Goal: Task Accomplishment & Management: Manage account settings

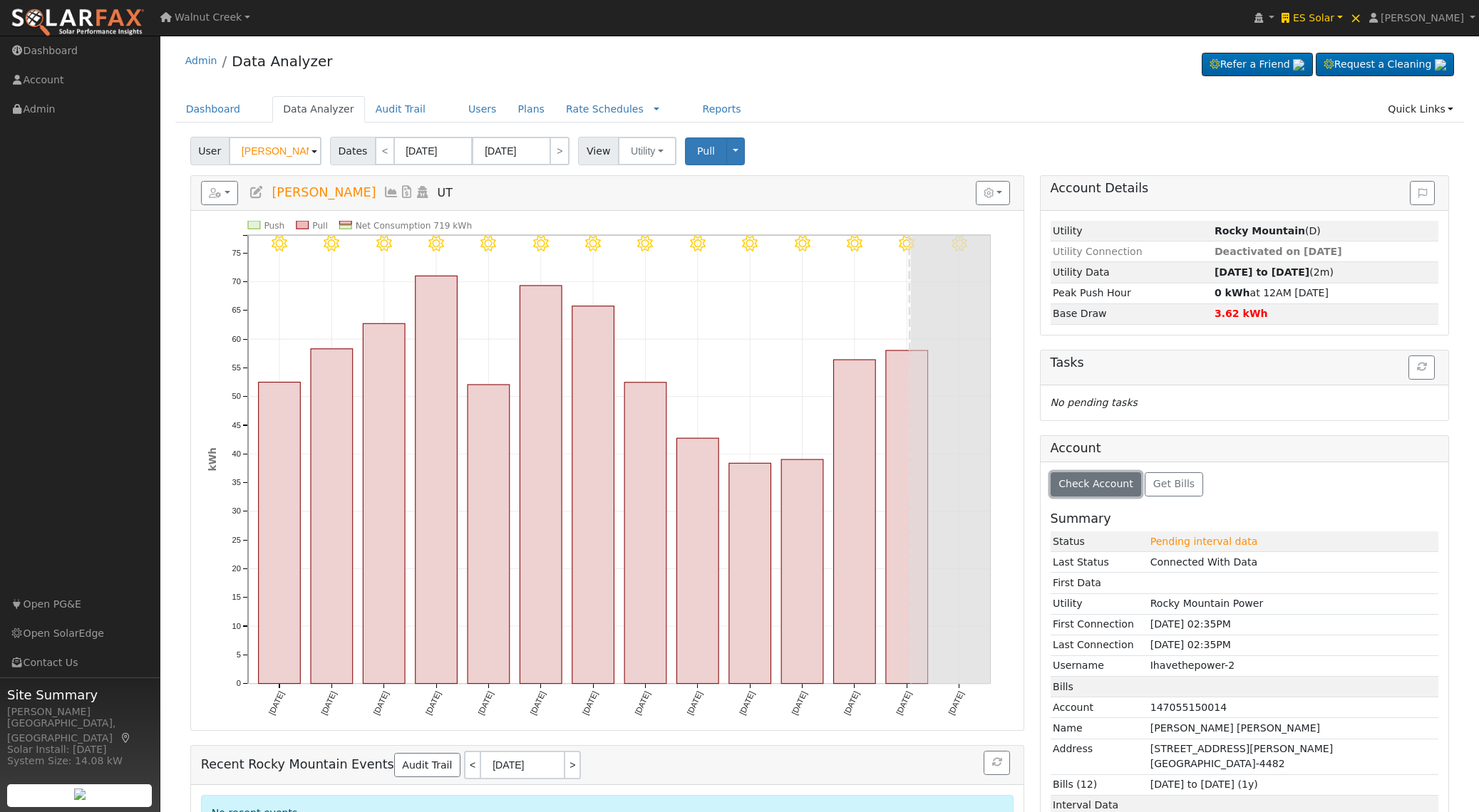
click at [1106, 493] on button "Check Account" at bounding box center [1096, 484] width 91 height 24
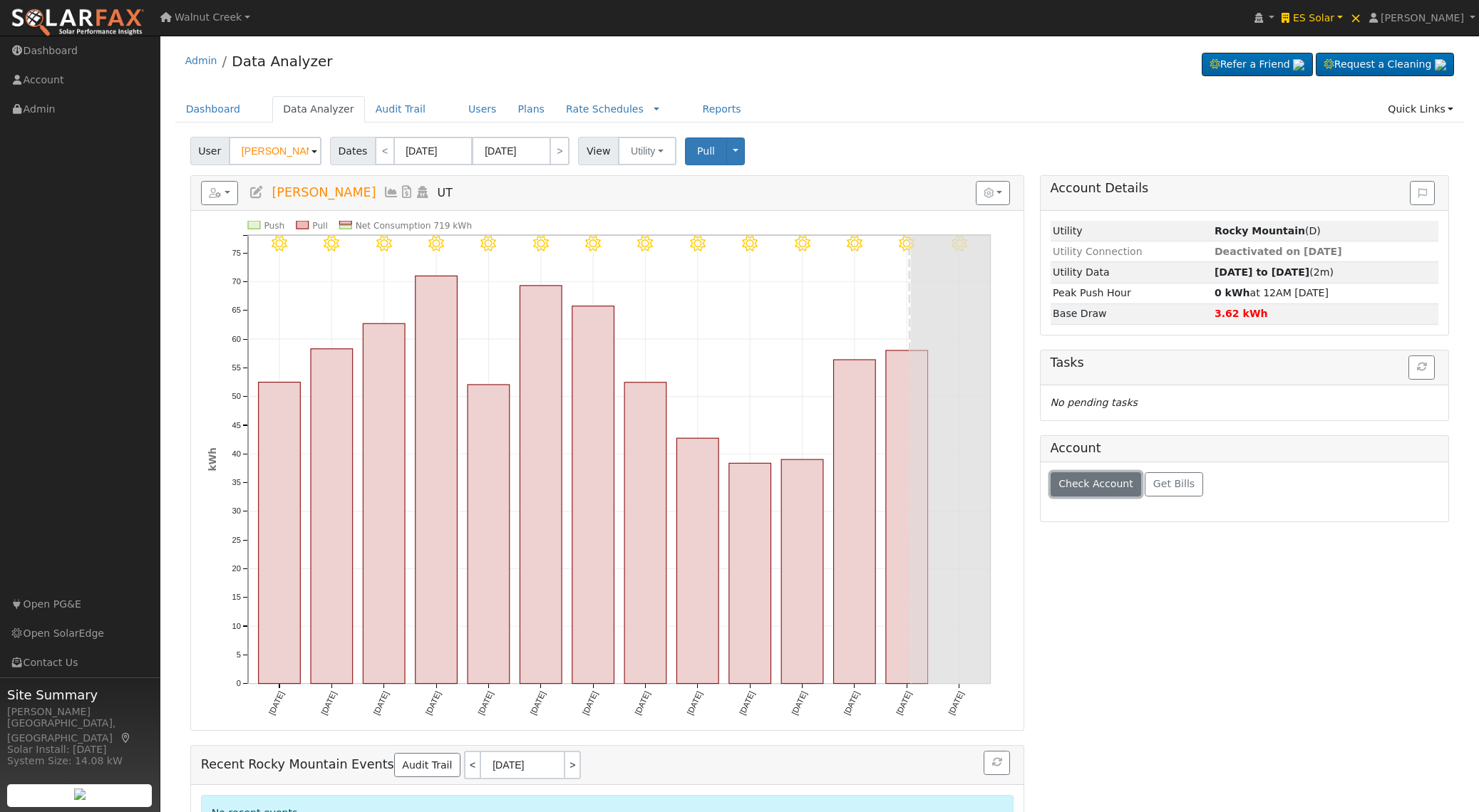
click at [1105, 493] on button "Check Account" at bounding box center [1096, 484] width 91 height 24
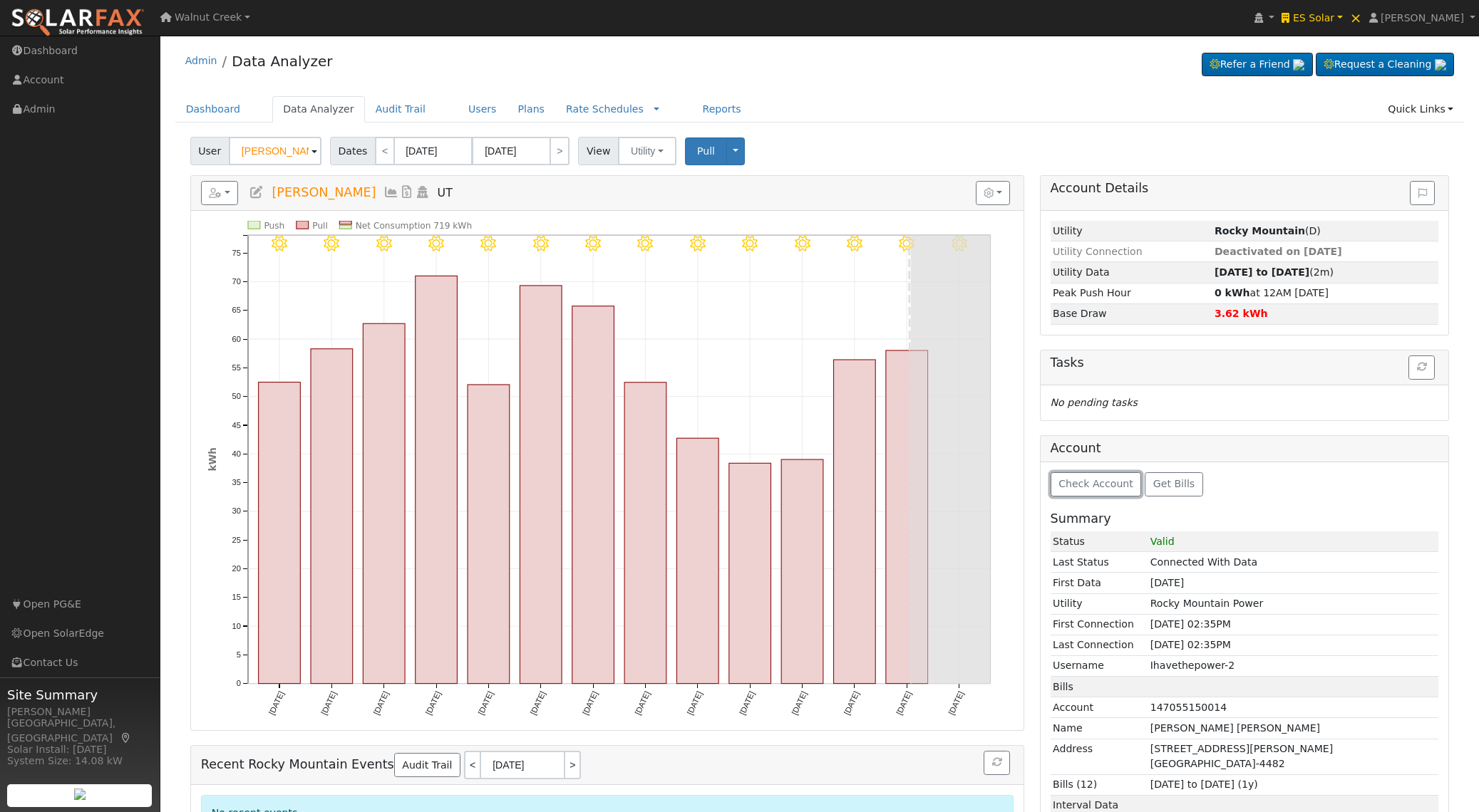
scroll to position [208, 0]
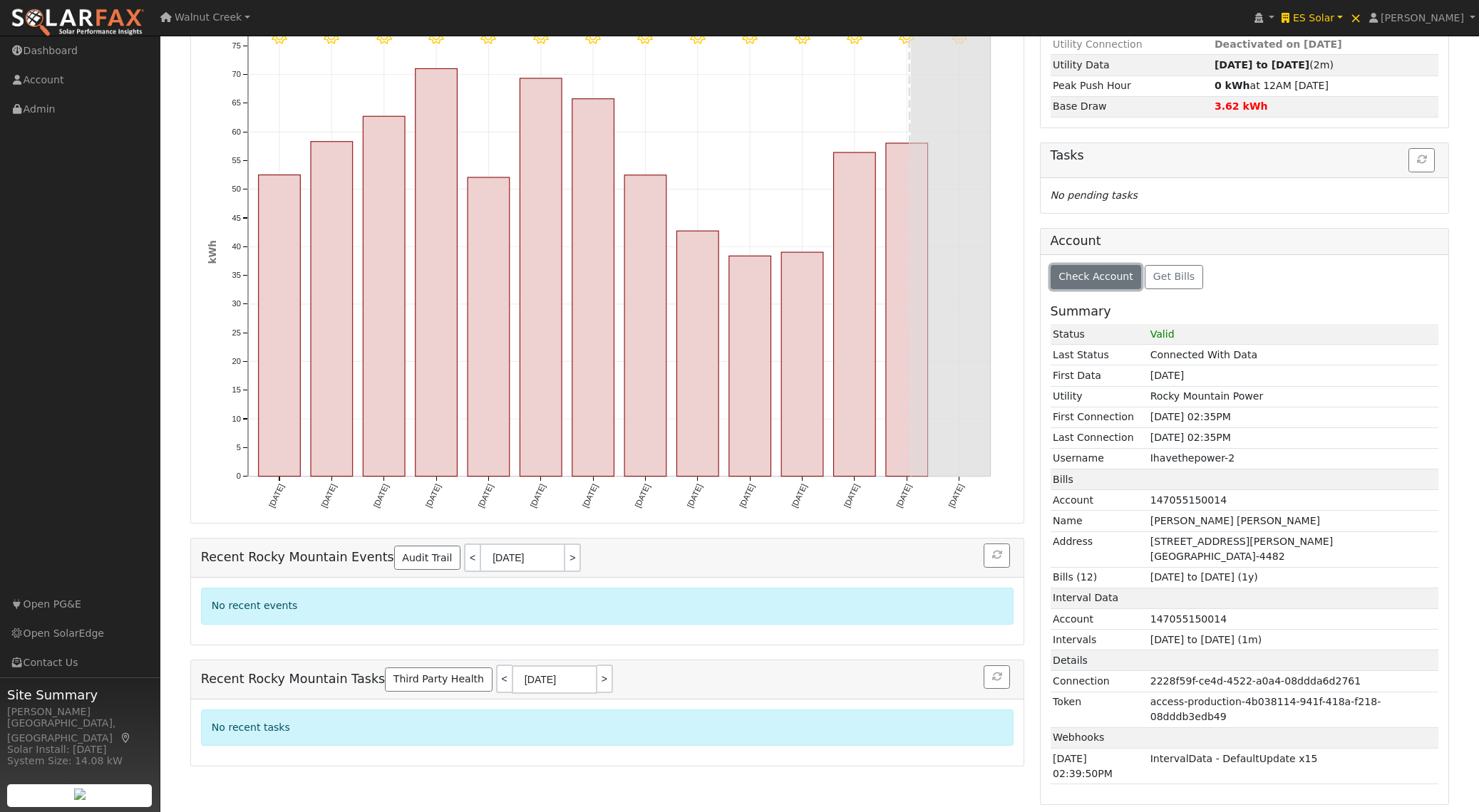
click at [1070, 269] on button "Check Account" at bounding box center [1096, 277] width 91 height 24
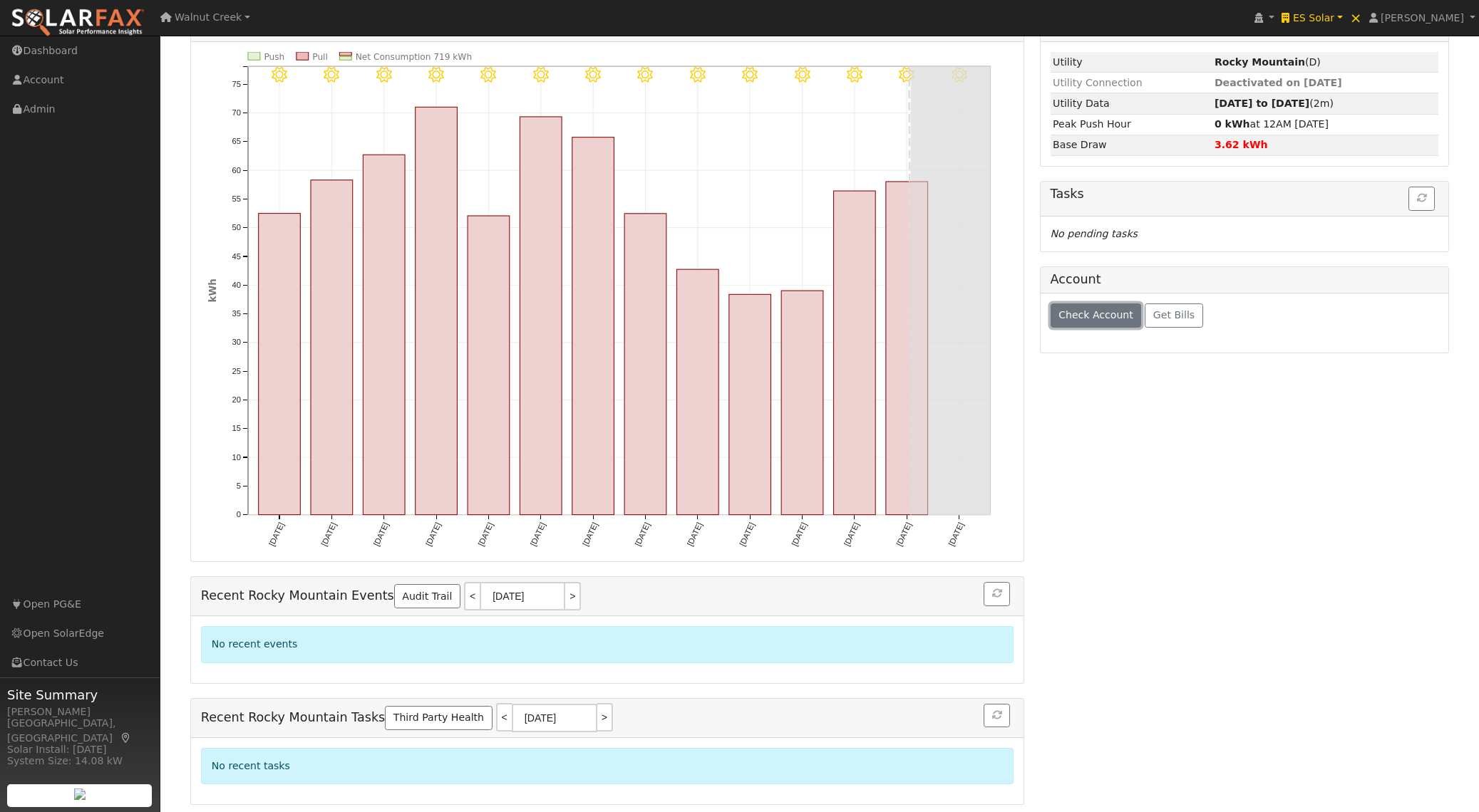
scroll to position [169, 0]
click at [1070, 269] on div "Account" at bounding box center [1244, 281] width 408 height 26
click at [1074, 302] on div "Check Account Get Bills" at bounding box center [1244, 323] width 408 height 59
click at [1076, 311] on span "Check Account" at bounding box center [1096, 314] width 75 height 11
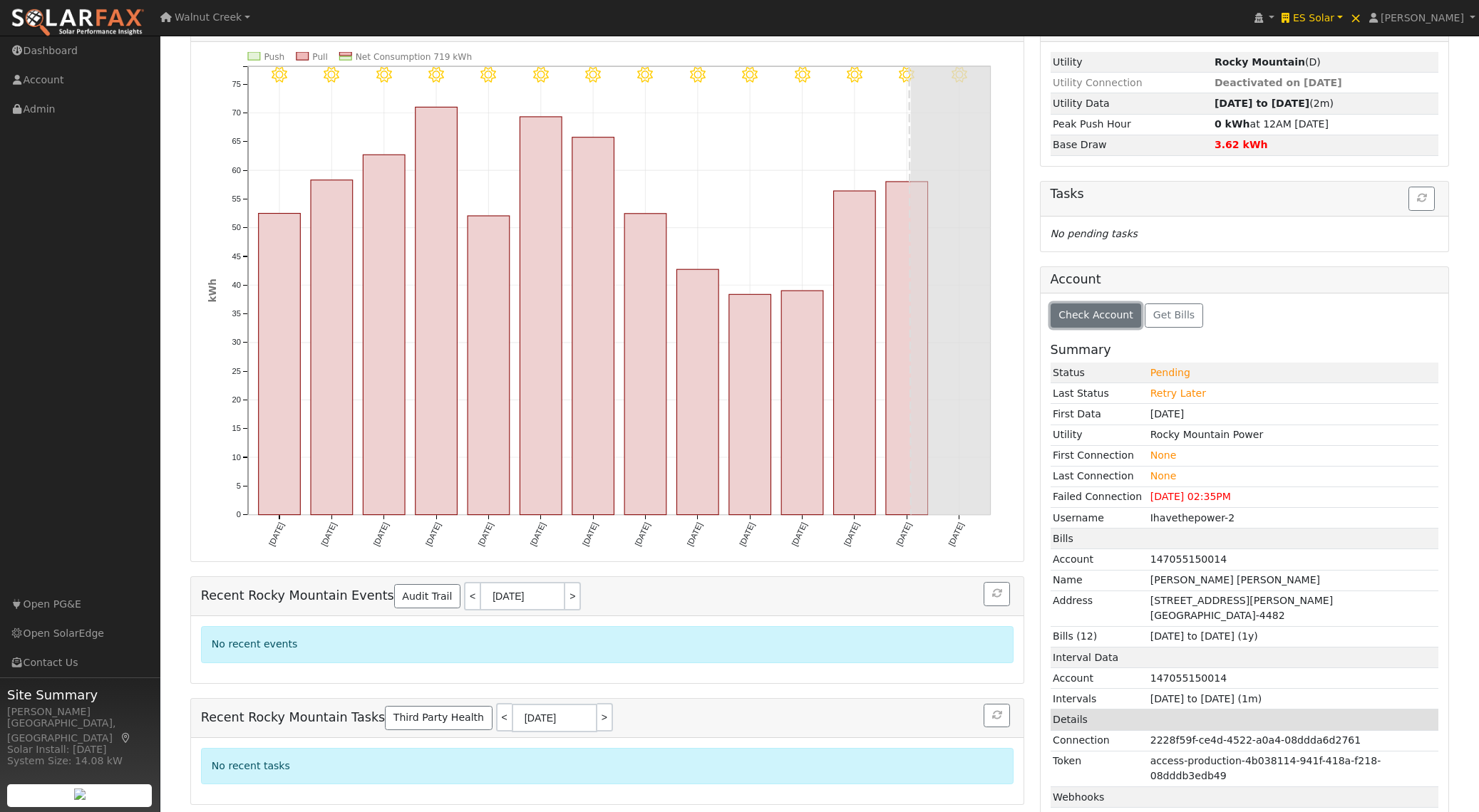
scroll to position [265, 0]
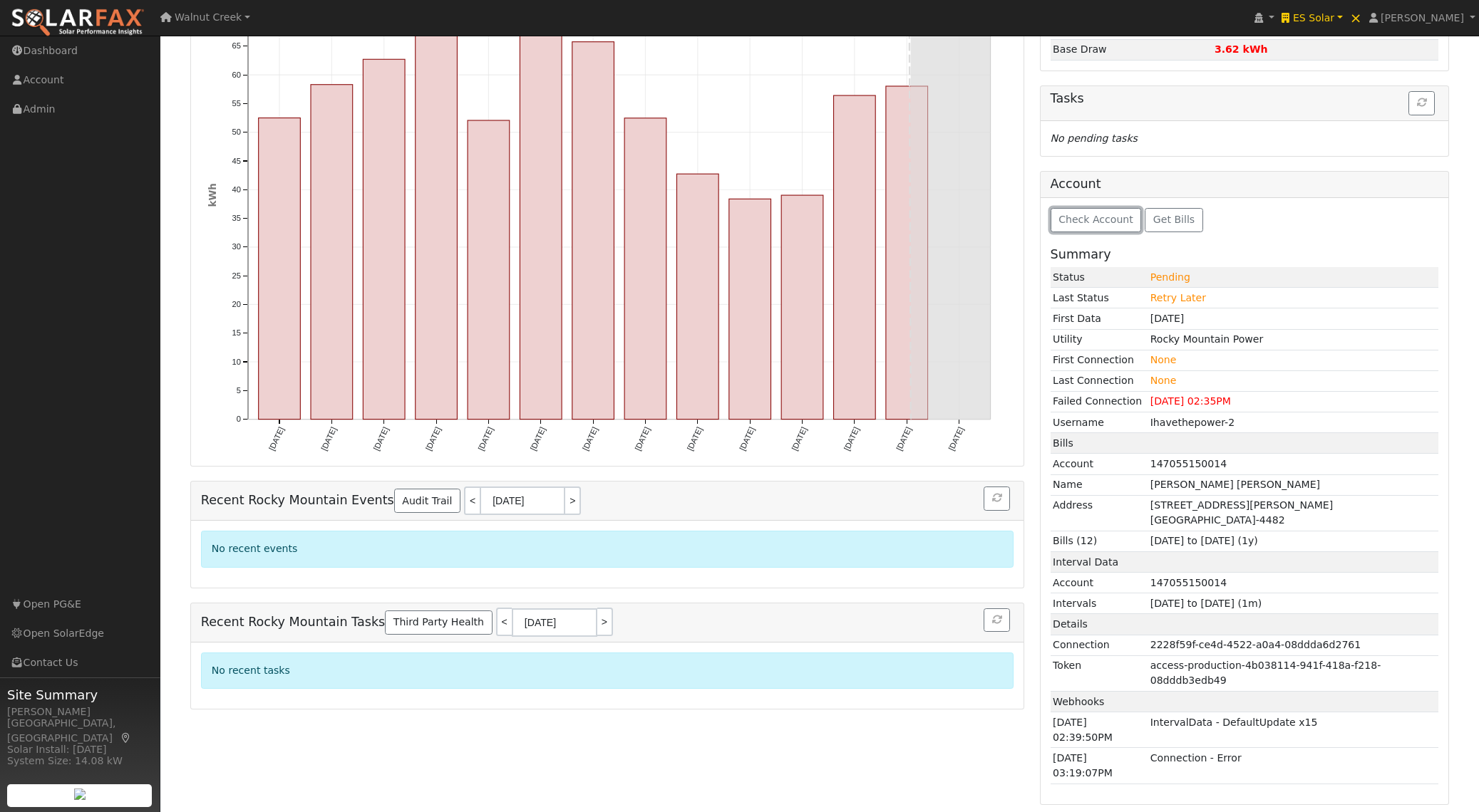
click at [1101, 231] on button "Check Account" at bounding box center [1096, 221] width 91 height 24
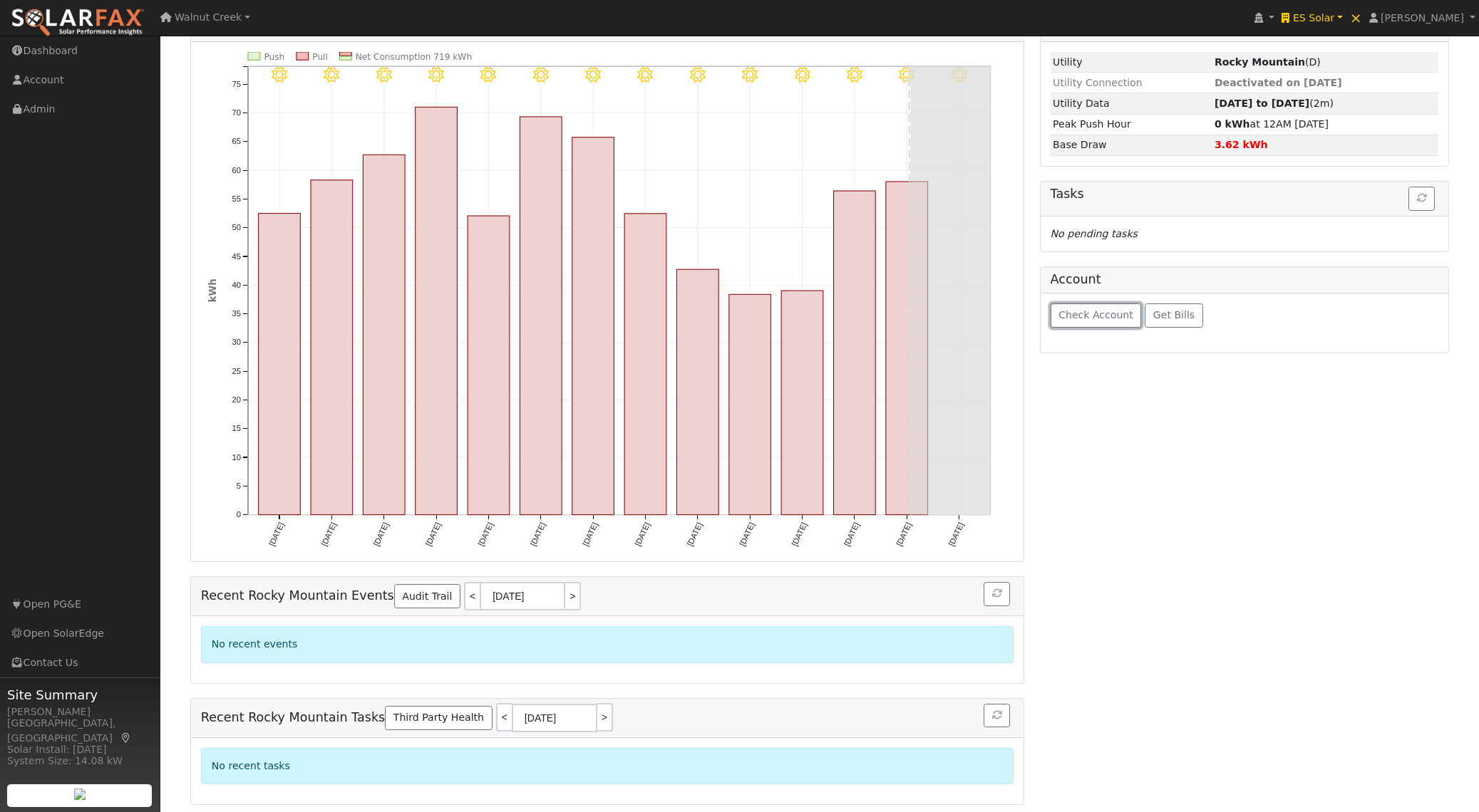
scroll to position [169, 0]
click at [1100, 228] on icon "No pending tasks" at bounding box center [1094, 234] width 87 height 11
click at [1100, 310] on span "Check Account" at bounding box center [1096, 314] width 75 height 11
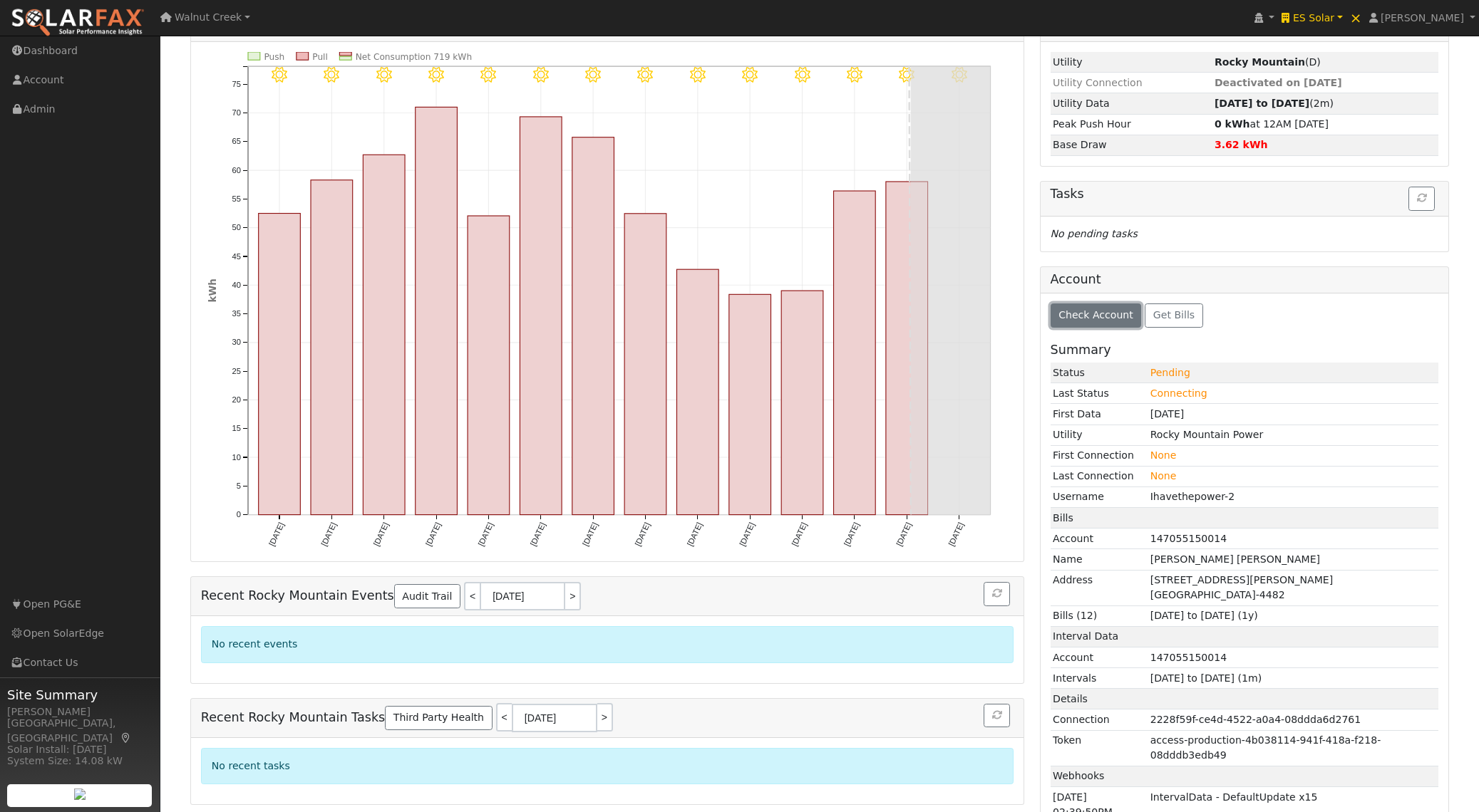
scroll to position [244, 0]
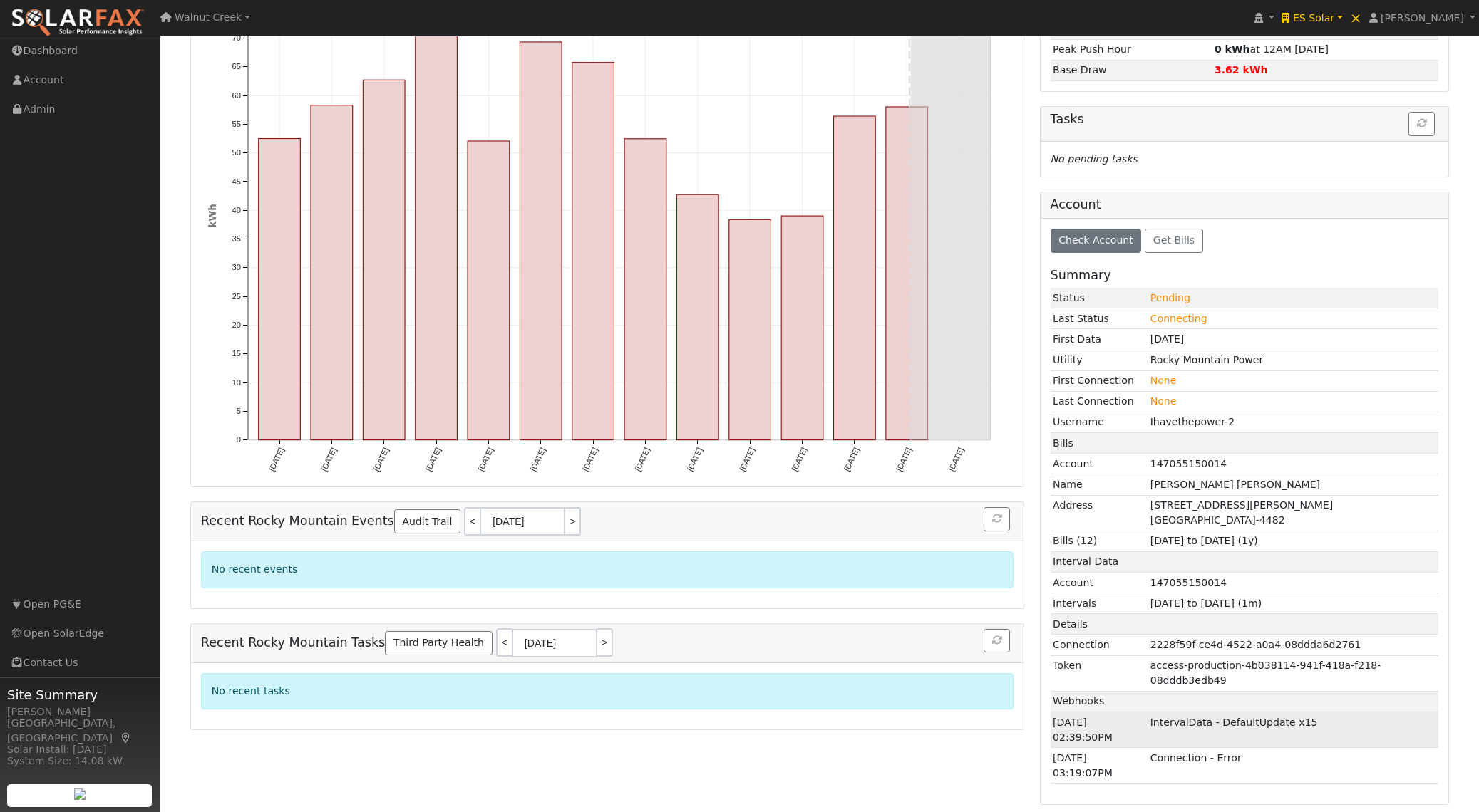
click at [1201, 723] on td "IntervalData - DefaultUpdate x15" at bounding box center [1293, 729] width 291 height 36
drag, startPoint x: 1201, startPoint y: 723, endPoint x: 1299, endPoint y: 724, distance: 98.0
click at [1300, 724] on td "IntervalData - DefaultUpdate x15" at bounding box center [1293, 729] width 291 height 36
copy td "IntervalData - DefaultUpdate x15"
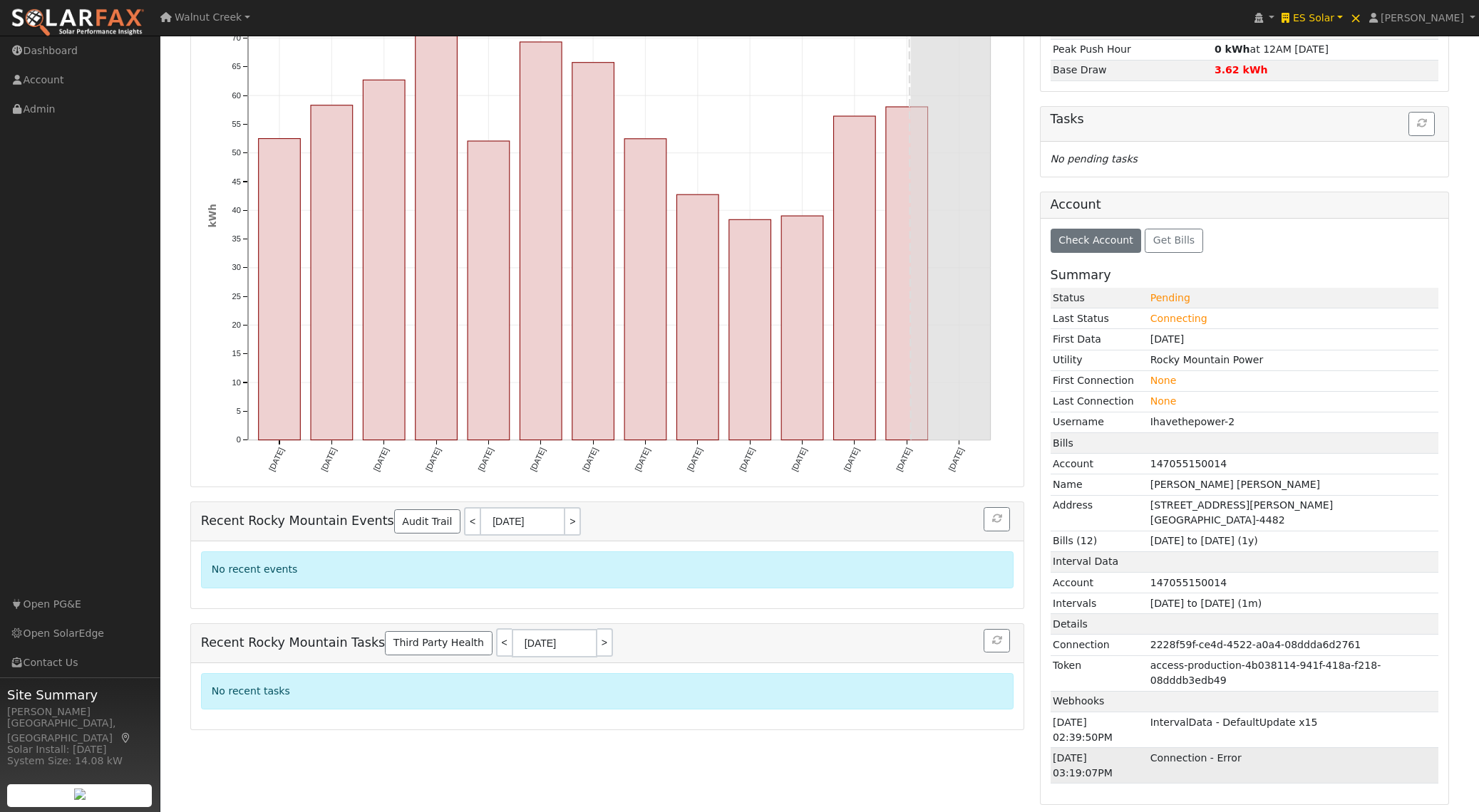
click at [1178, 754] on td "Connection - Error" at bounding box center [1293, 766] width 291 height 36
drag, startPoint x: 1178, startPoint y: 754, endPoint x: 1222, endPoint y: 757, distance: 44.1
click at [1222, 757] on td "Connection - Error" at bounding box center [1293, 766] width 291 height 36
copy td "Connection - Error"
drag, startPoint x: 1060, startPoint y: 773, endPoint x: 1142, endPoint y: 761, distance: 82.9
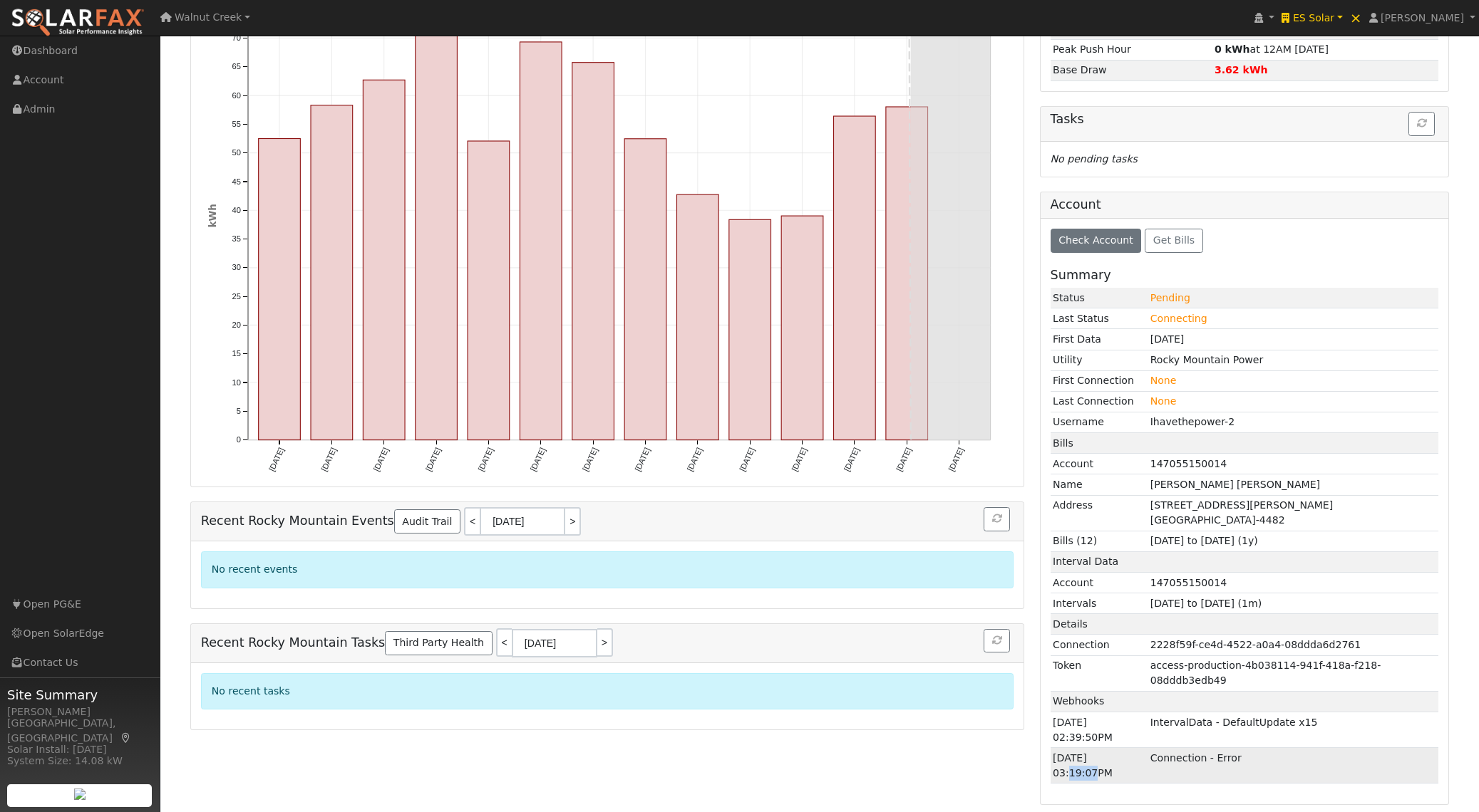
click at [1082, 774] on td "[DATE] 03:19:07PM" at bounding box center [1100, 766] width 98 height 36
copy td "3:19:"
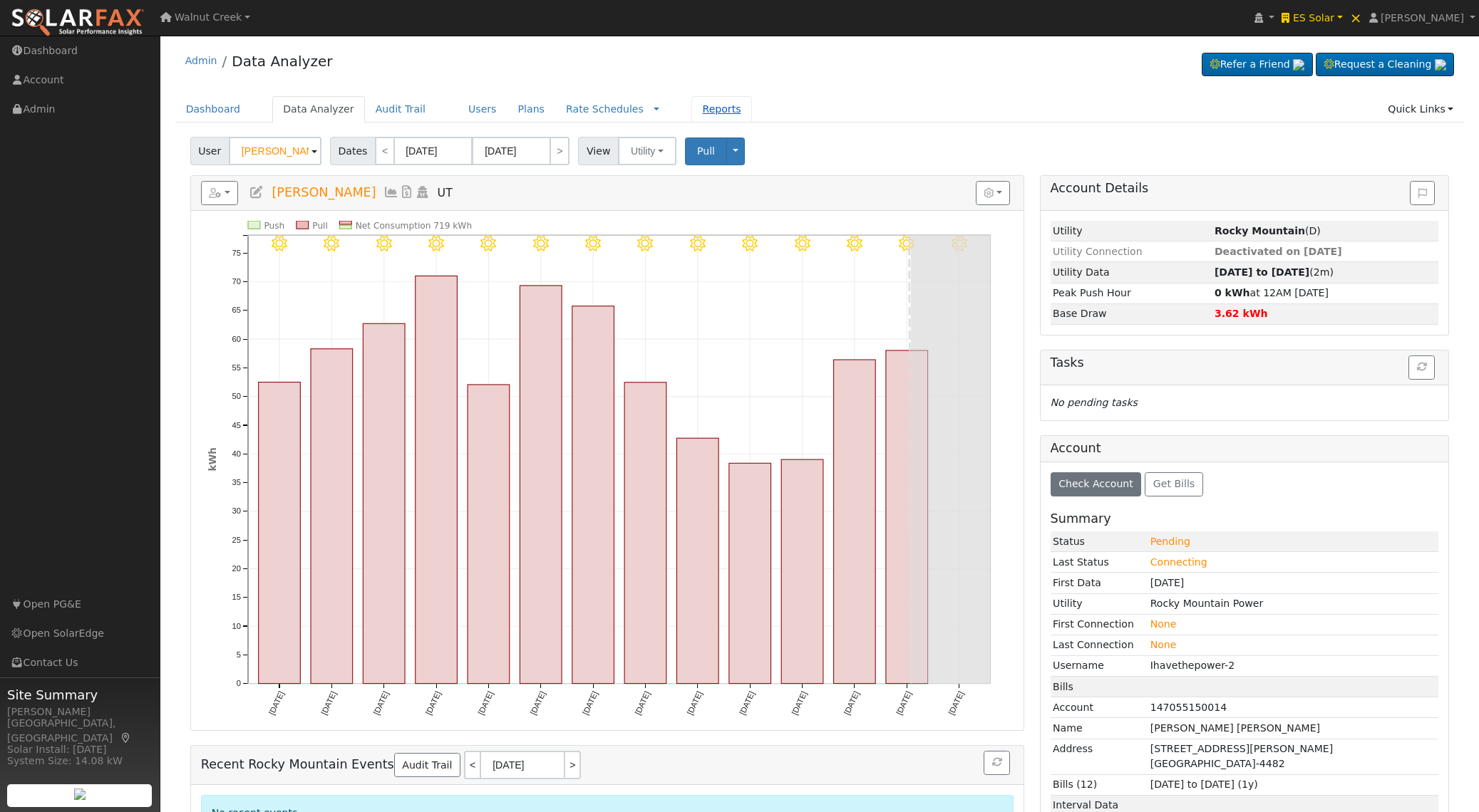
click at [704, 113] on link "Reports" at bounding box center [721, 109] width 60 height 26
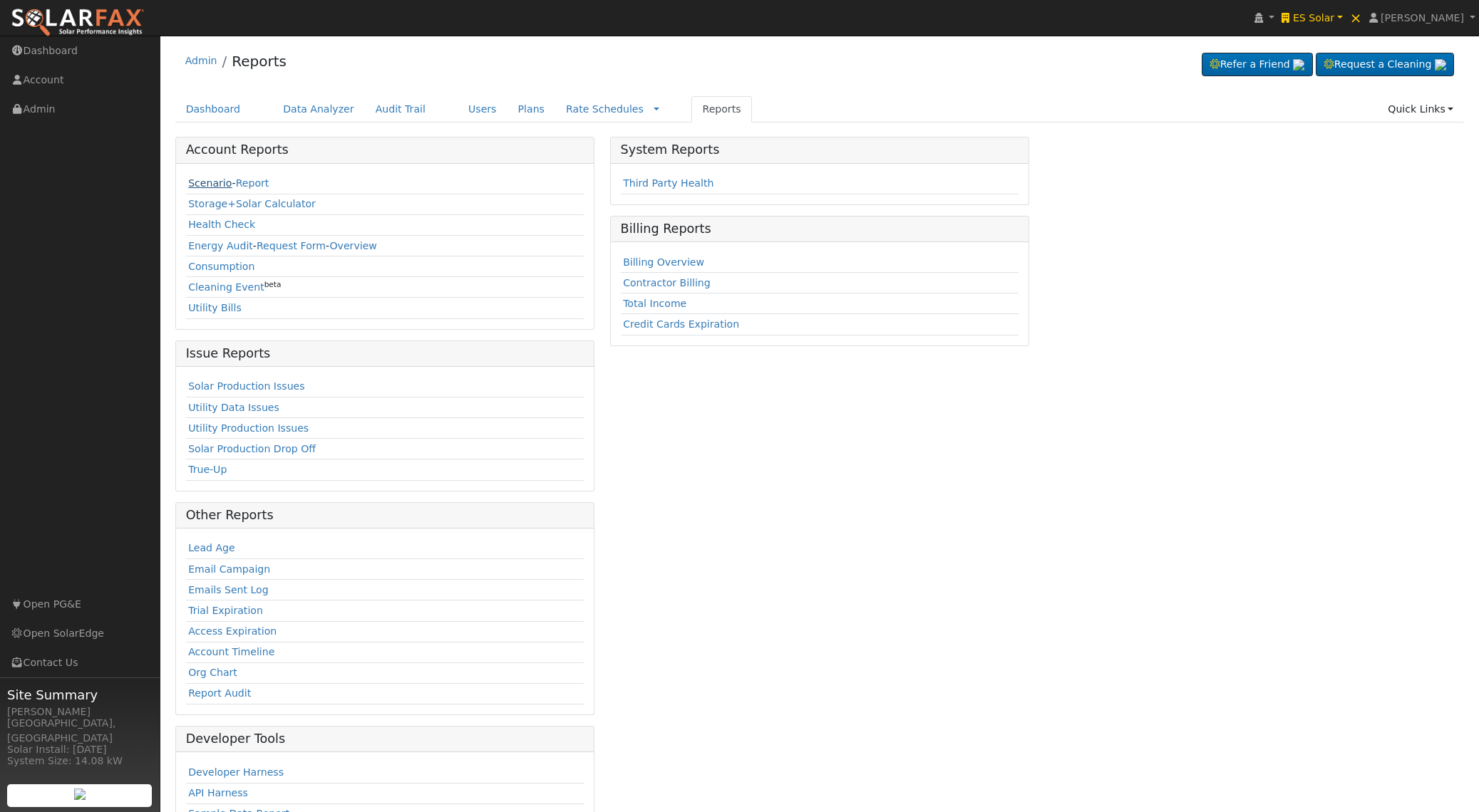
click at [217, 184] on link "Scenario" at bounding box center [209, 183] width 43 height 11
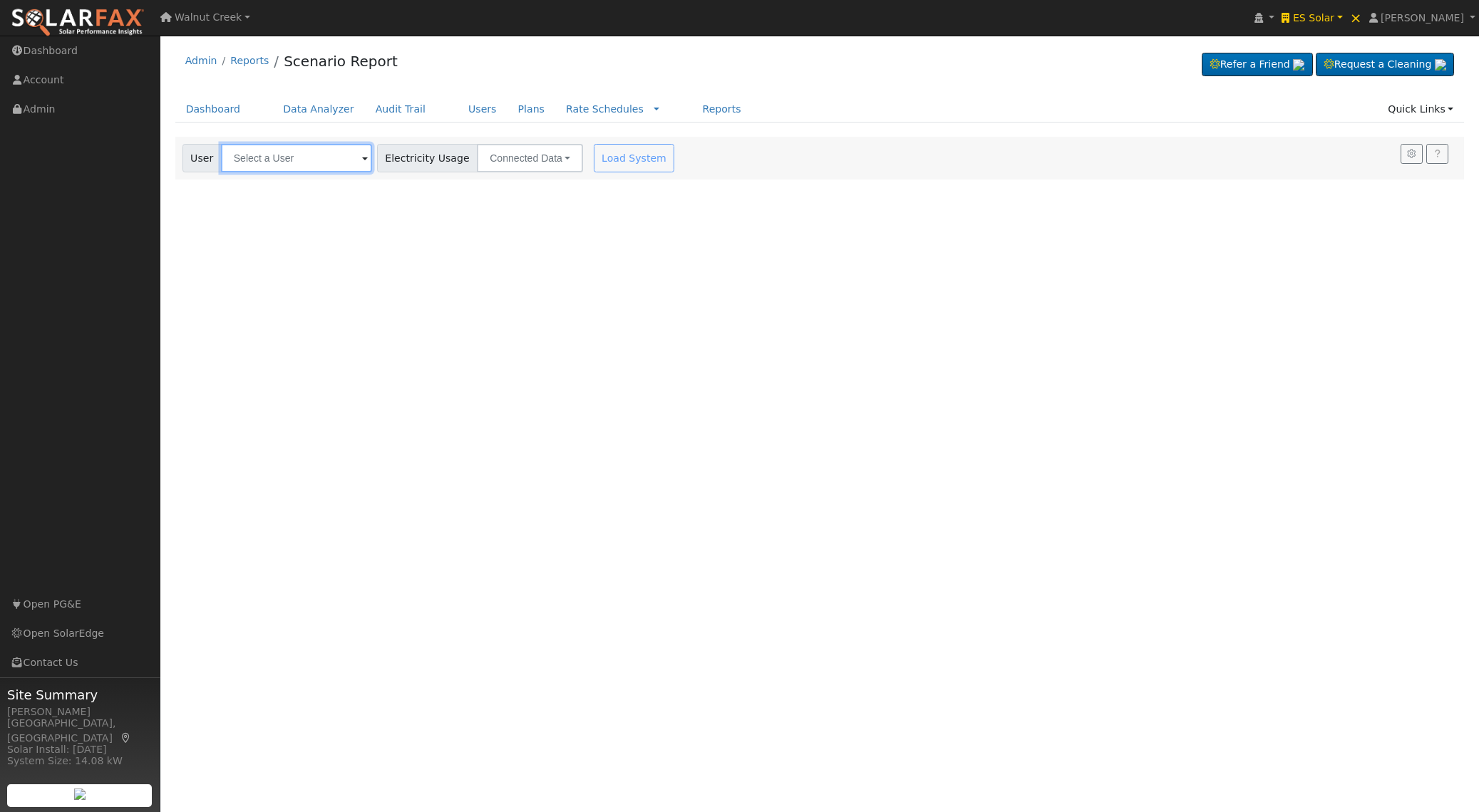
click at [280, 163] on input "text" at bounding box center [296, 158] width 151 height 28
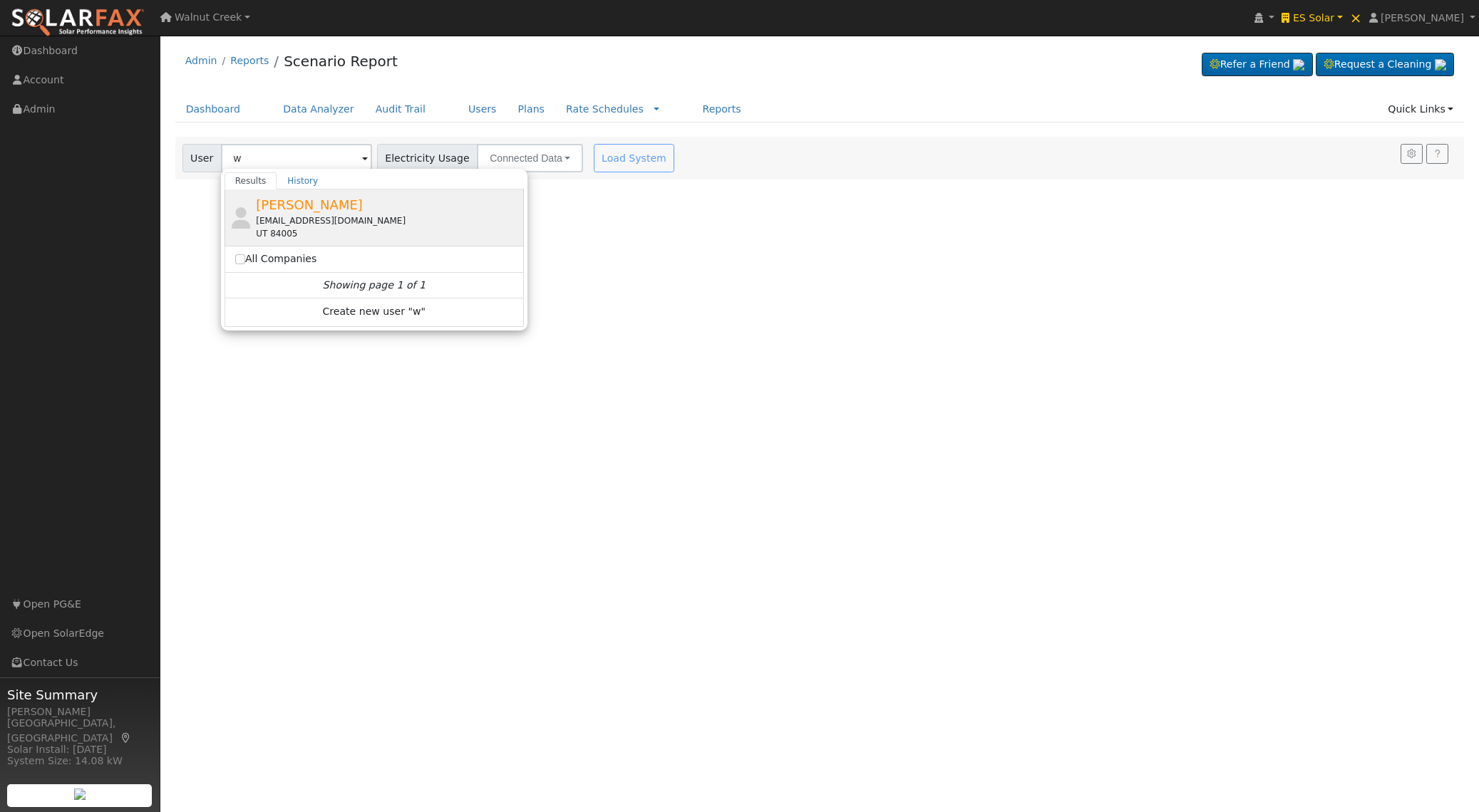
drag, startPoint x: 327, startPoint y: 220, endPoint x: 361, endPoint y: 208, distance: 36.1
click at [327, 220] on div "[EMAIL_ADDRESS][DOMAIN_NAME]" at bounding box center [388, 221] width 265 height 13
type input "[PERSON_NAME]"
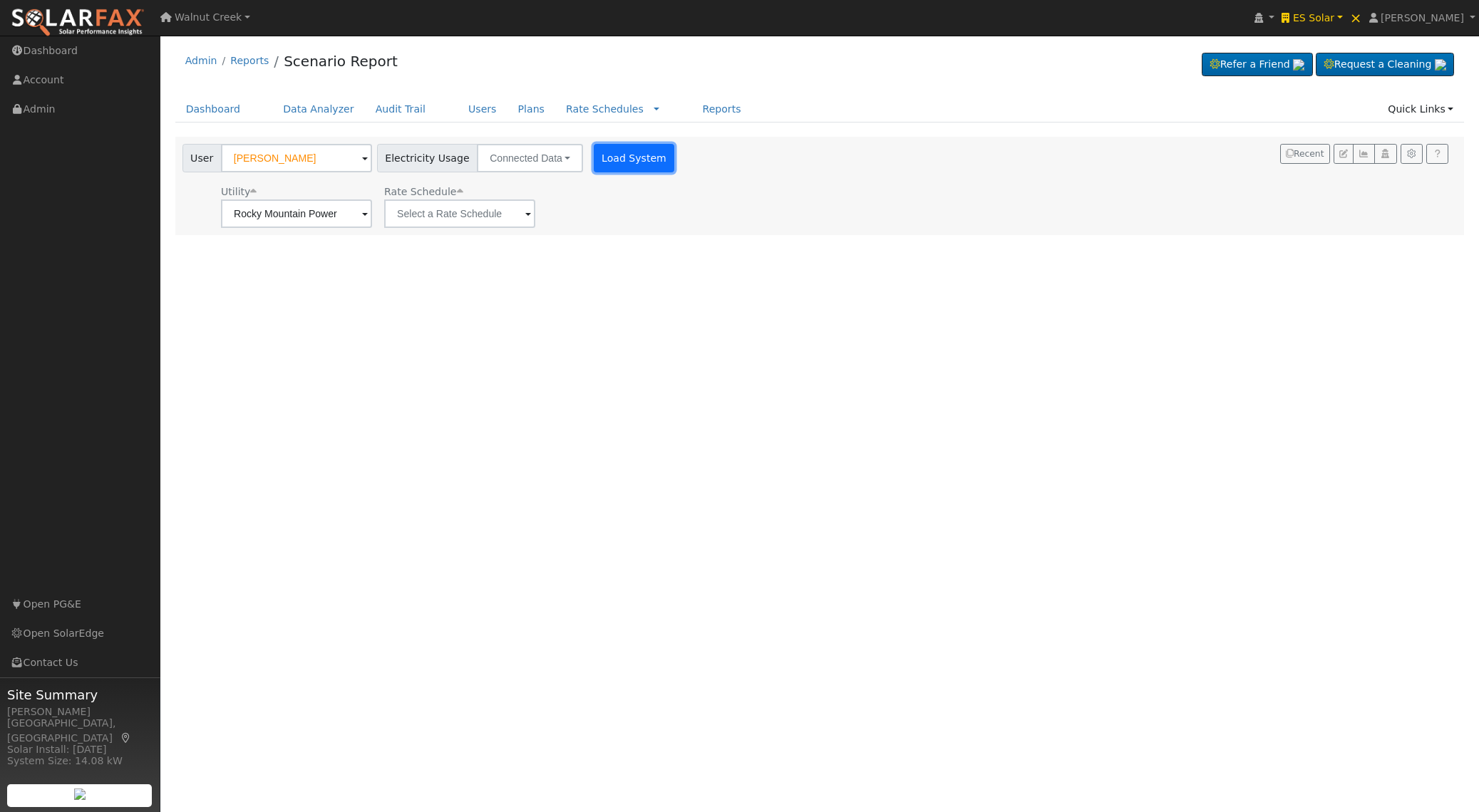
click at [593, 156] on button "Load System" at bounding box center [634, 158] width 82 height 28
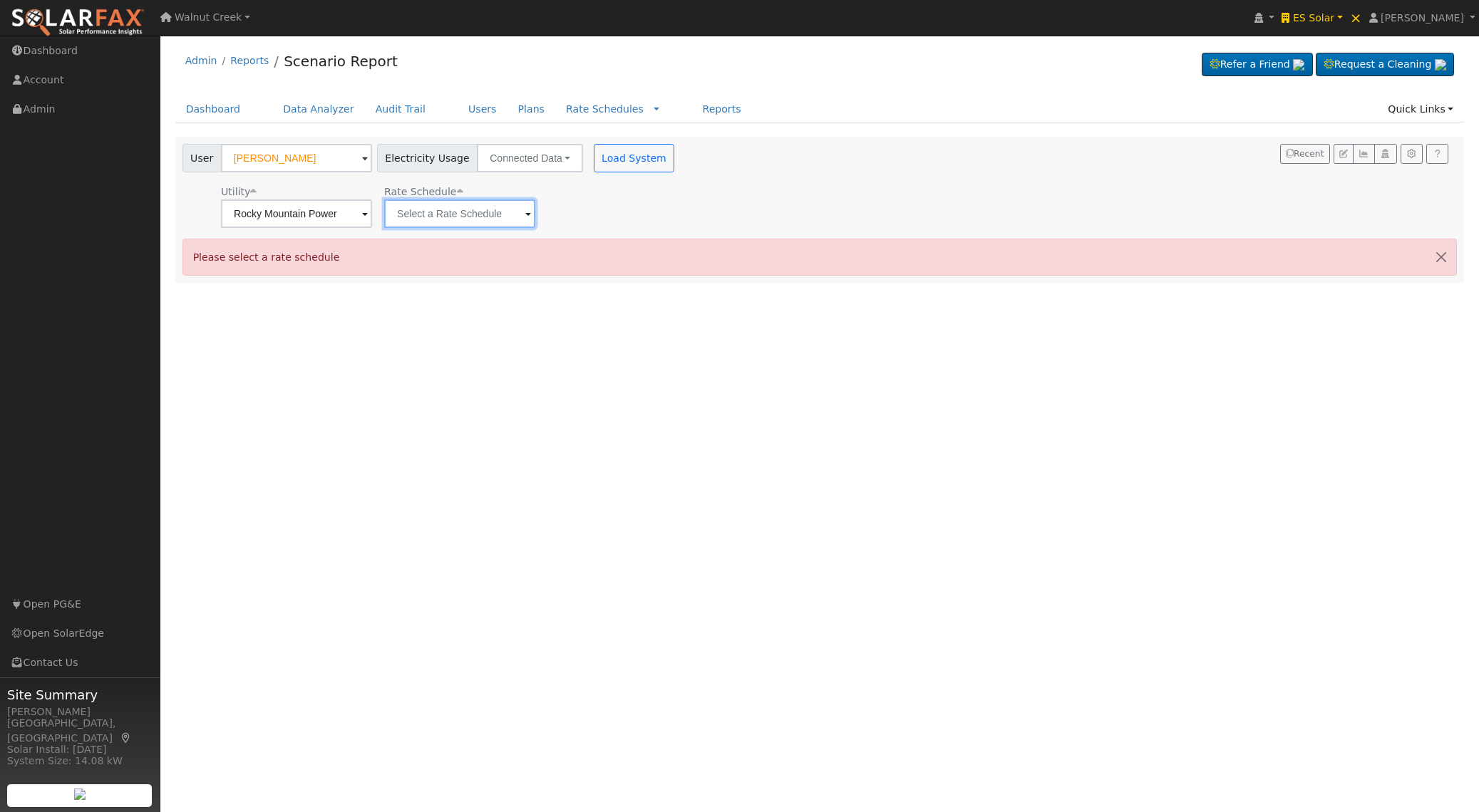
click at [372, 208] on input "text" at bounding box center [296, 213] width 151 height 28
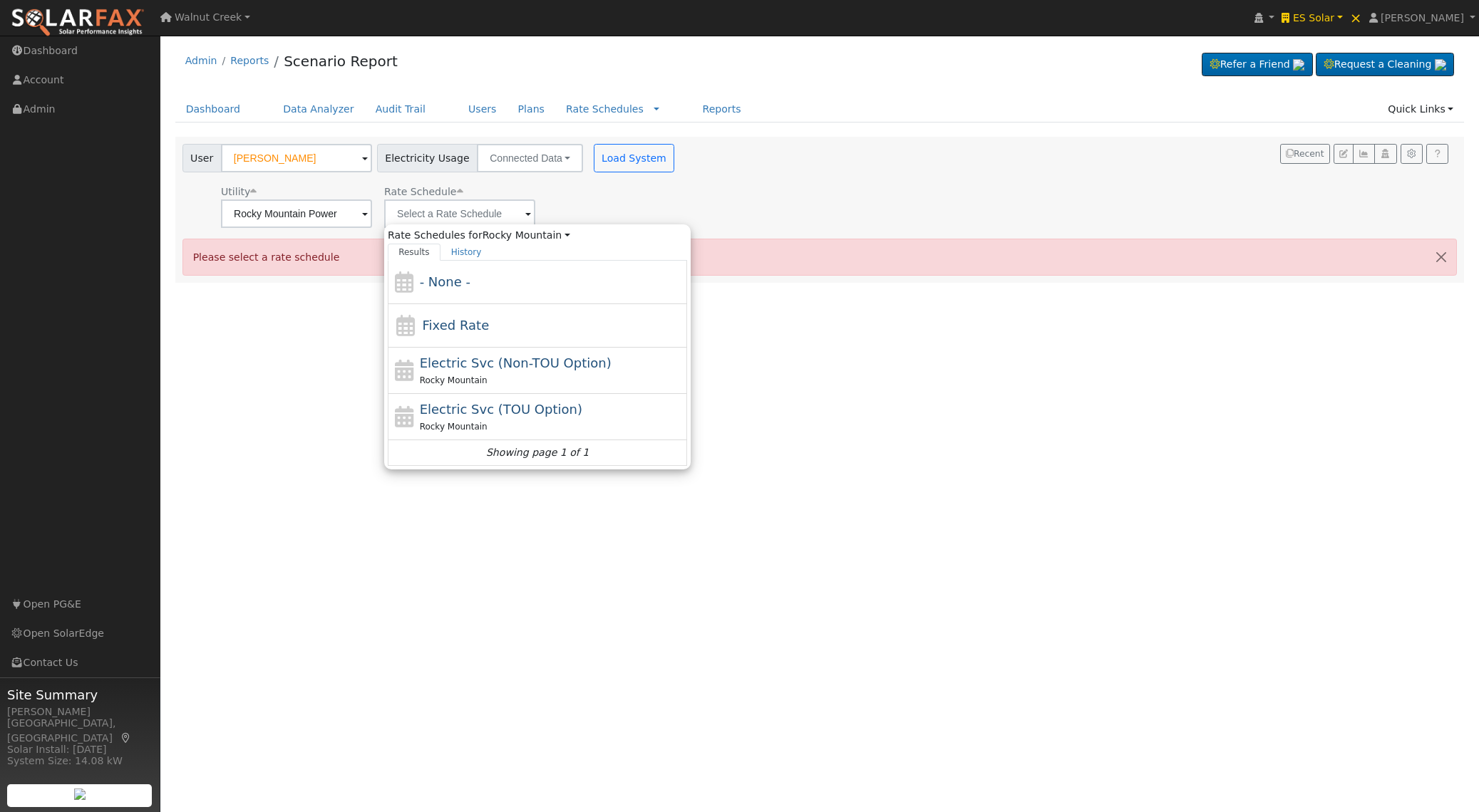
click at [485, 406] on span "Electric Svc (TOU Option)" at bounding box center [501, 409] width 162 height 15
type input "Electric Svc (TOU Option)"
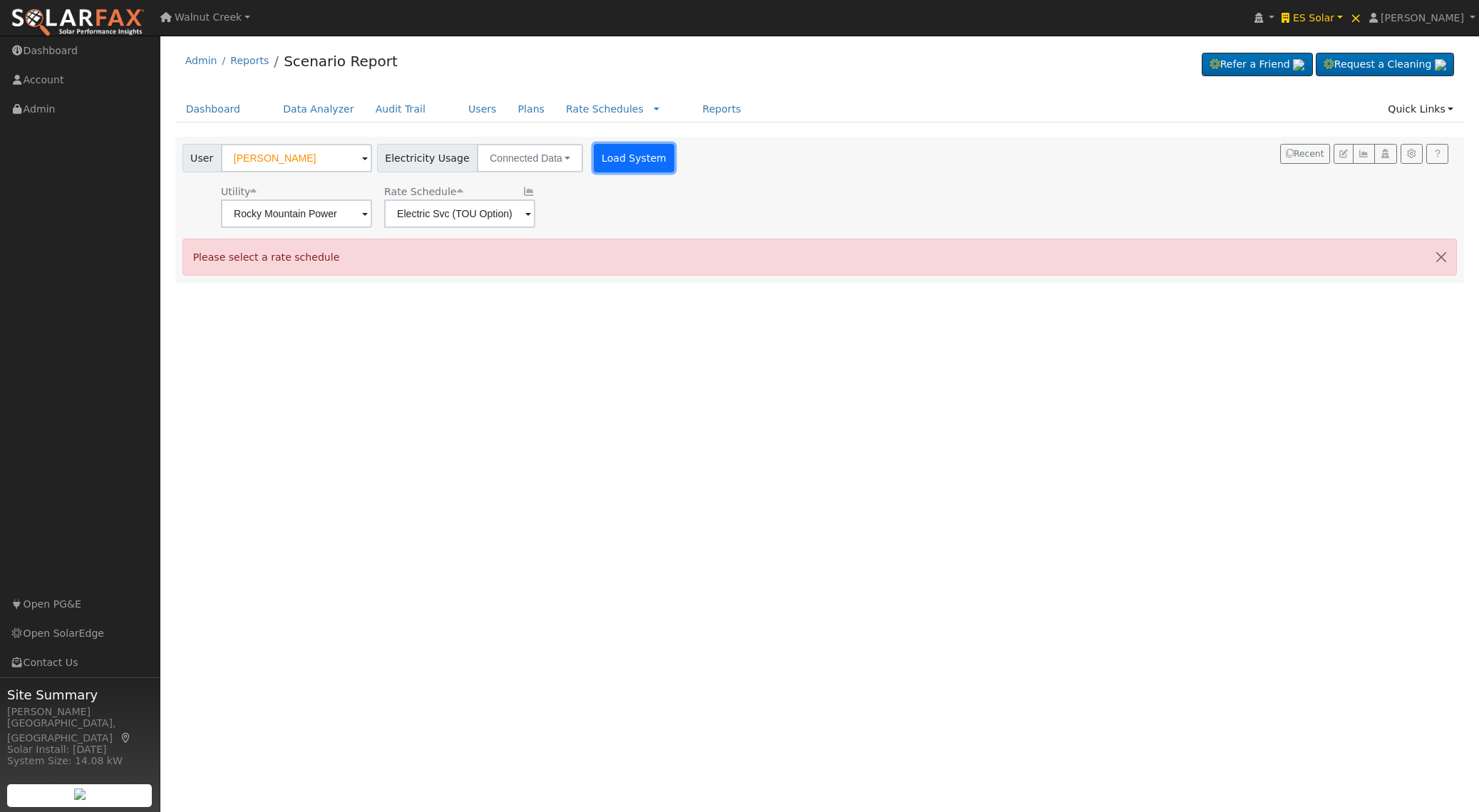
click at [597, 164] on button "Load System" at bounding box center [634, 158] width 82 height 28
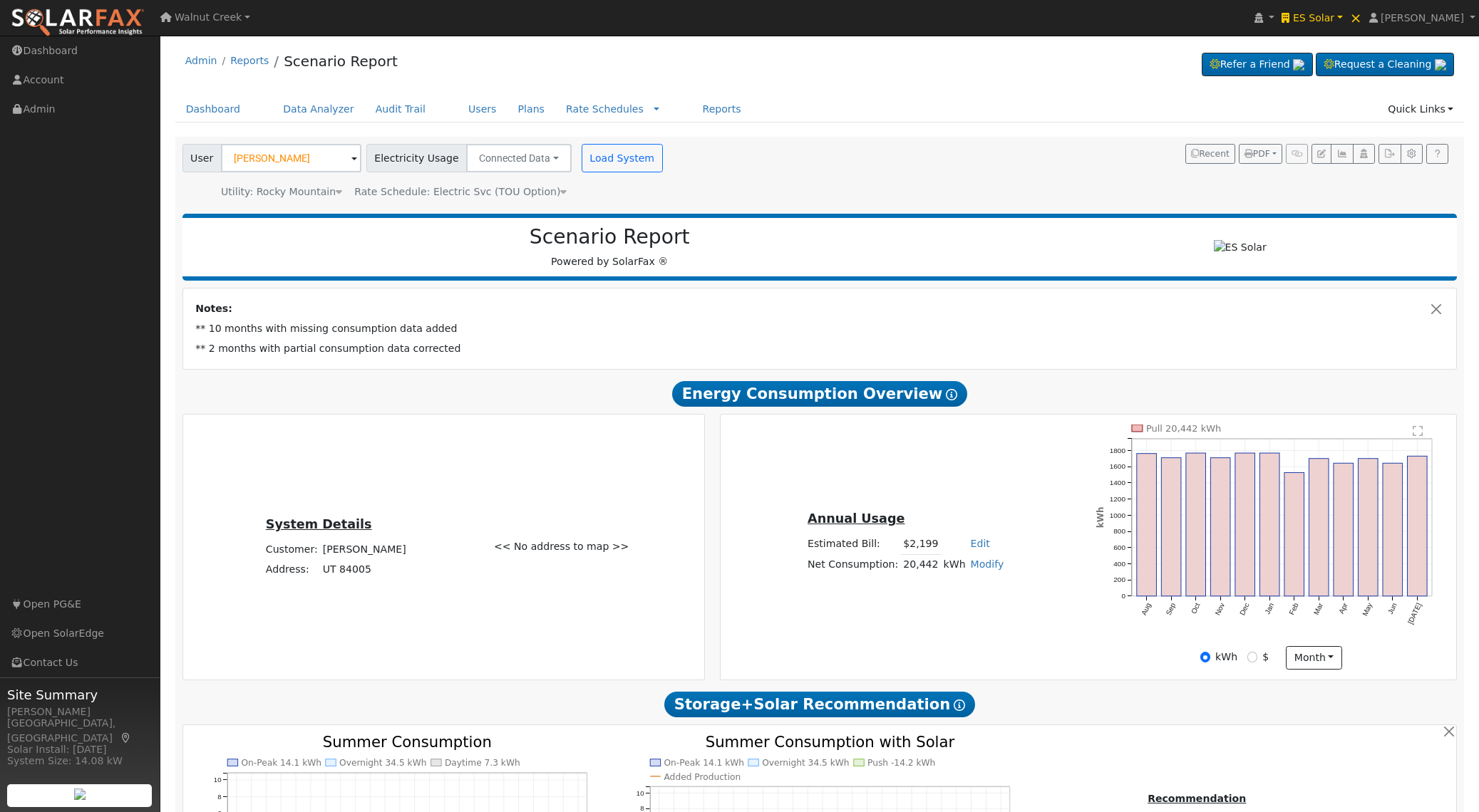
click at [560, 188] on icon at bounding box center [562, 192] width 7 height 10
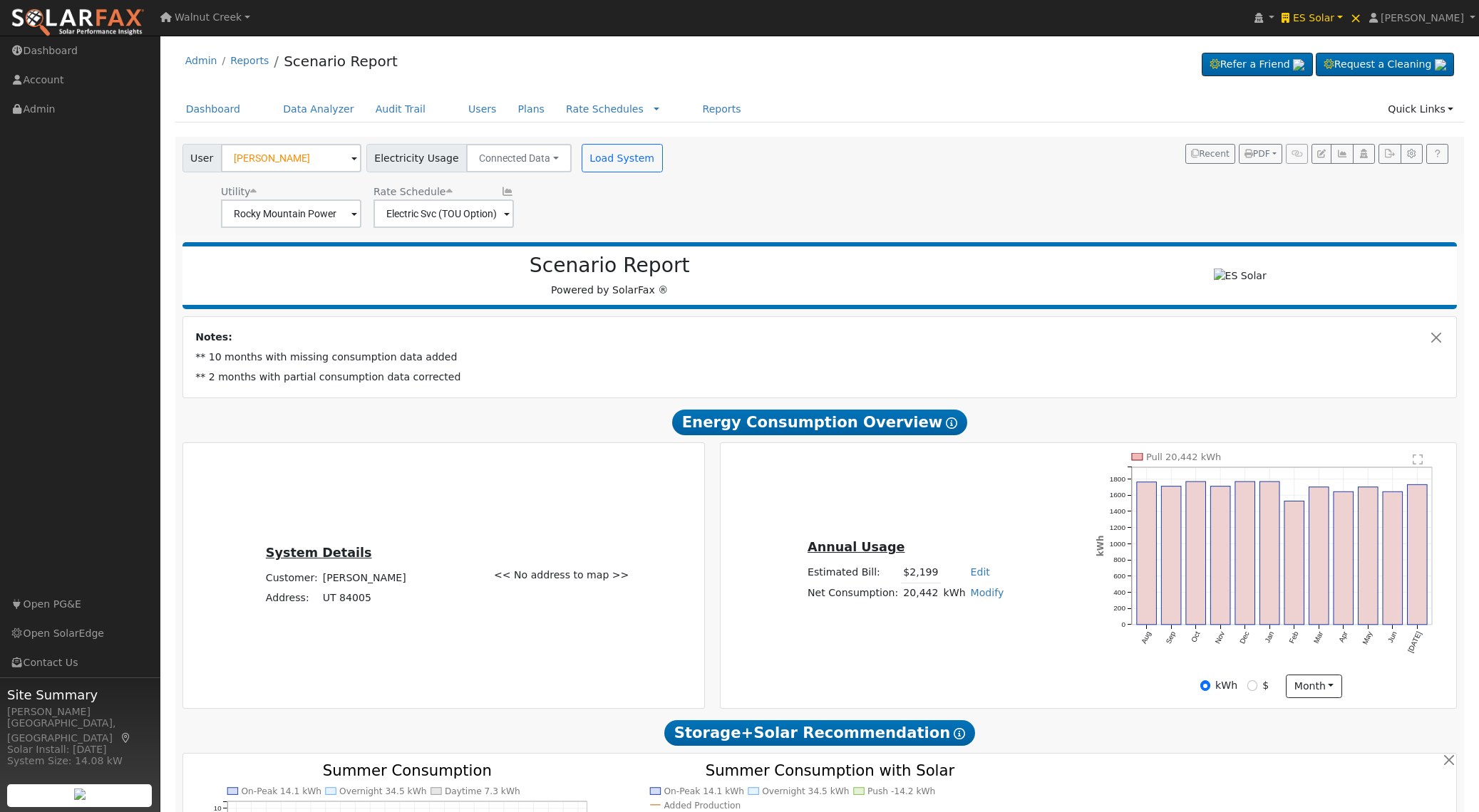
click at [492, 193] on div "Rate Schedule Electric Svc (TOU Option)" at bounding box center [443, 207] width 146 height 43
click at [501, 193] on icon at bounding box center [507, 192] width 13 height 10
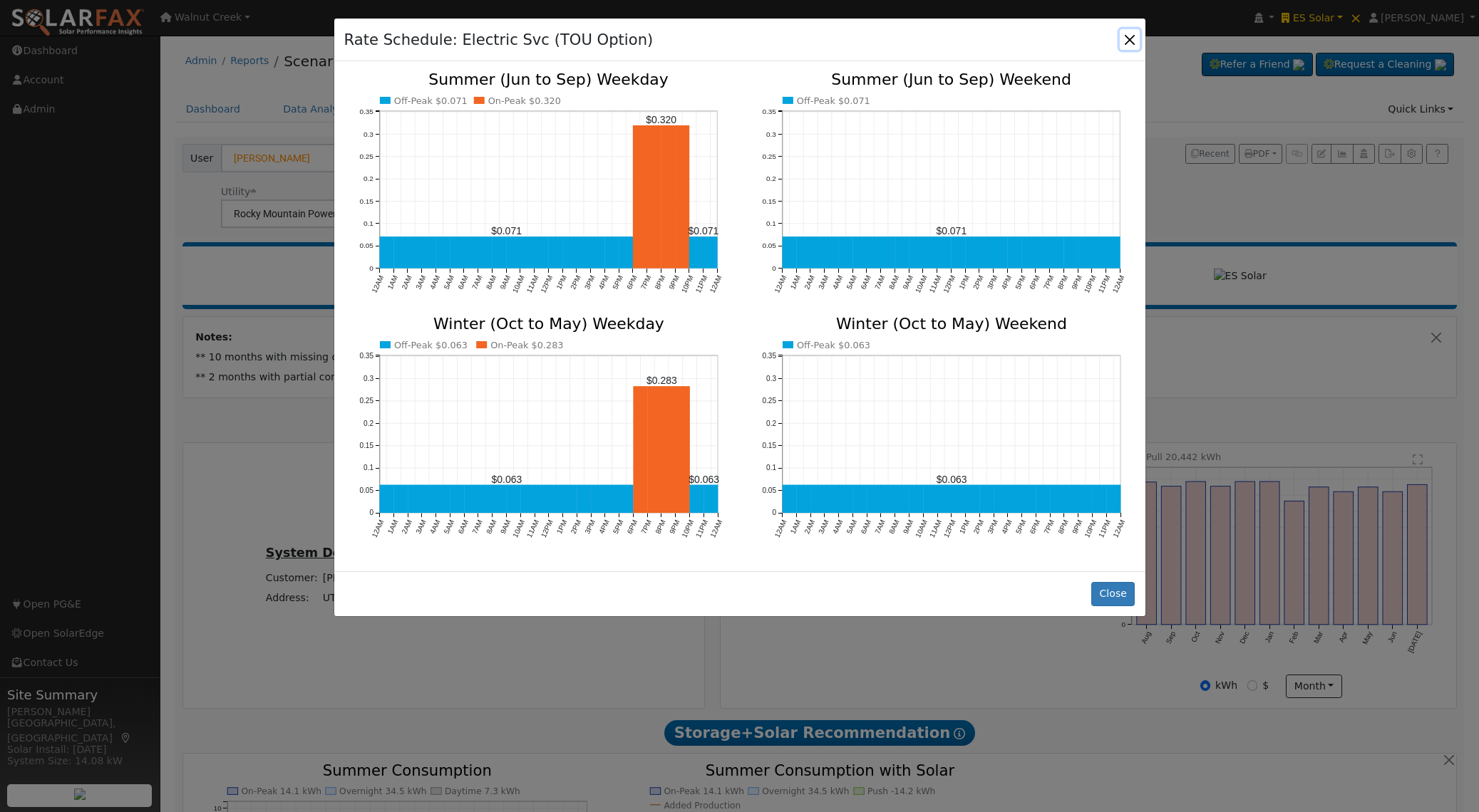
click at [1138, 40] on button "button" at bounding box center [1129, 38] width 20 height 20
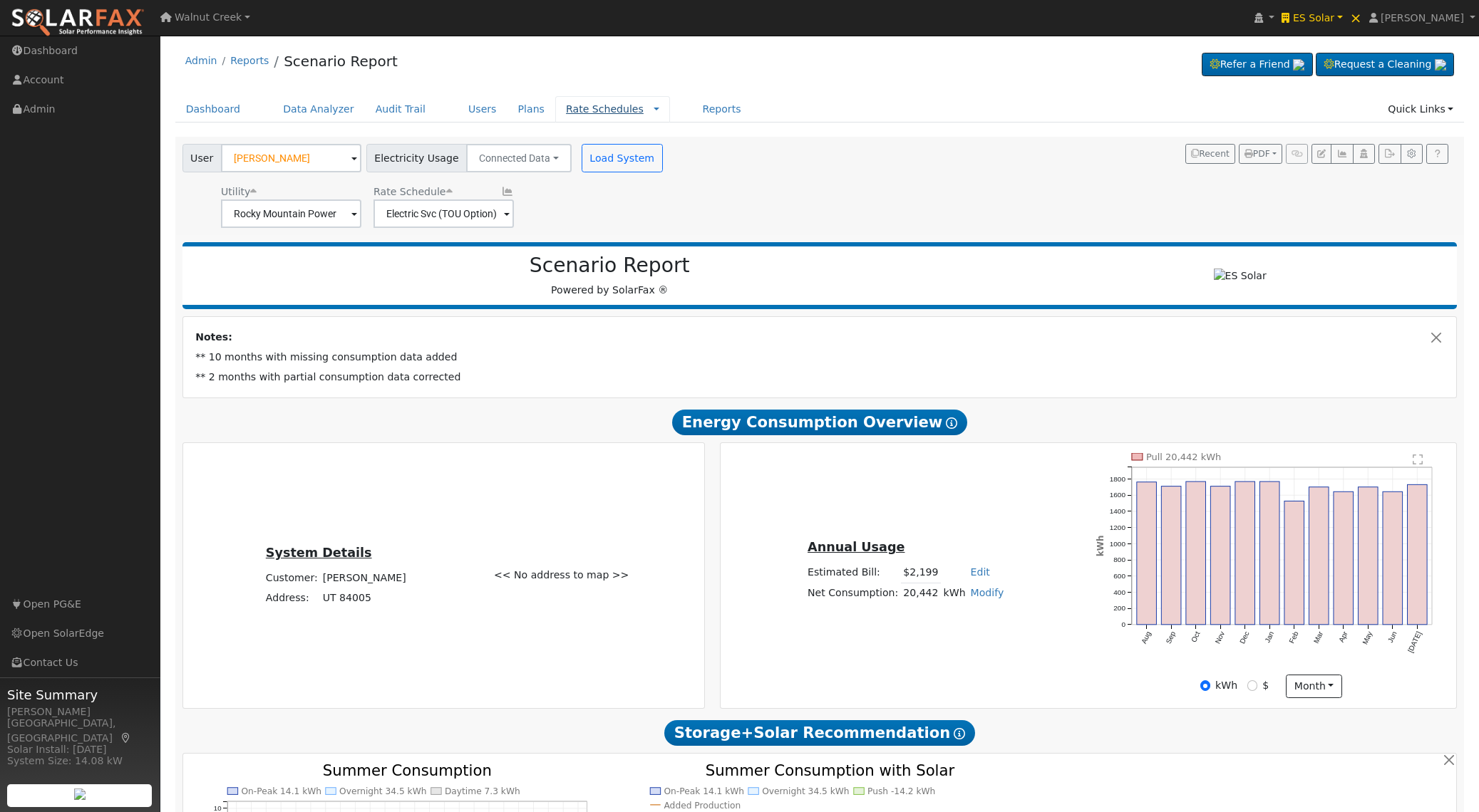
click at [604, 110] on link "Rate Schedules" at bounding box center [605, 109] width 78 height 11
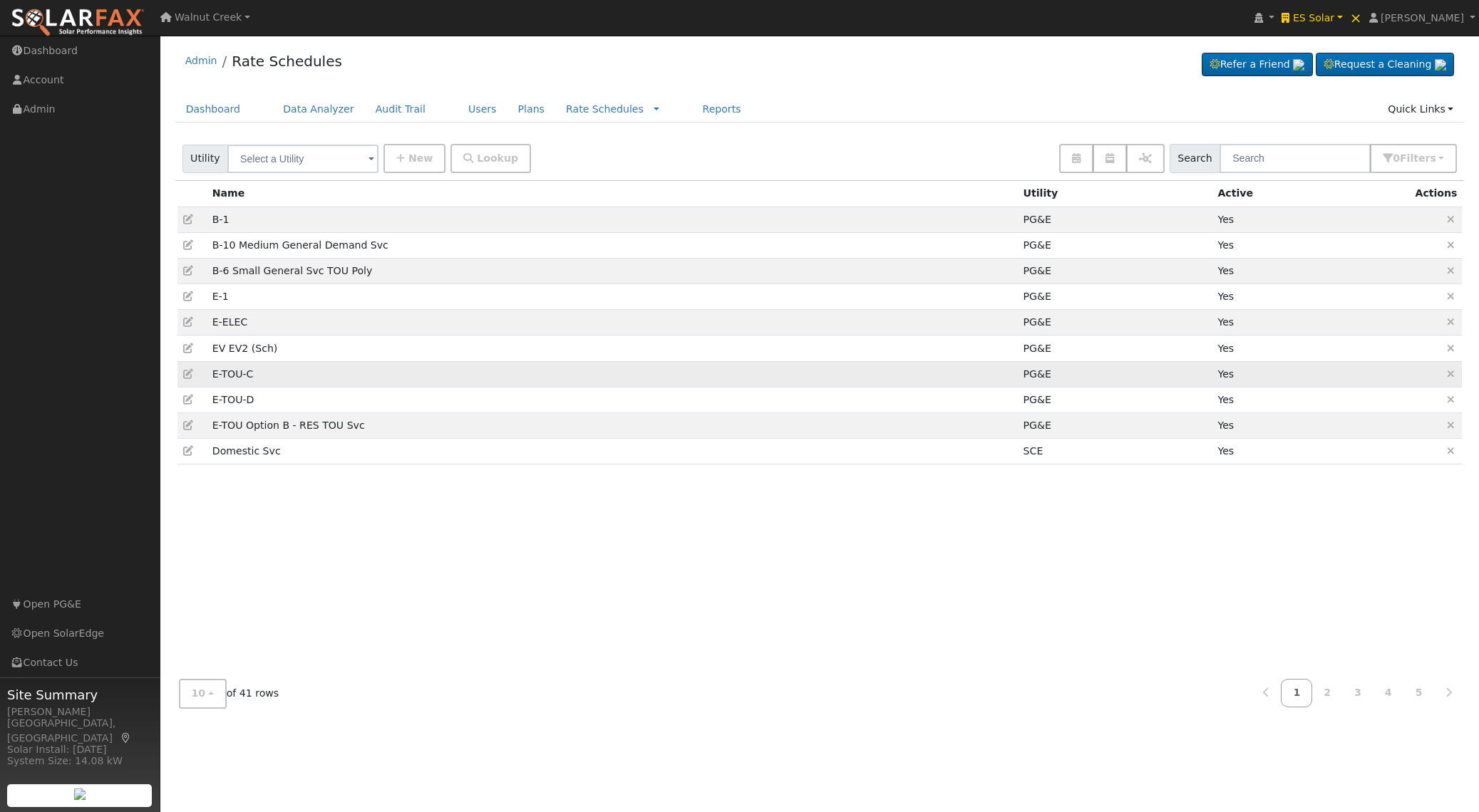
click at [186, 373] on icon at bounding box center [189, 374] width 13 height 10
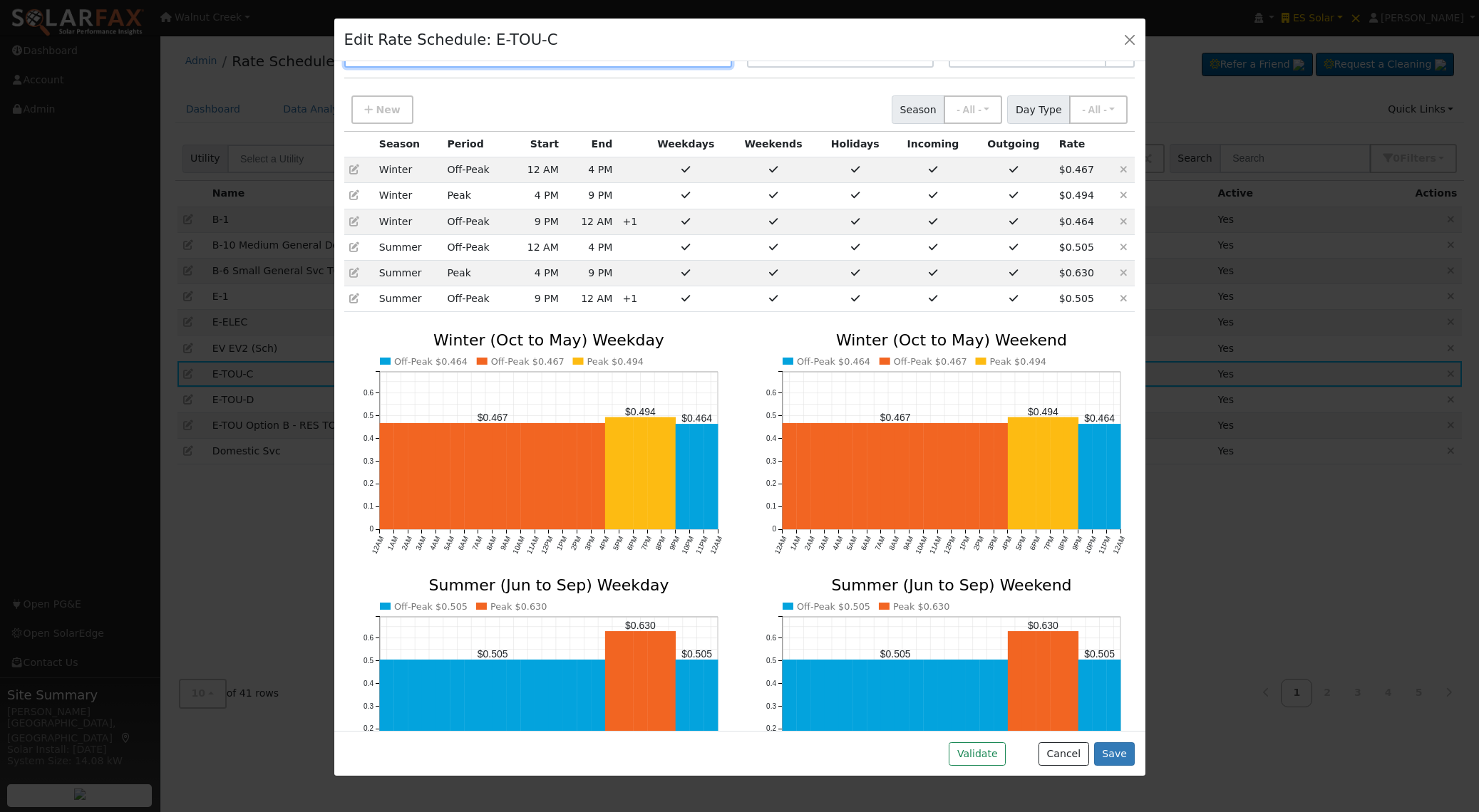
scroll to position [139, 0]
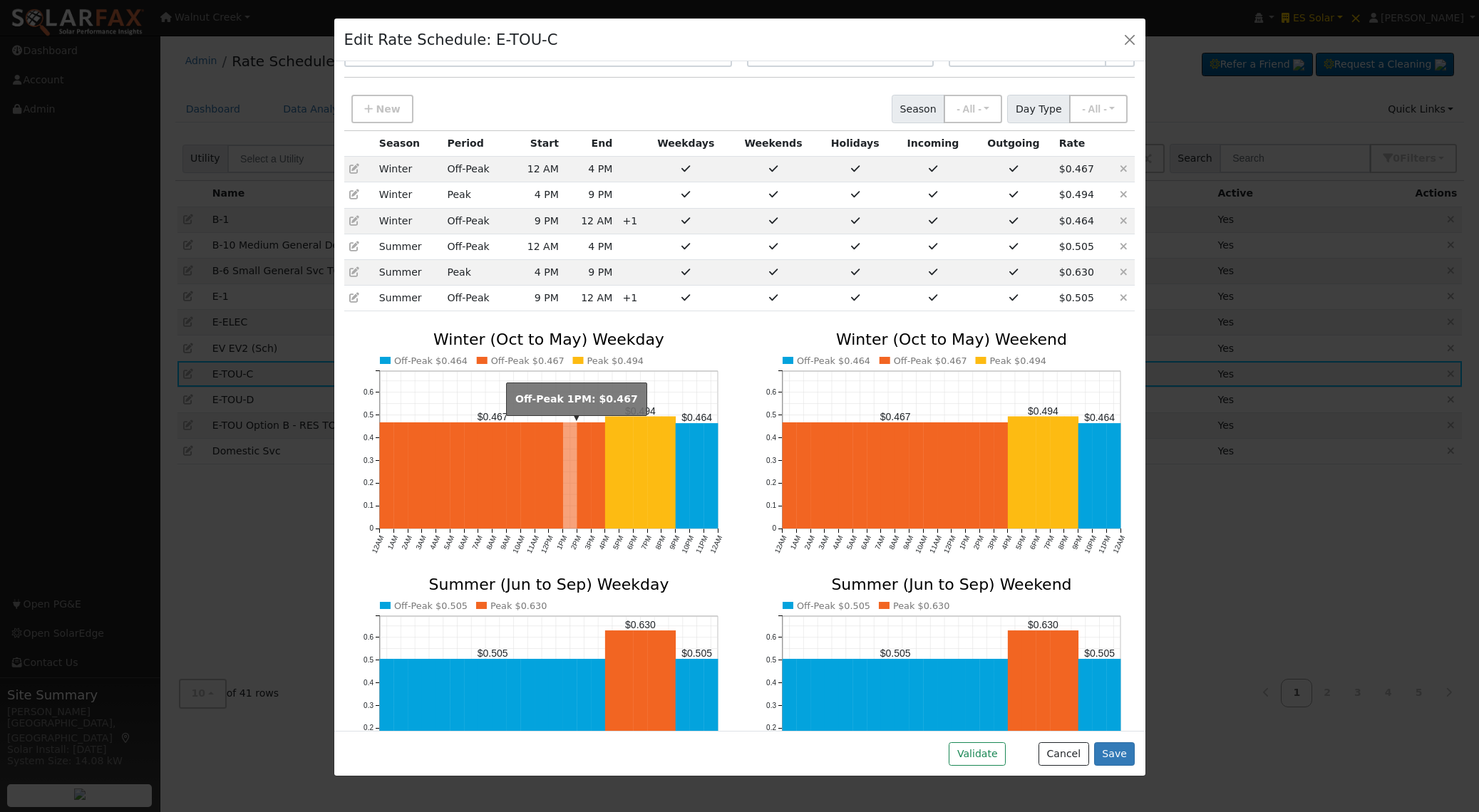
click at [568, 456] on rect "onclick=""" at bounding box center [569, 475] width 14 height 106
type input "12"
type input "4"
checkbox input "true"
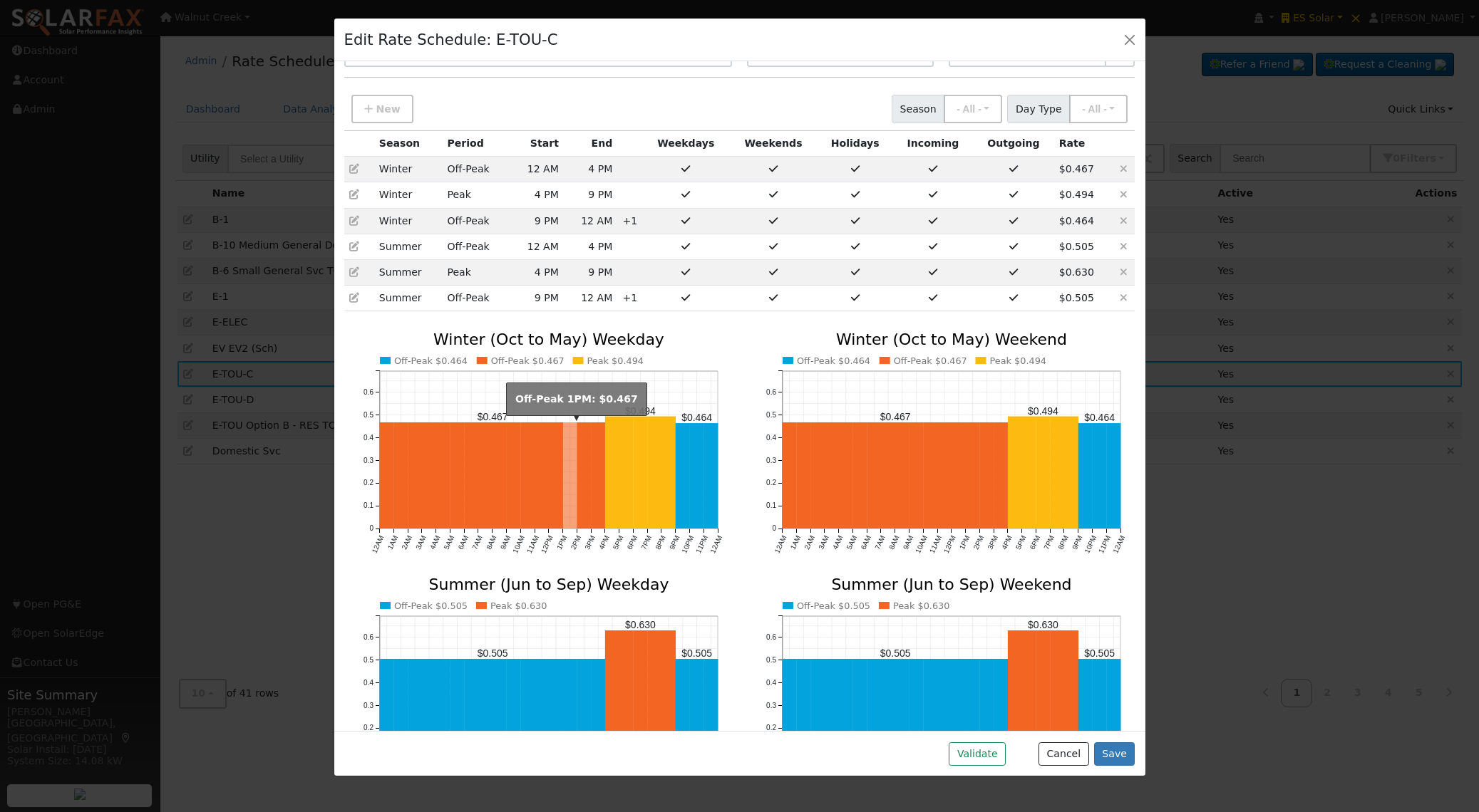
checkbox input "true"
type input "0.46738"
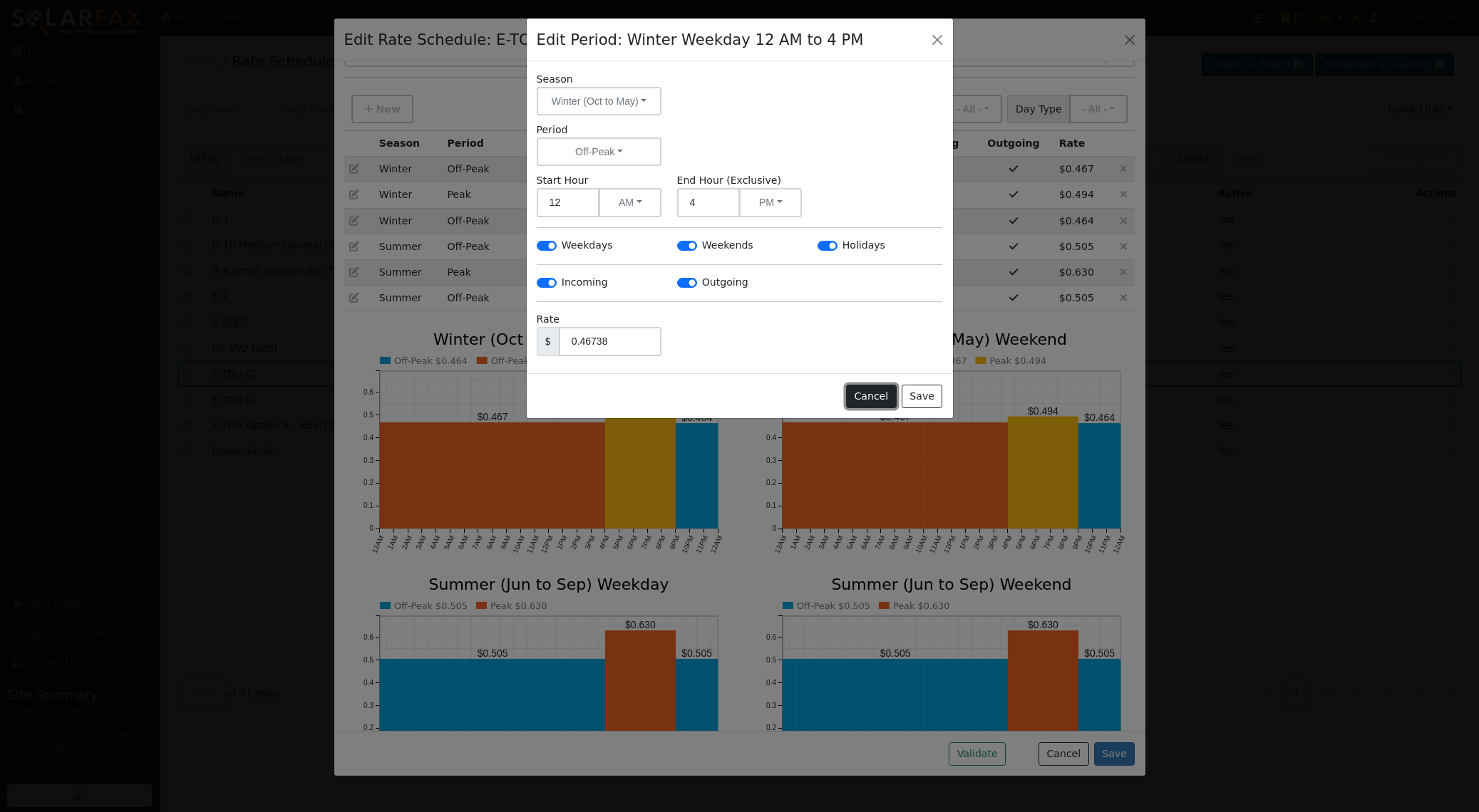
click at [869, 400] on button "Cancel" at bounding box center [871, 397] width 51 height 24
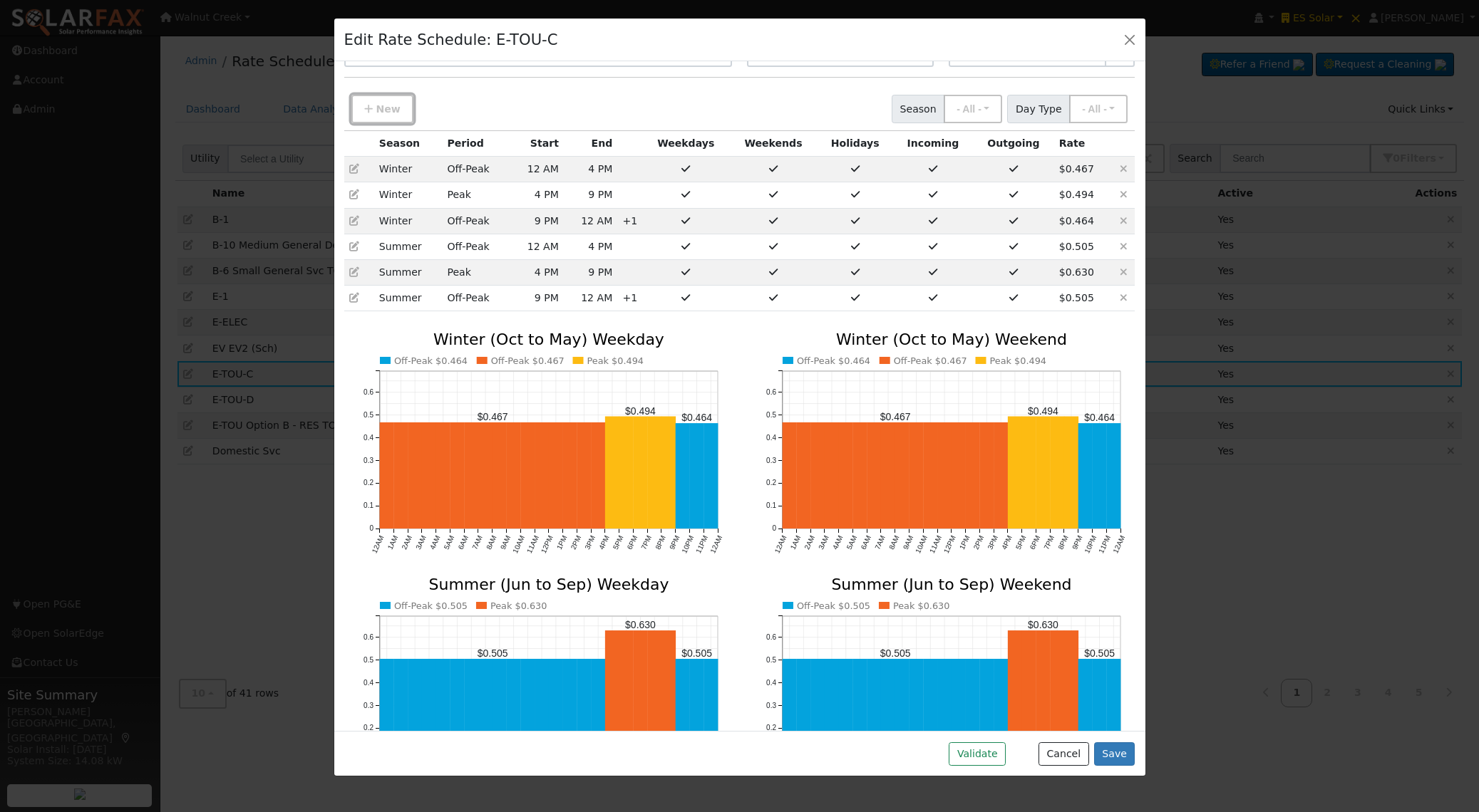
click at [382, 115] on button "New" at bounding box center [382, 109] width 62 height 28
type input "12"
checkbox input "true"
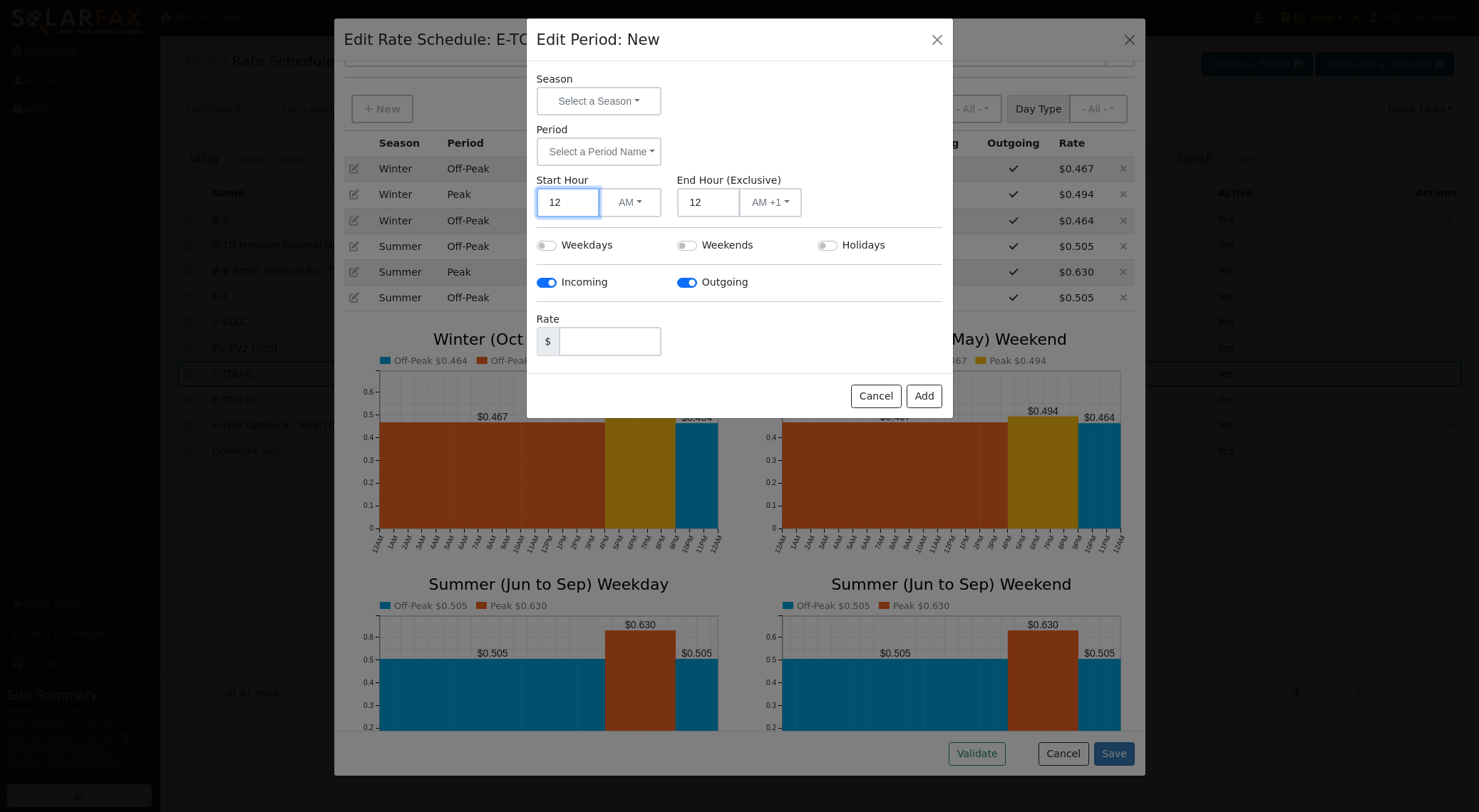
drag, startPoint x: 575, startPoint y: 206, endPoint x: 492, endPoint y: 203, distance: 83.1
click at [492, 203] on div "Edit Period: New Season Select a Season - None - Winter (Jan to May) Winter (Oc…" at bounding box center [739, 406] width 1479 height 812
type input "8"
click at [622, 203] on button "AM" at bounding box center [629, 202] width 63 height 29
click at [634, 244] on link "PM" at bounding box center [649, 253] width 99 height 20
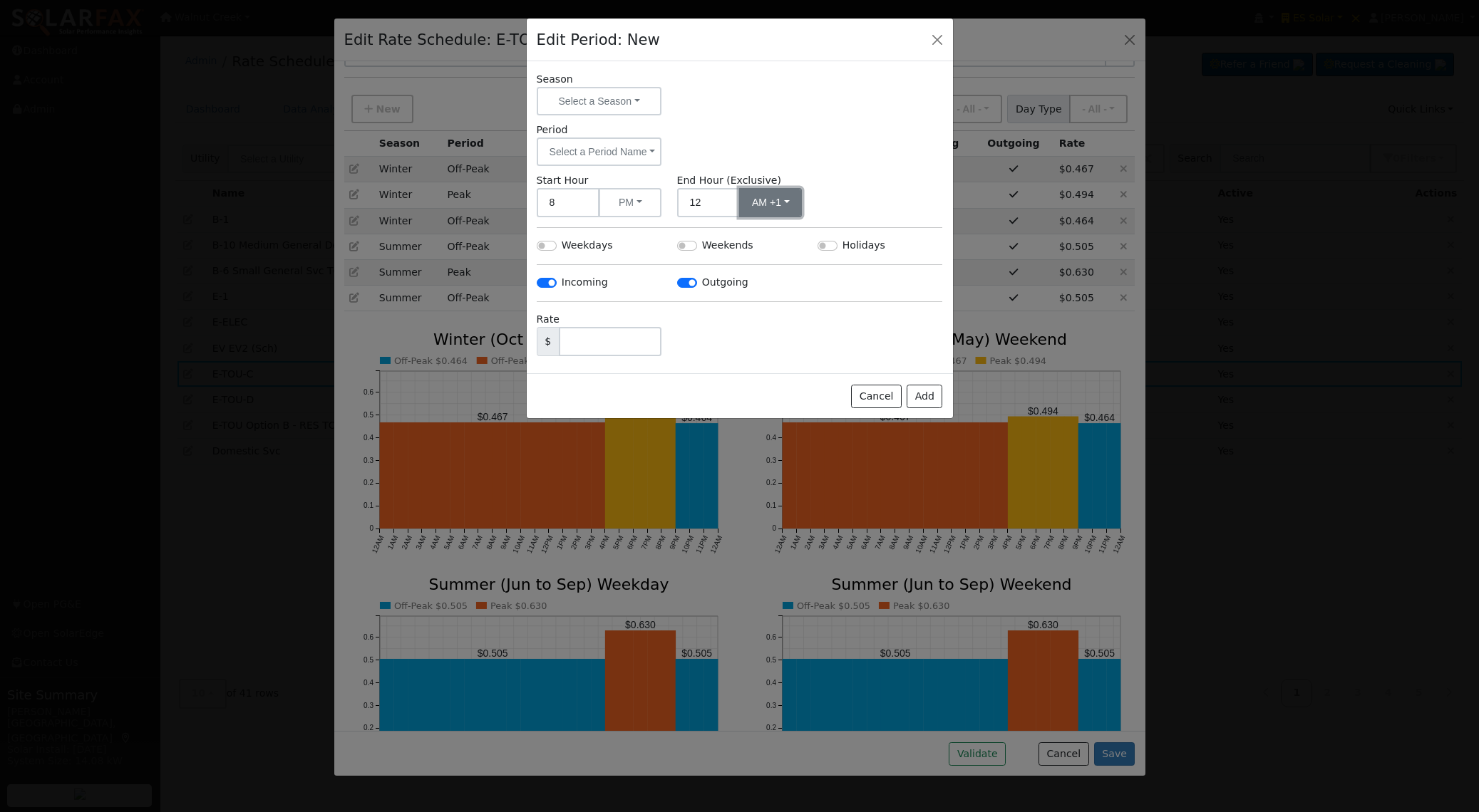
click at [763, 206] on button "AM +1" at bounding box center [770, 202] width 63 height 29
click at [770, 235] on link "AM" at bounding box center [789, 234] width 99 height 20
click at [706, 203] on input "12" at bounding box center [708, 202] width 63 height 29
drag, startPoint x: 706, startPoint y: 203, endPoint x: 627, endPoint y: 200, distance: 79.1
click at [627, 200] on div "Start Hour 8 PM AM PM End Hour (Exclusive) 12 AM +1 AM PM" at bounding box center [739, 194] width 421 height 44
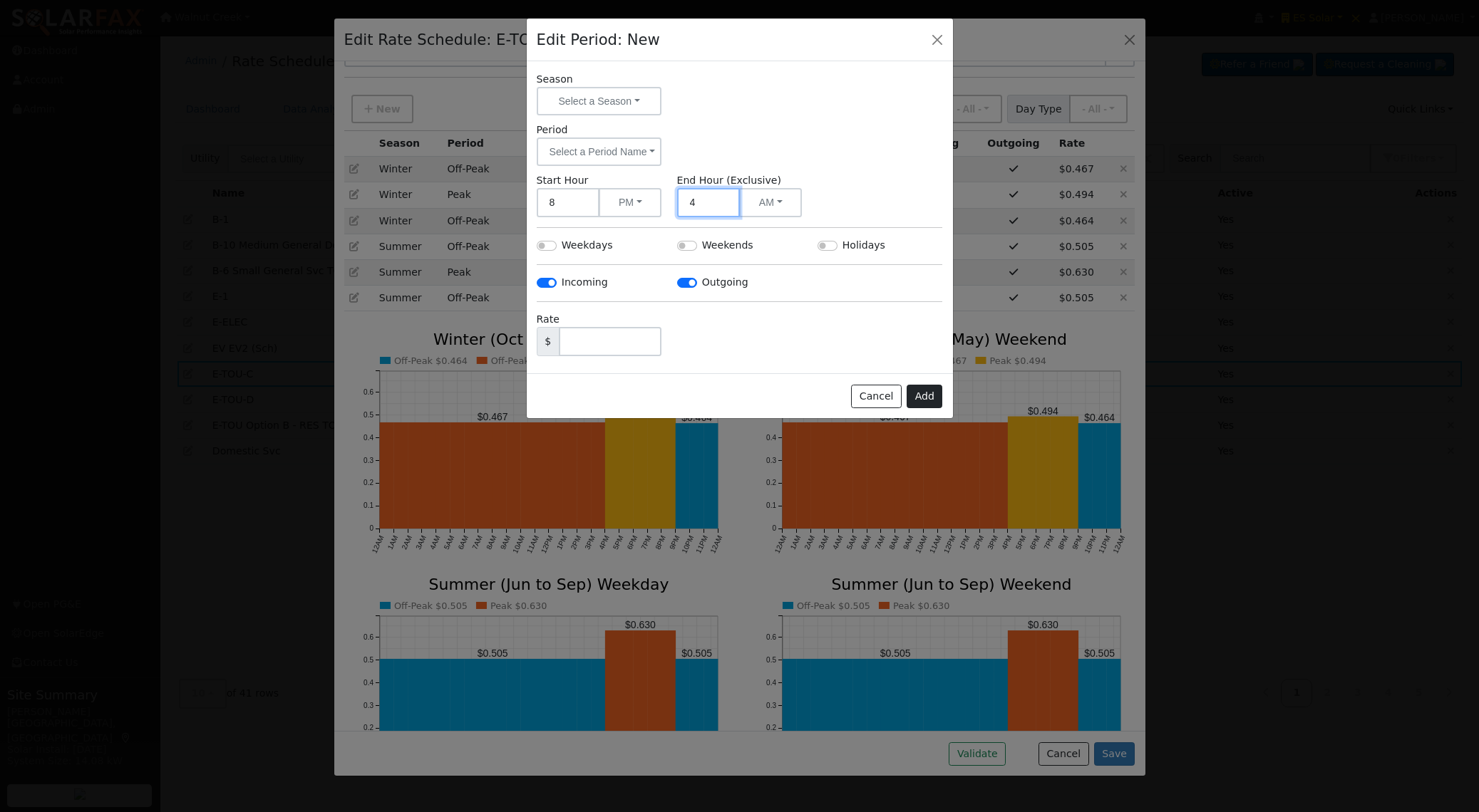
type input "4"
click at [912, 392] on button "Add" at bounding box center [924, 397] width 36 height 24
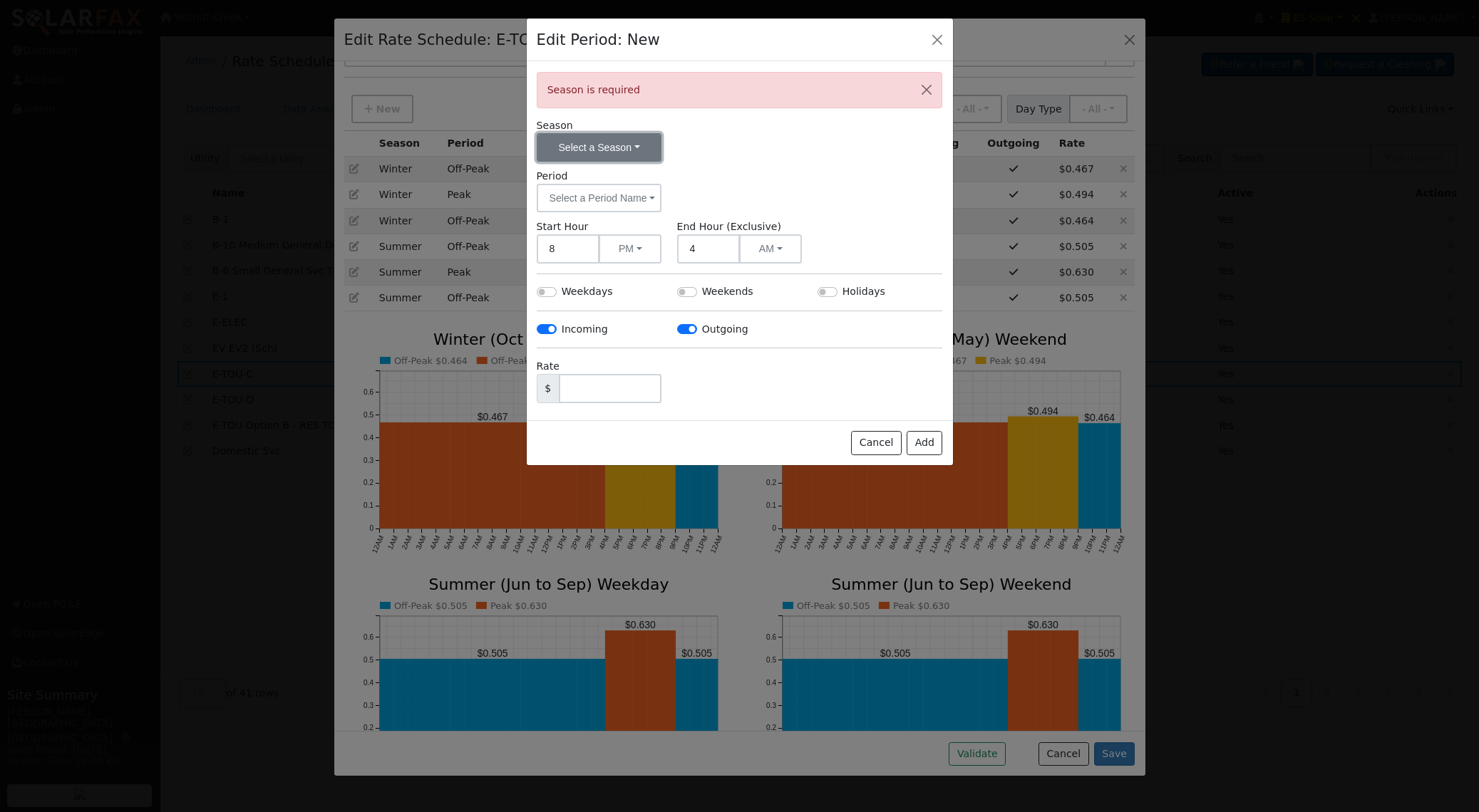
click at [622, 152] on button "Select a Season" at bounding box center [599, 147] width 126 height 28
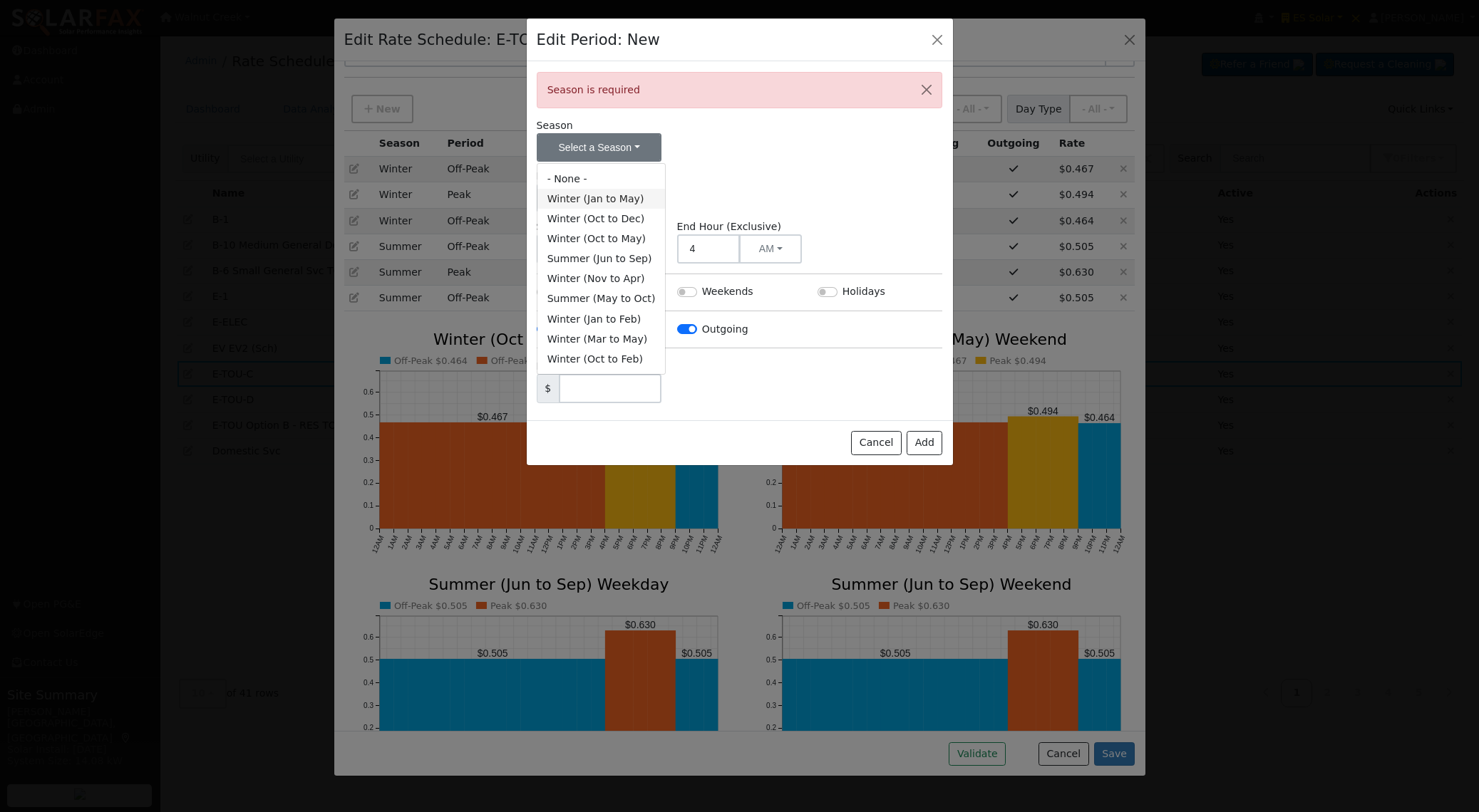
click at [616, 207] on link "Winter (Jan to May)" at bounding box center [601, 198] width 129 height 20
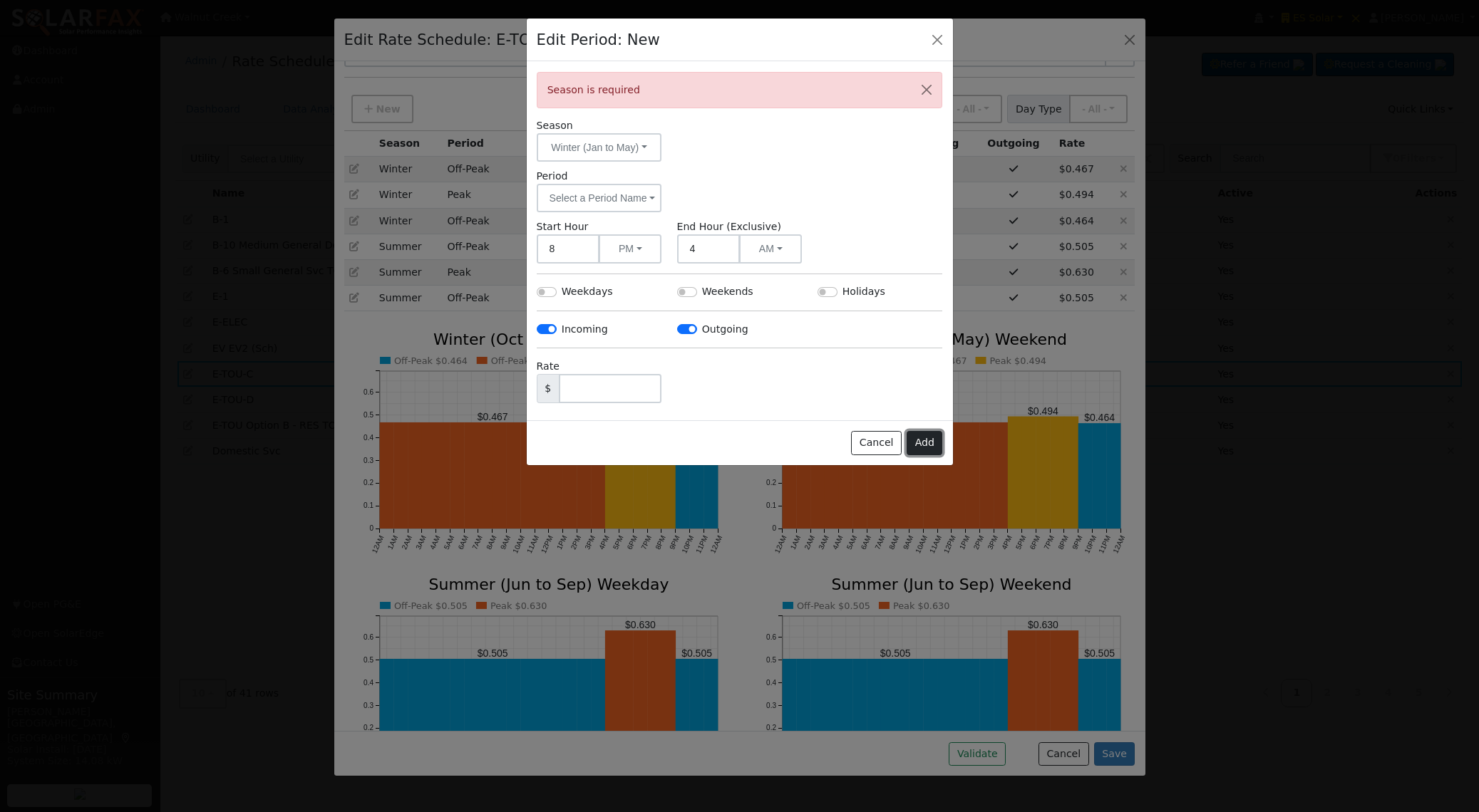
click at [917, 452] on button "Add" at bounding box center [924, 443] width 36 height 24
click at [619, 208] on button "Select a Period Name" at bounding box center [599, 198] width 126 height 28
click at [617, 247] on link "Off-Peak" at bounding box center [586, 249] width 99 height 20
click at [926, 448] on button "Add" at bounding box center [924, 443] width 36 height 24
click at [599, 387] on input "text" at bounding box center [610, 388] width 103 height 29
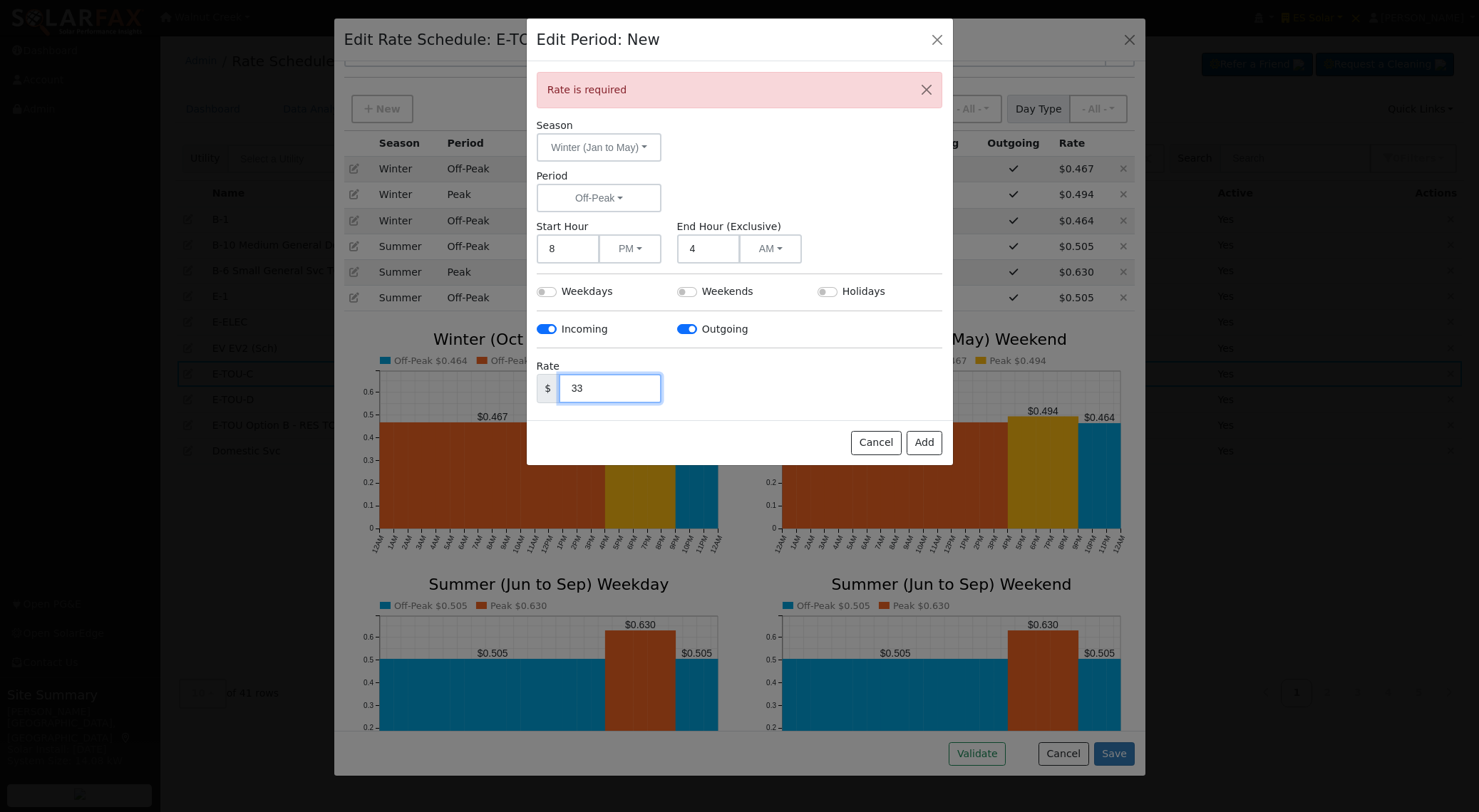
type input "333"
click at [922, 445] on button "Add" at bounding box center [924, 443] width 36 height 24
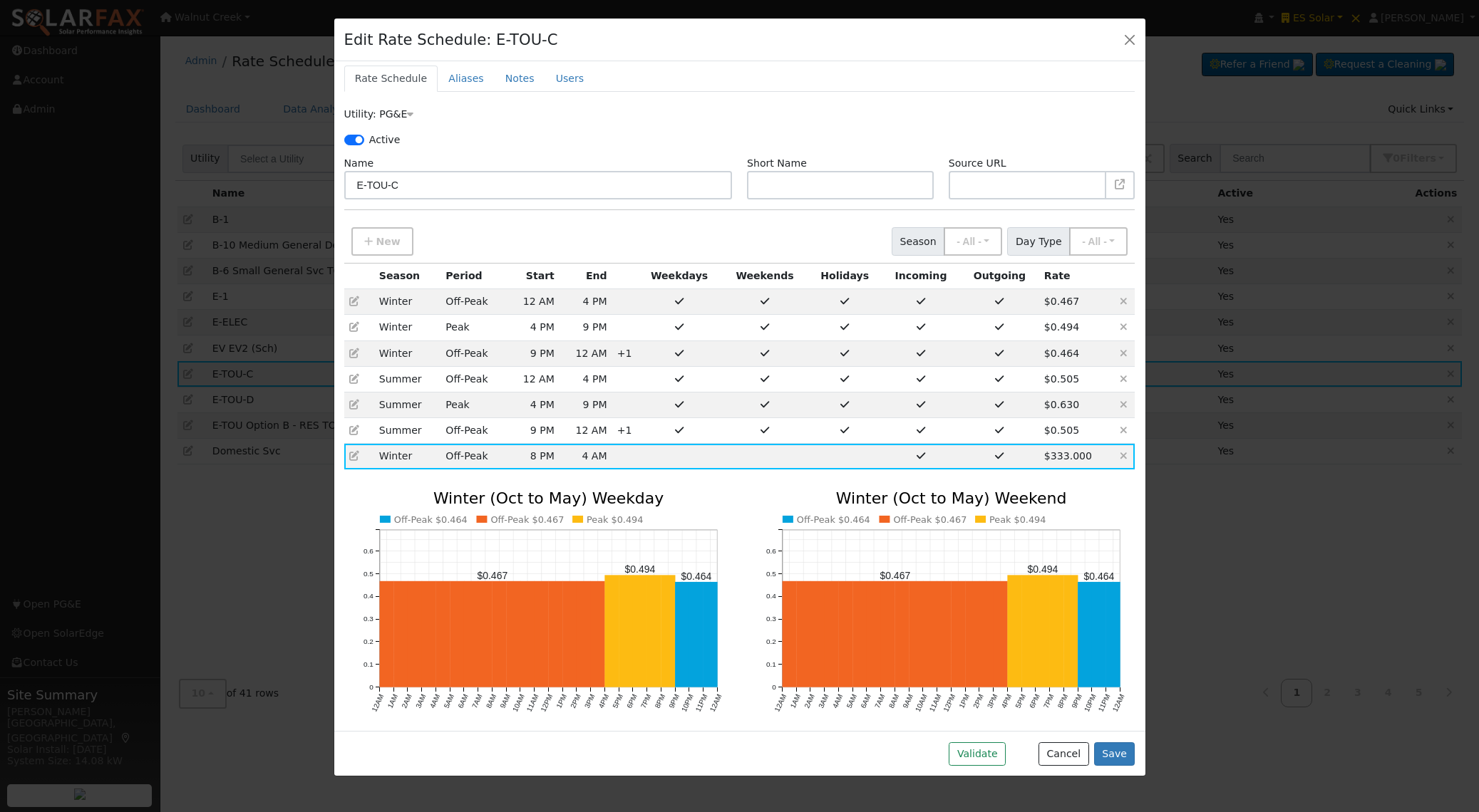
scroll to position [0, 0]
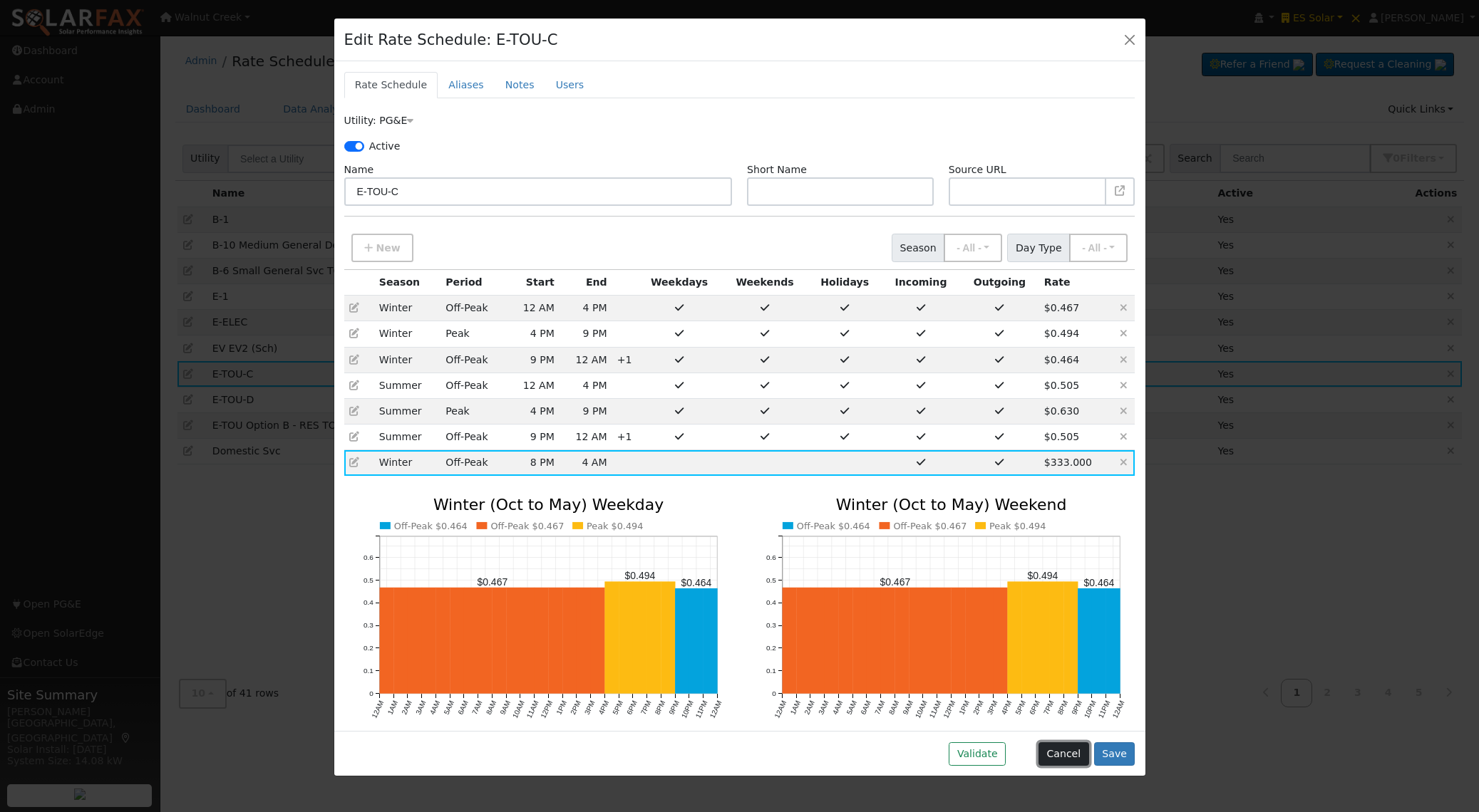
click at [1069, 759] on button "Cancel" at bounding box center [1064, 755] width 51 height 24
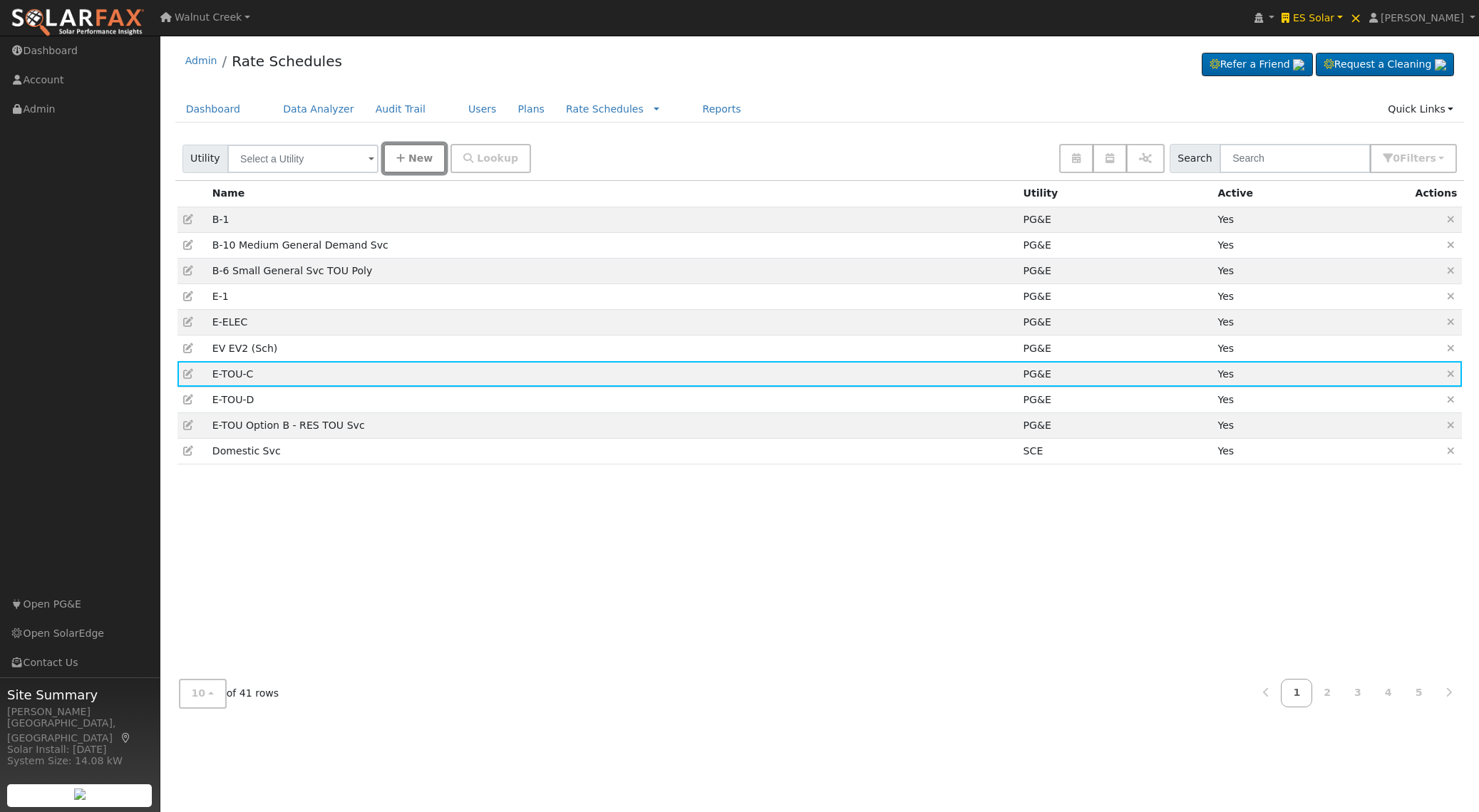
click at [383, 157] on button "New" at bounding box center [414, 158] width 62 height 29
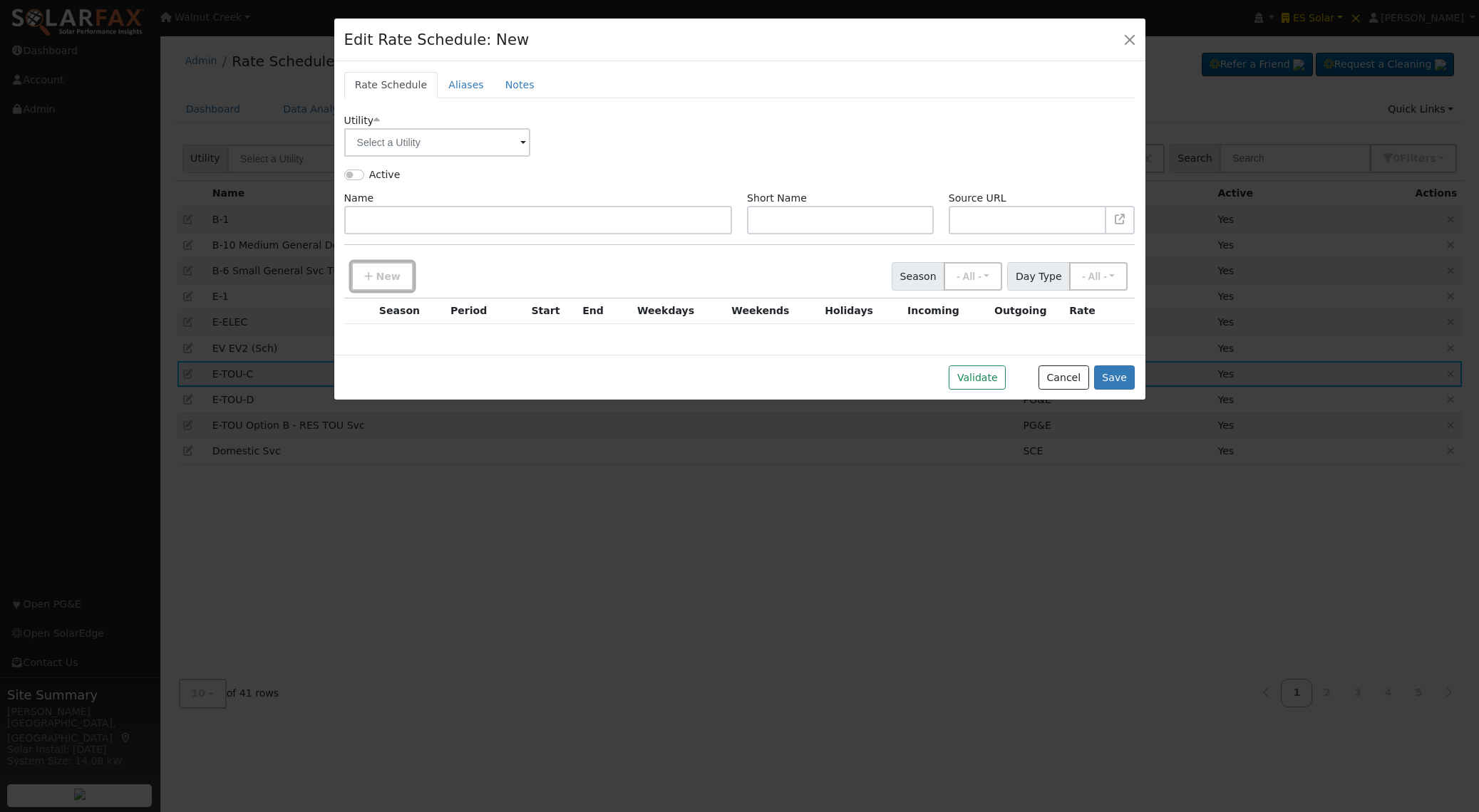
click at [389, 272] on span "New" at bounding box center [388, 276] width 24 height 11
type input "12"
checkbox input "true"
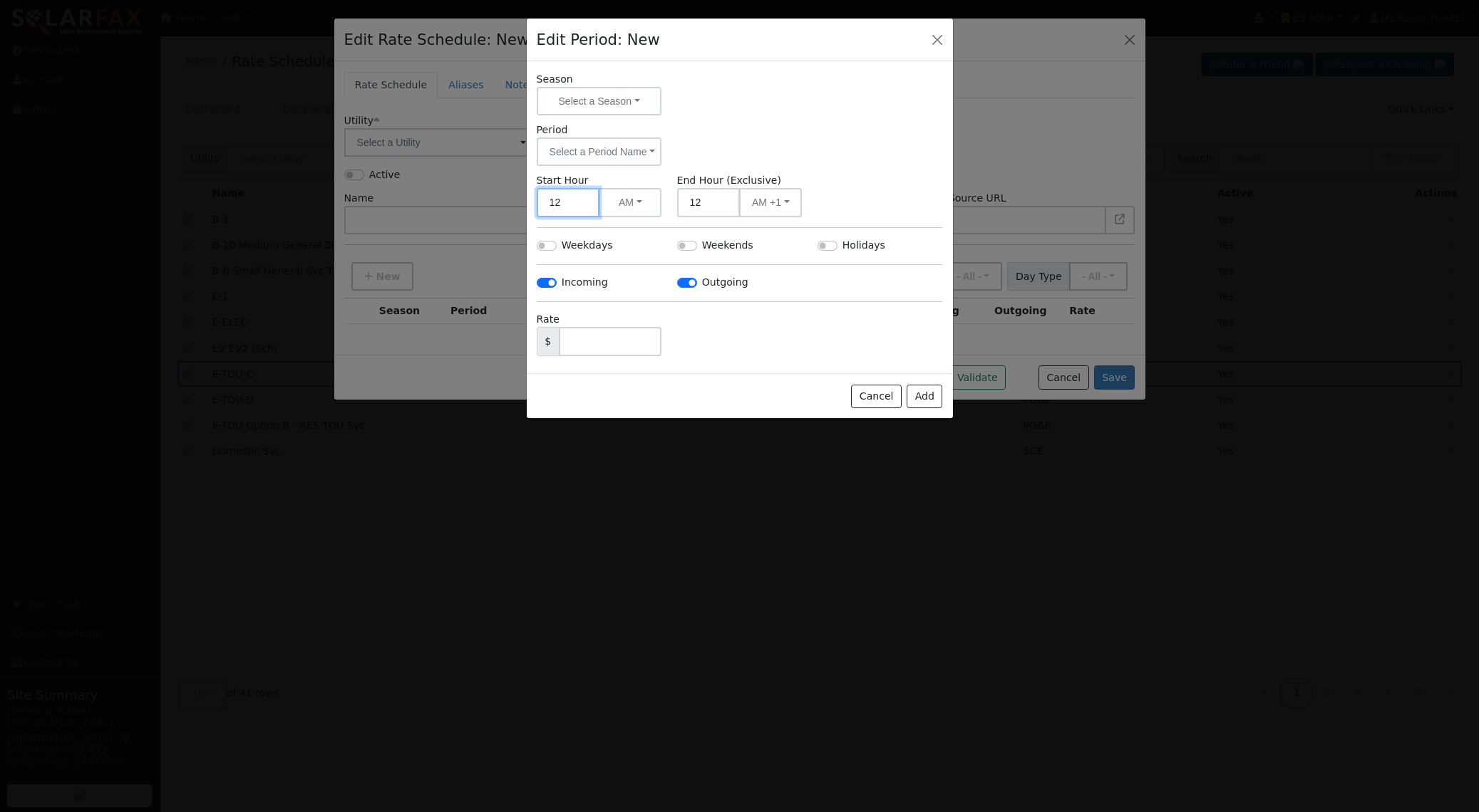
click at [556, 201] on input "12" at bounding box center [567, 202] width 63 height 29
drag, startPoint x: 554, startPoint y: 203, endPoint x: 461, endPoint y: 199, distance: 93.1
click at [461, 199] on div "Edit Period: New Season Select a Season - None - Period Select a Period Name - …" at bounding box center [739, 406] width 1479 height 812
type input "11"
click at [603, 196] on button "AM" at bounding box center [629, 202] width 63 height 29
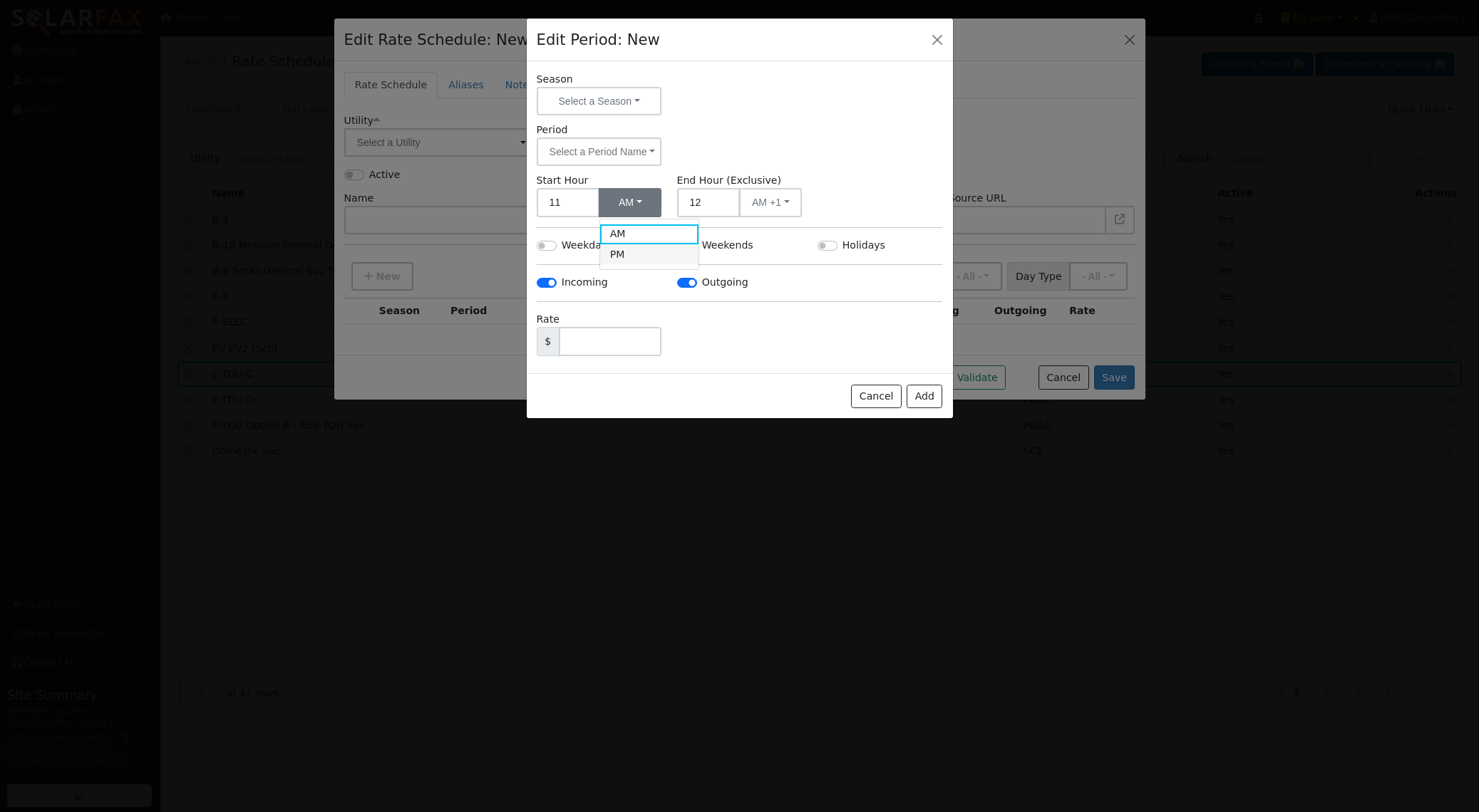
click at [635, 252] on link "PM" at bounding box center [649, 253] width 99 height 20
drag, startPoint x: 704, startPoint y: 205, endPoint x: 652, endPoint y: 195, distance: 53.0
click at [652, 195] on div "Start Hour 11 PM AM PM End Hour (Exclusive) 12 AM +1 AM PM" at bounding box center [739, 194] width 421 height 44
type input "1"
click at [590, 247] on label "Weekdays" at bounding box center [587, 245] width 52 height 15
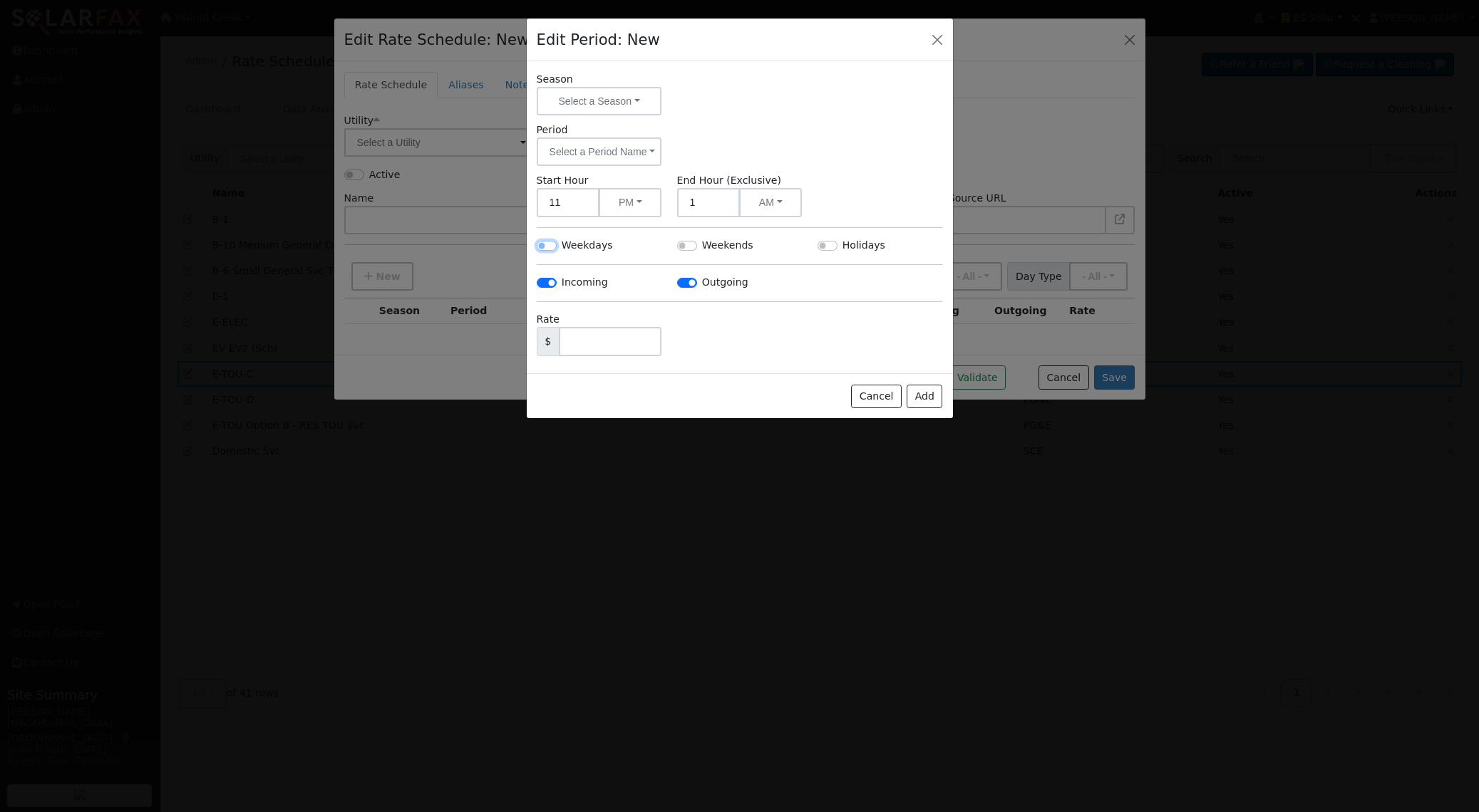
click at [557, 247] on input "Weekdays" at bounding box center [546, 245] width 20 height 10
checkbox input "true"
click at [738, 250] on label "Weekends" at bounding box center [727, 245] width 52 height 15
click at [697, 250] on input "Weekends" at bounding box center [686, 245] width 20 height 10
checkbox input "true"
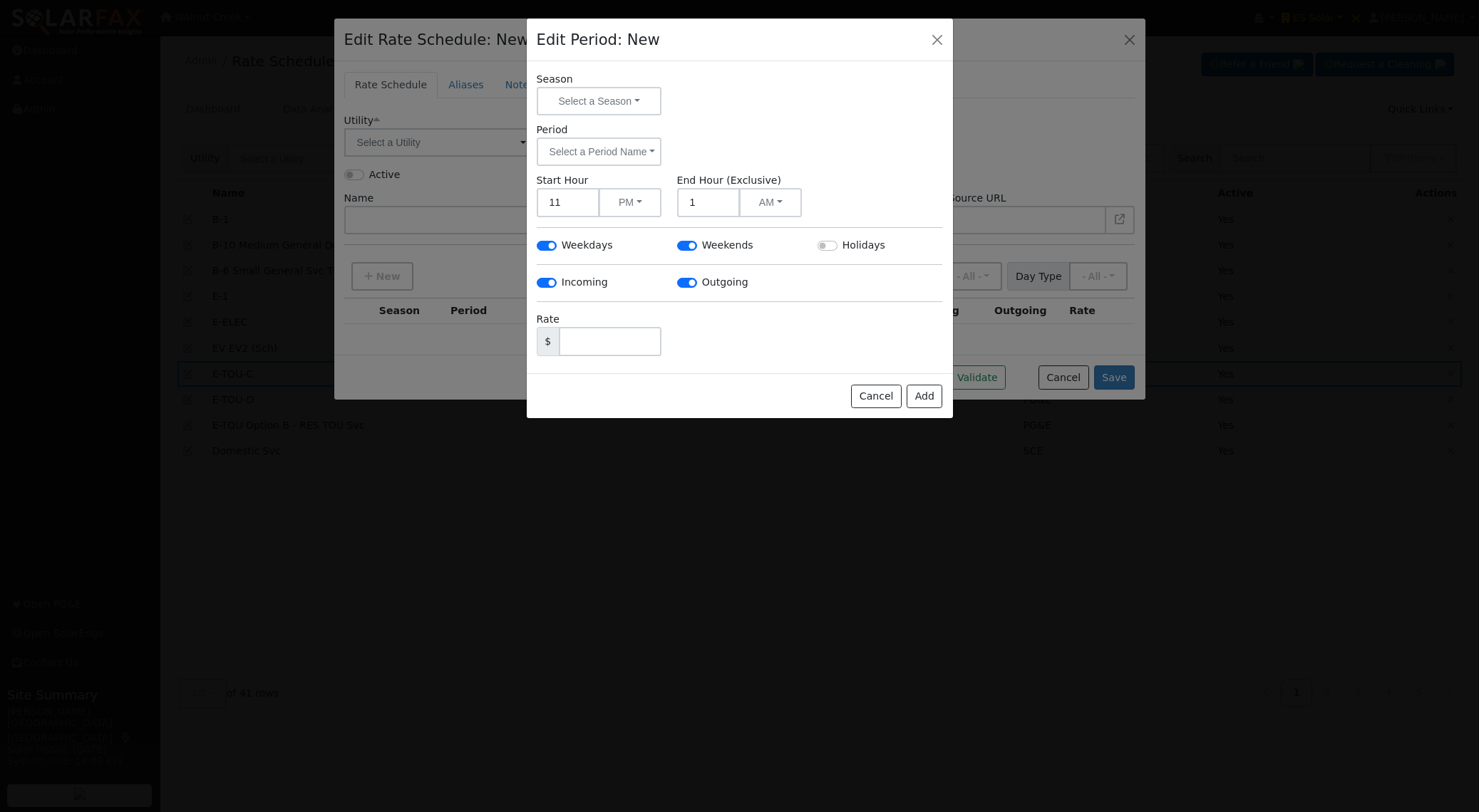
click at [843, 250] on label "Holidays" at bounding box center [864, 245] width 43 height 15
click at [838, 250] on input "Holidays" at bounding box center [826, 245] width 20 height 10
checkbox input "true"
click at [596, 105] on button "Select a Season" at bounding box center [599, 101] width 126 height 28
click at [920, 401] on button "Add" at bounding box center [924, 397] width 36 height 24
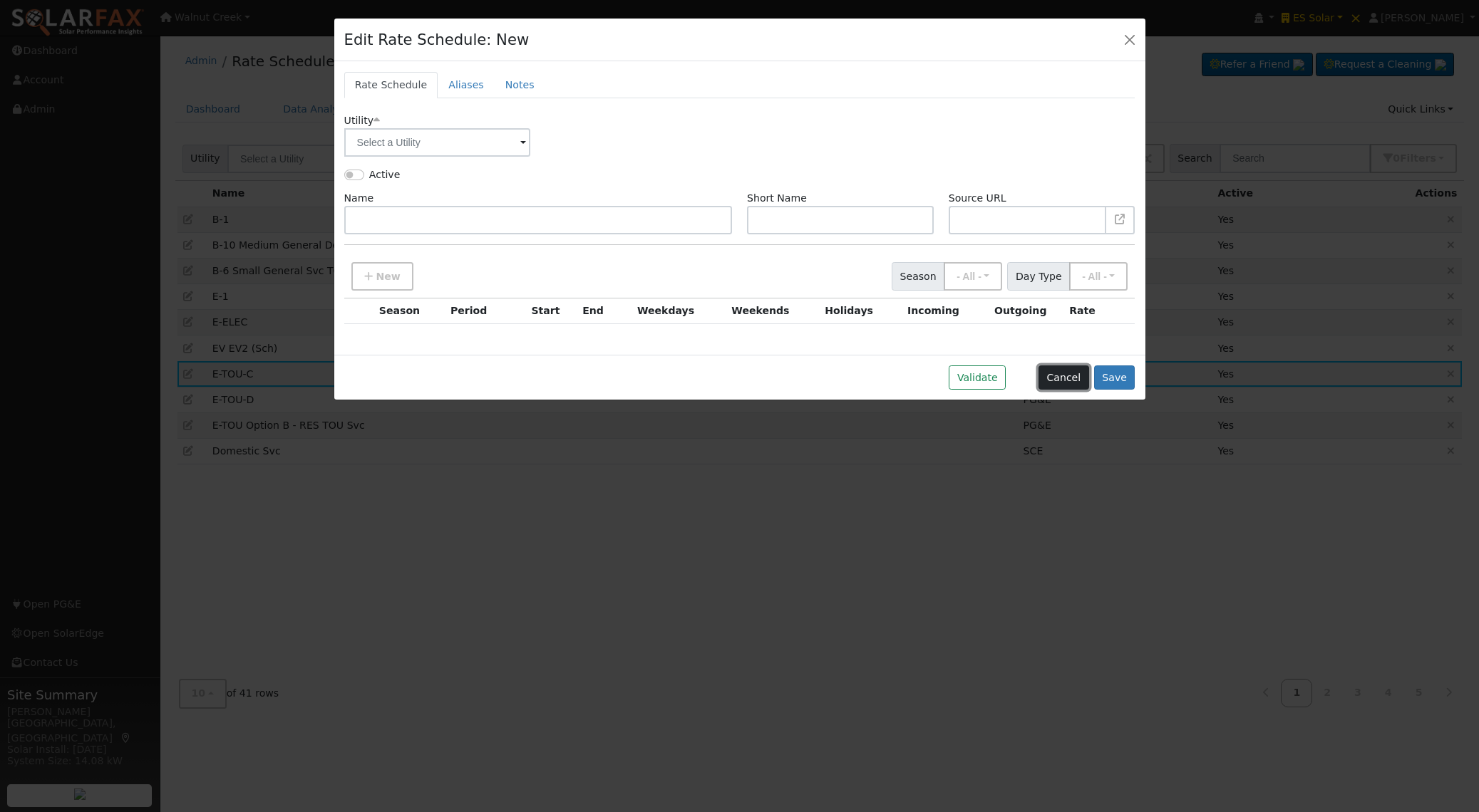
click at [1056, 381] on button "Cancel" at bounding box center [1064, 377] width 51 height 24
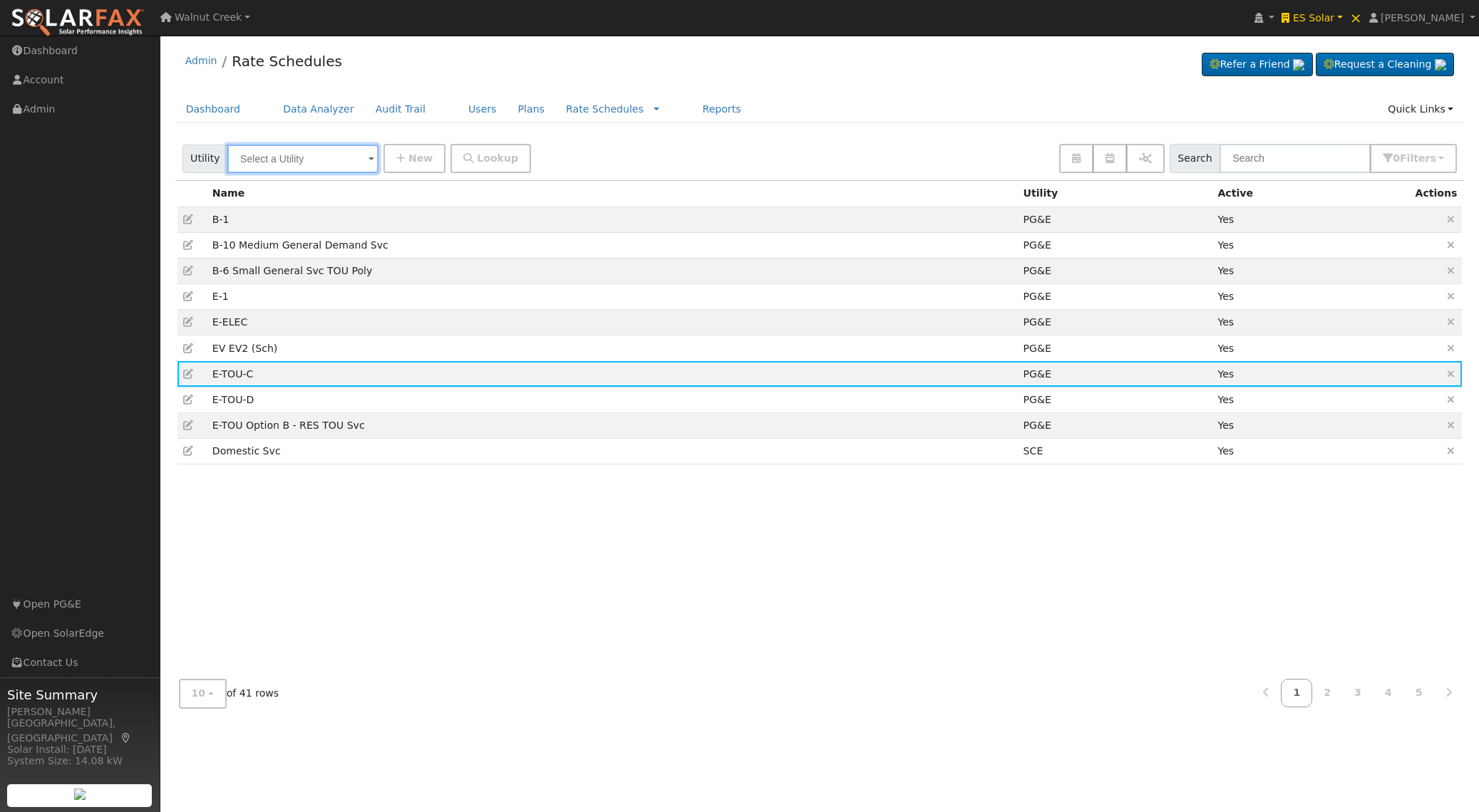
click at [303, 163] on input "text" at bounding box center [302, 159] width 151 height 28
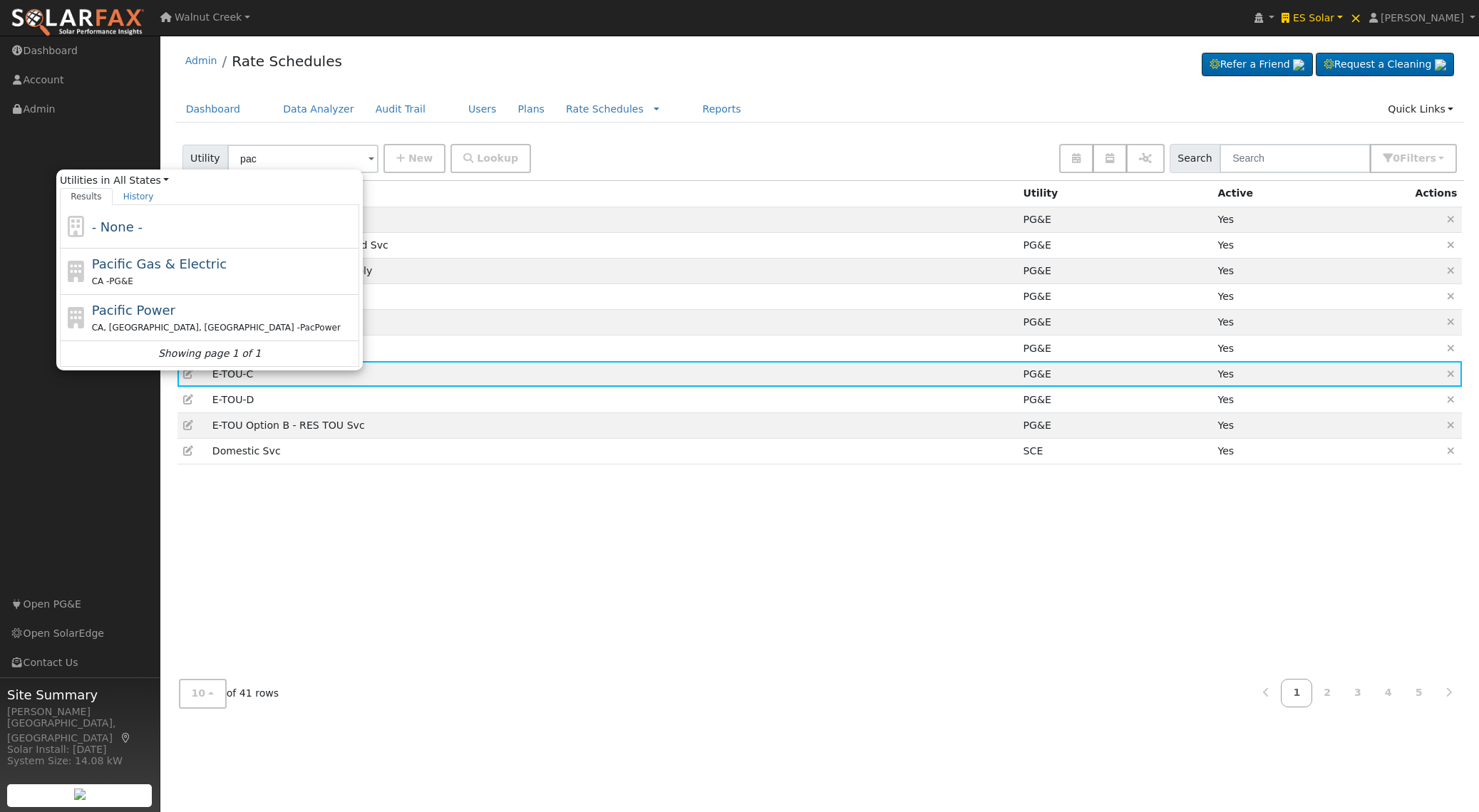
click at [270, 265] on div "Pacific Gas & Electric CA - PG&E" at bounding box center [224, 271] width 265 height 34
type input "Pacific Gas & Electric"
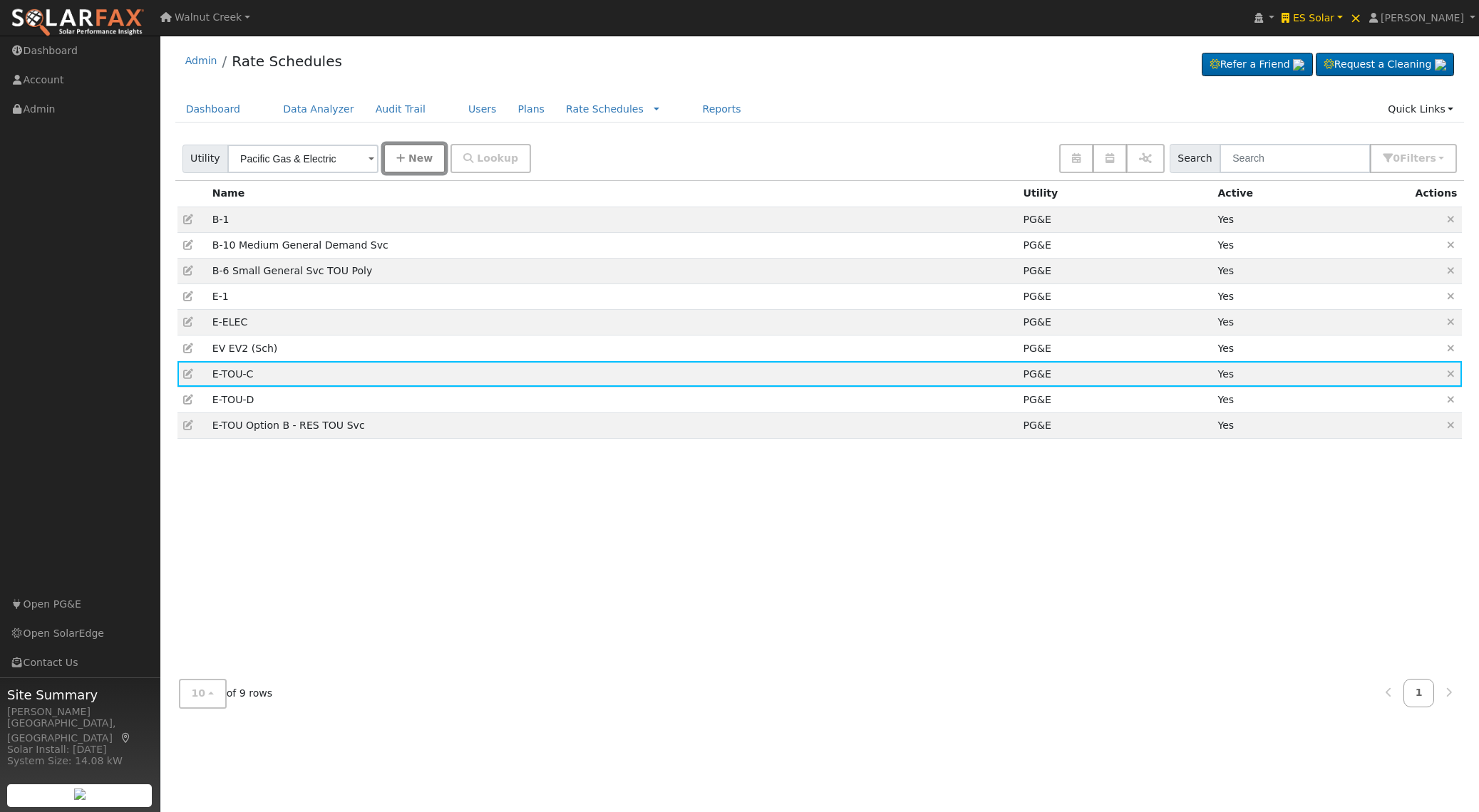
click at [408, 161] on span "New" at bounding box center [421, 158] width 24 height 11
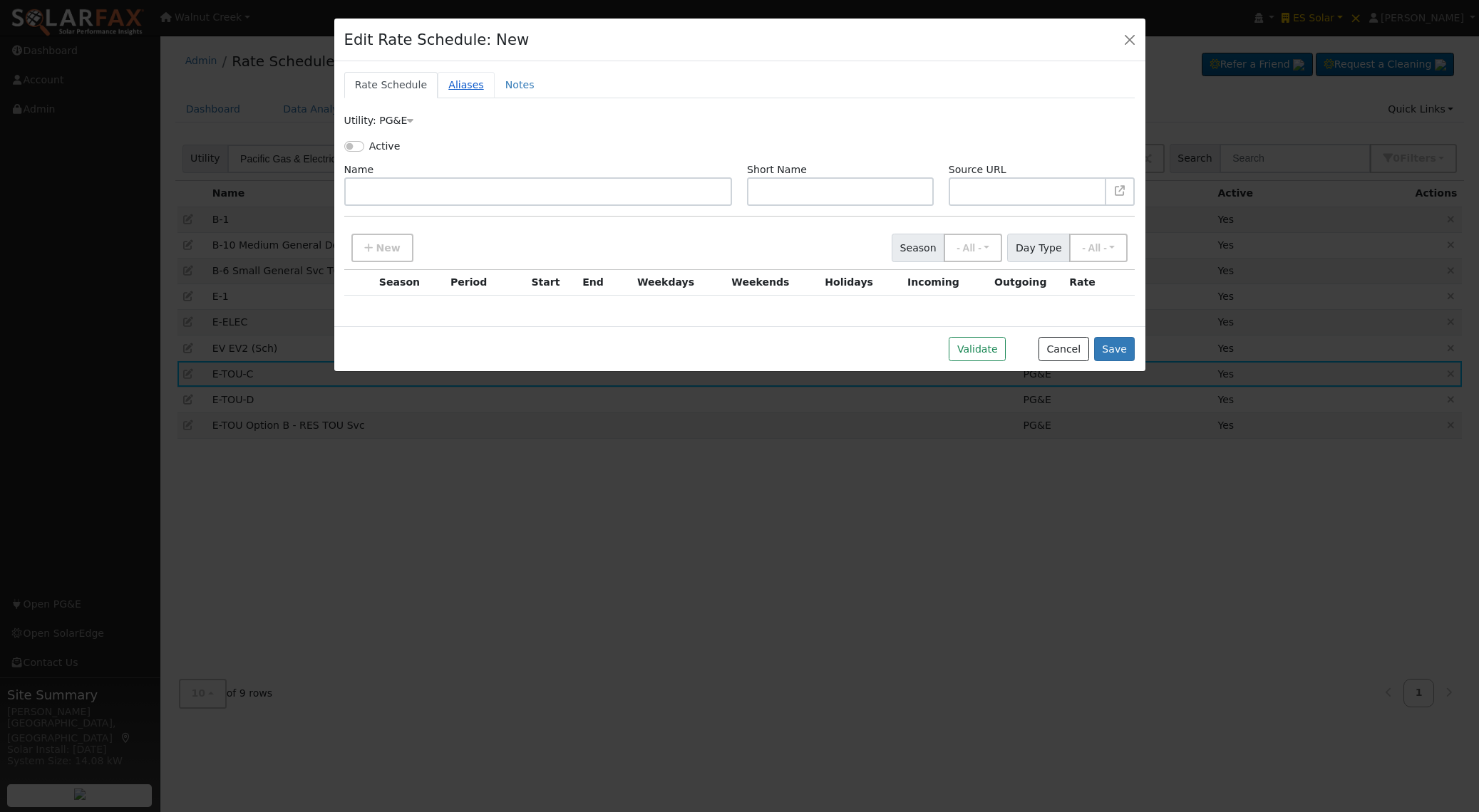
click at [450, 87] on link "Aliases" at bounding box center [466, 85] width 57 height 26
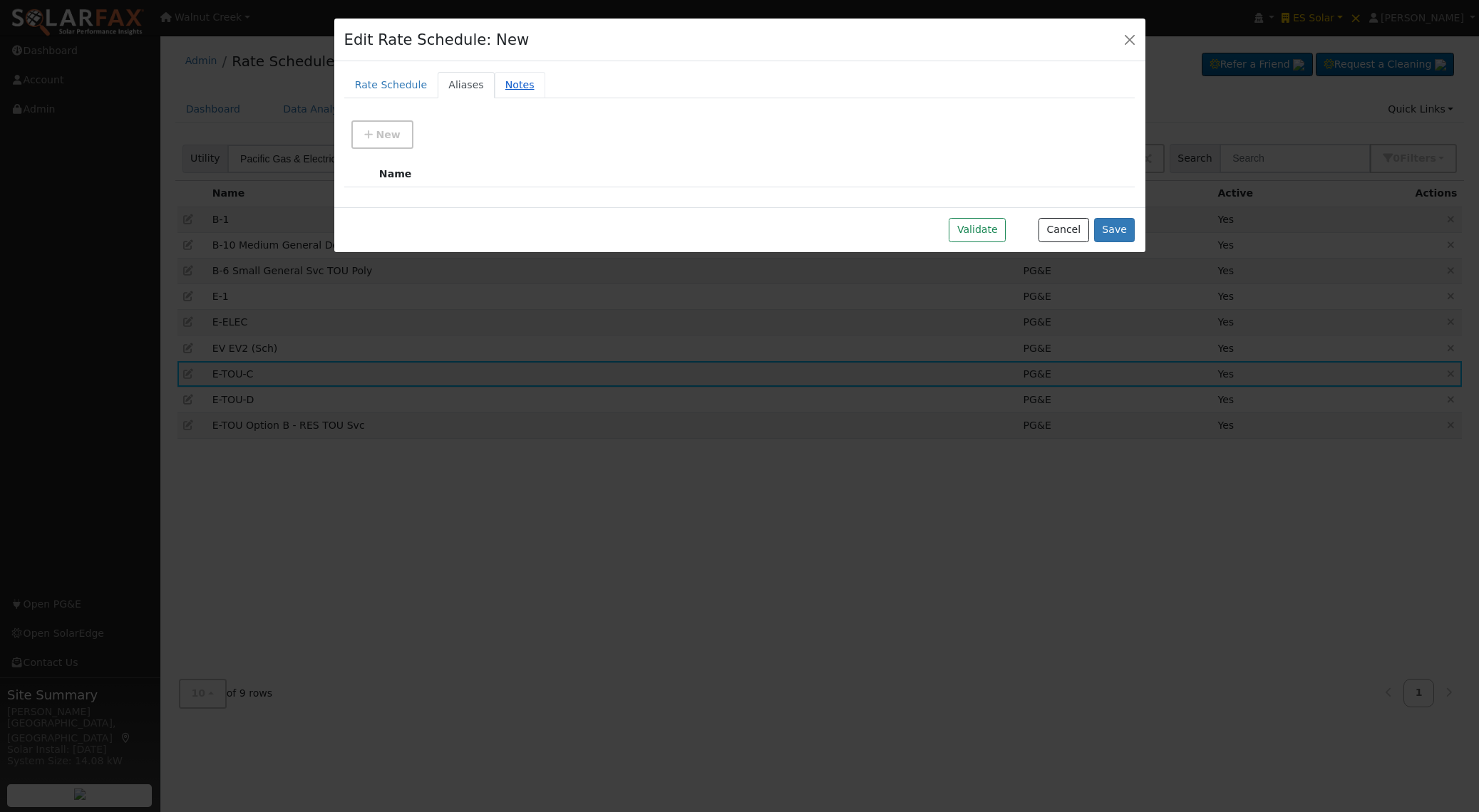
click at [508, 84] on link "Notes" at bounding box center [520, 85] width 51 height 26
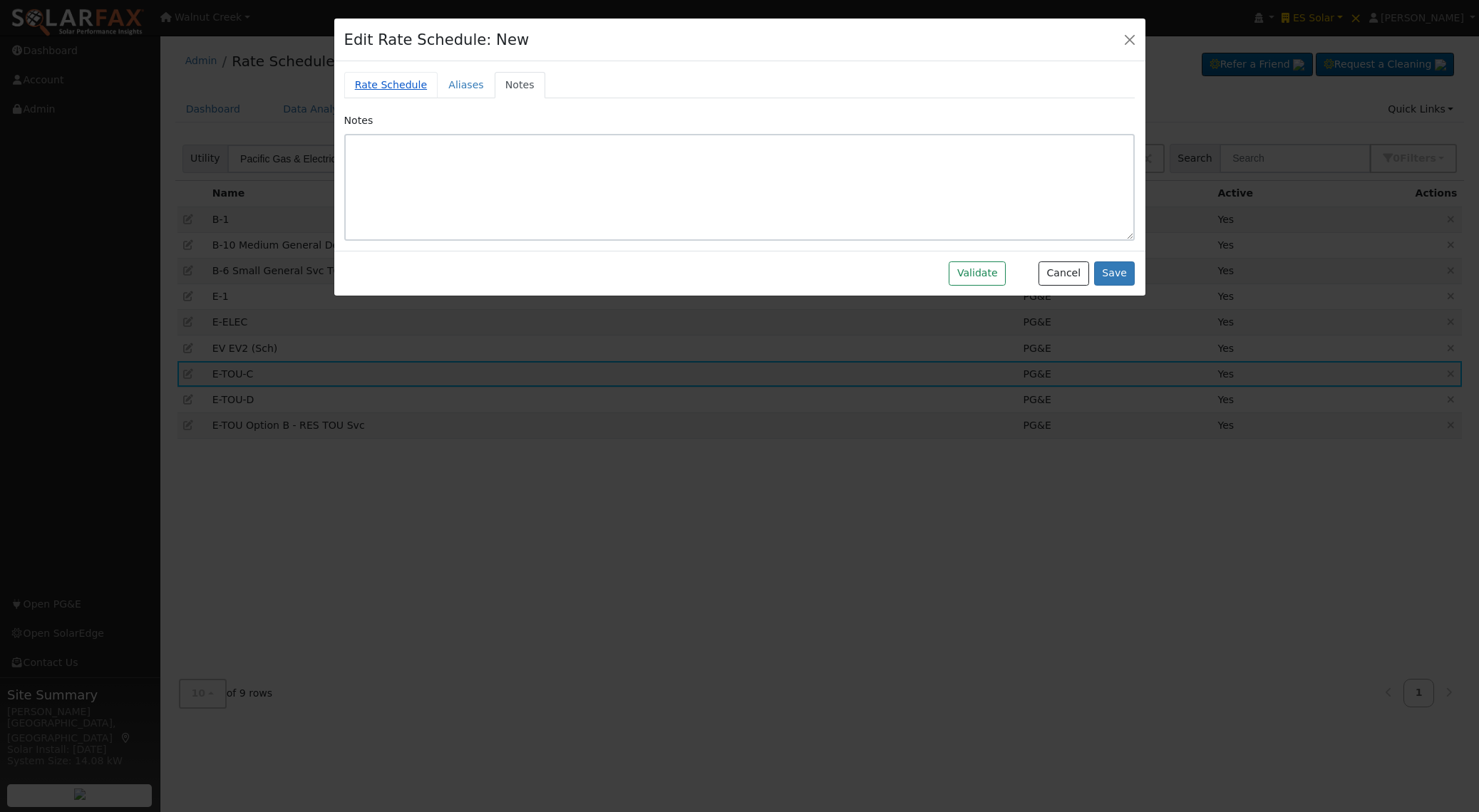
click at [397, 87] on link "Rate Schedule" at bounding box center [392, 85] width 94 height 26
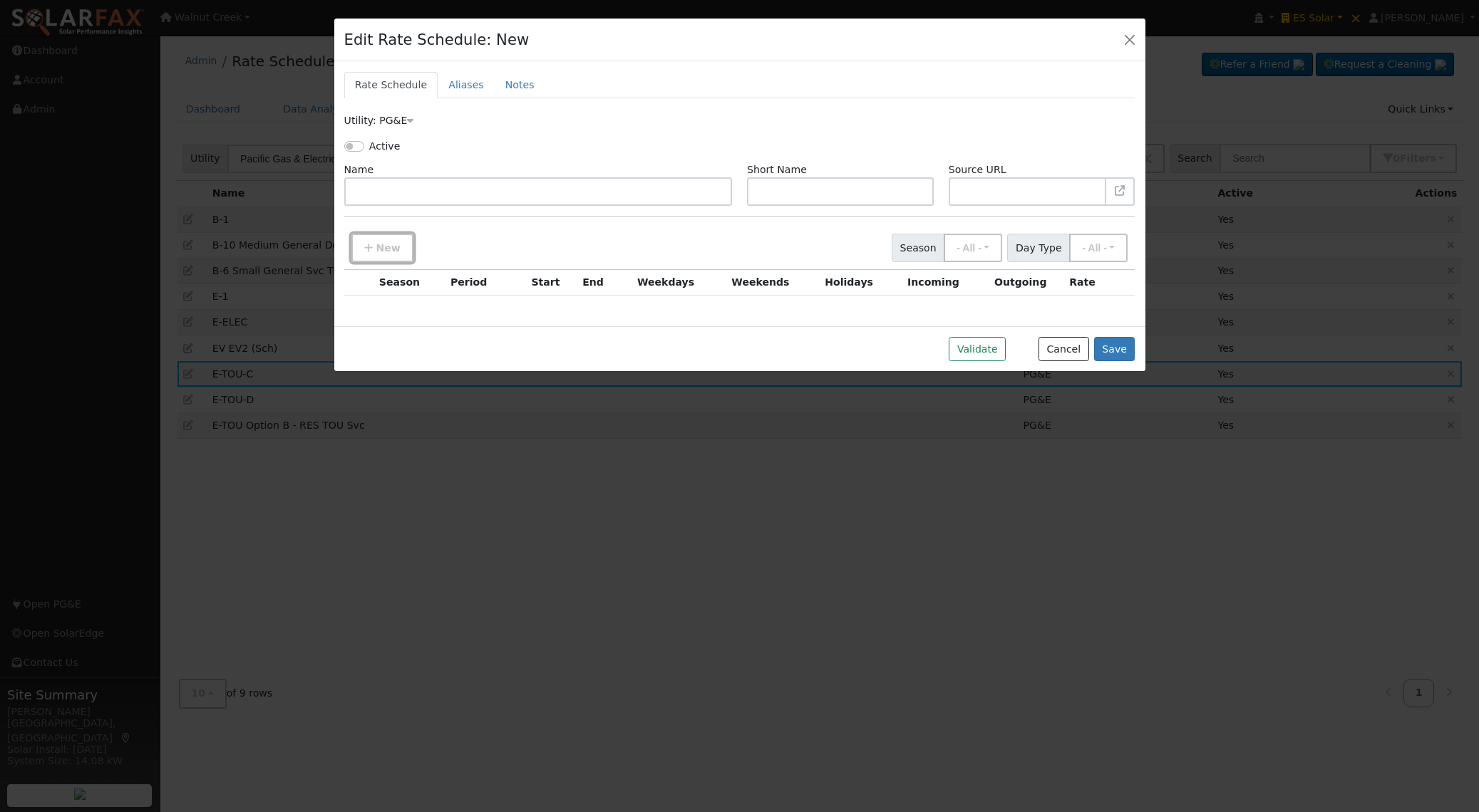
click at [374, 250] on button "New" at bounding box center [382, 248] width 62 height 28
type input "12"
checkbox input "true"
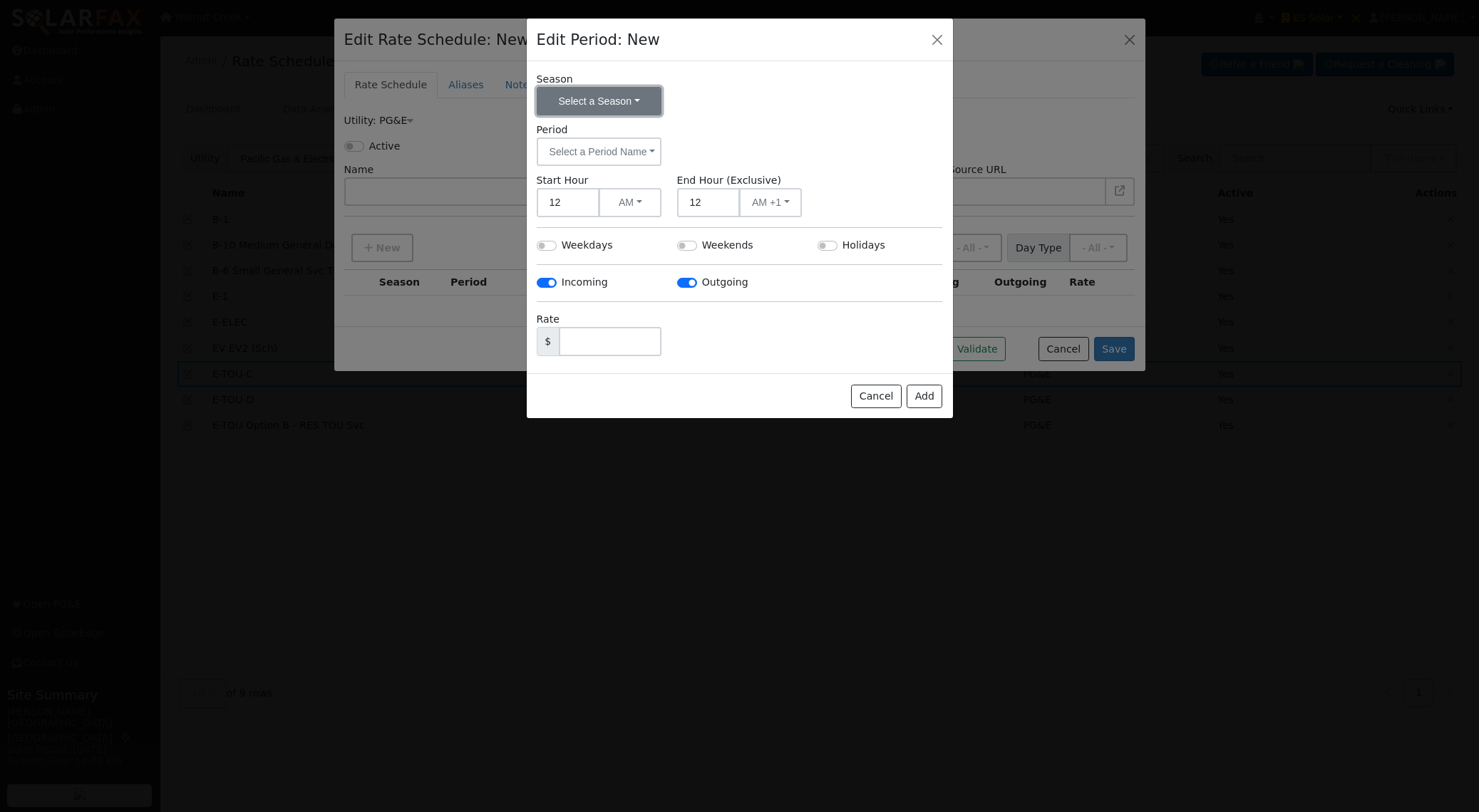
click at [576, 106] on button "Select a Season" at bounding box center [599, 101] width 126 height 28
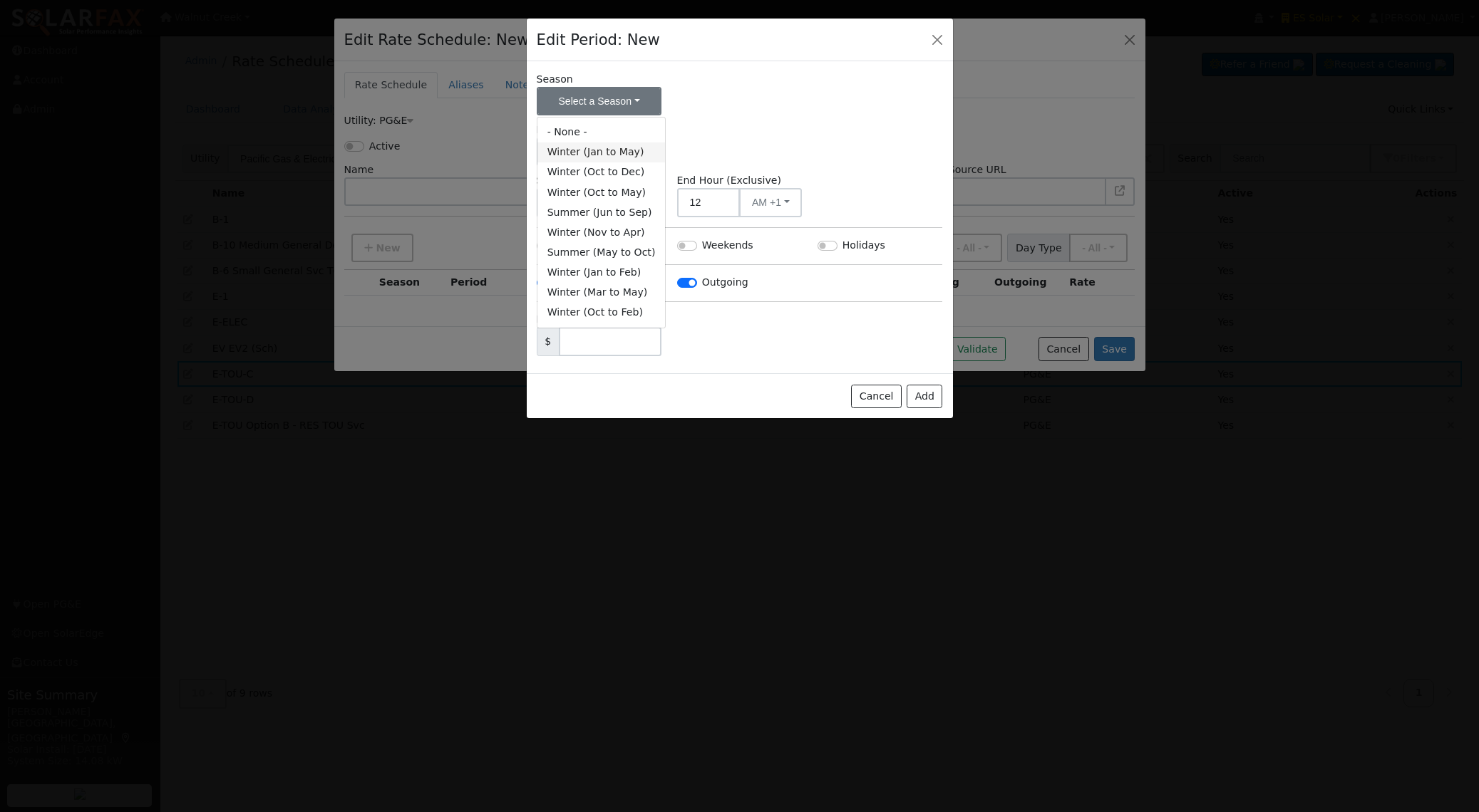
click at [588, 152] on link "Winter (Jan to May)" at bounding box center [601, 152] width 129 height 20
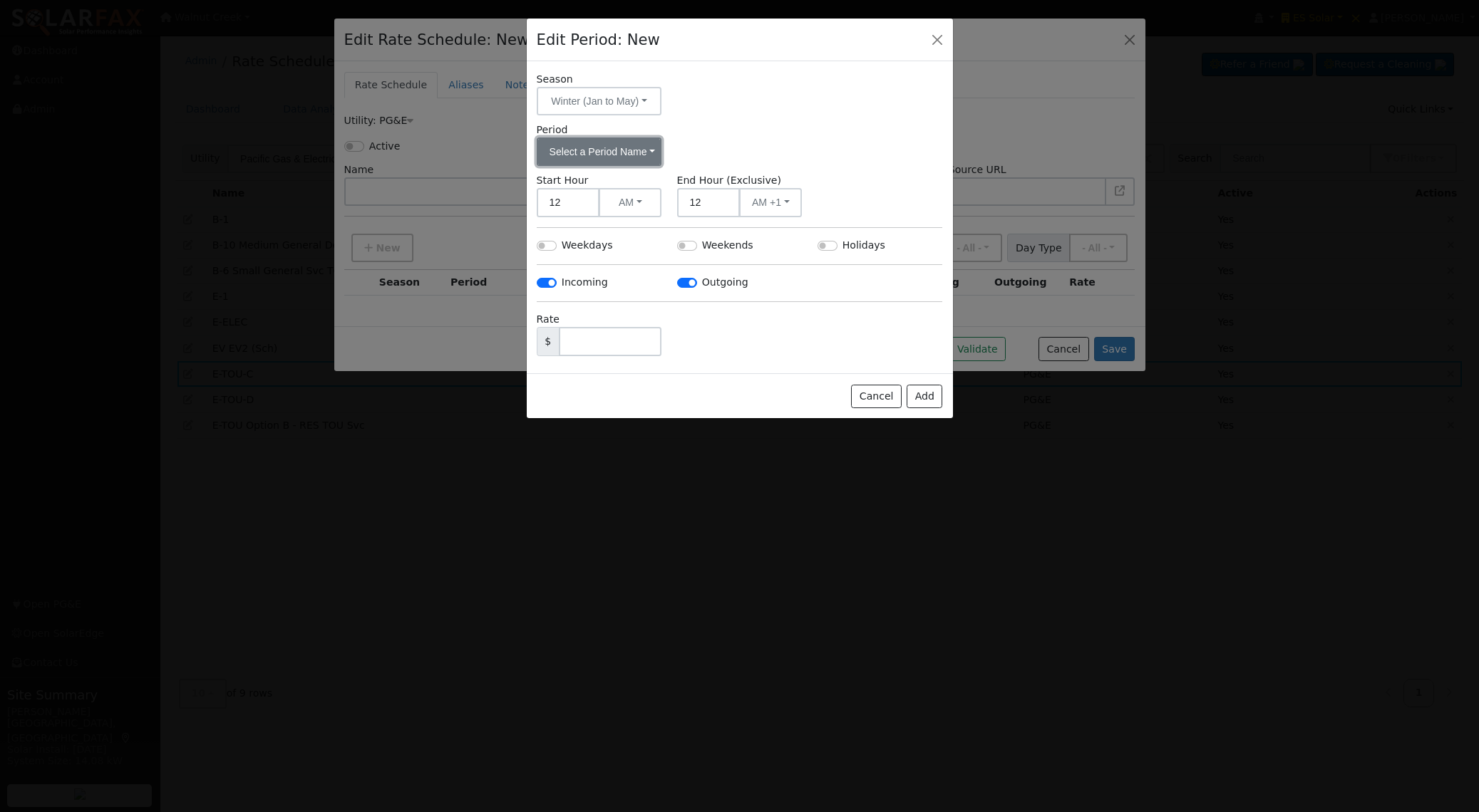
click at [590, 146] on button "Select a Period Name" at bounding box center [599, 151] width 126 height 28
click at [595, 196] on link "Off-Peak" at bounding box center [586, 203] width 99 height 20
drag, startPoint x: 573, startPoint y: 205, endPoint x: 514, endPoint y: 203, distance: 59.0
click at [514, 203] on div "Edit Period: New Season Winter (Jan to May) - None - Winter (Jan to May) Winter…" at bounding box center [739, 406] width 1479 height 812
type input "11"
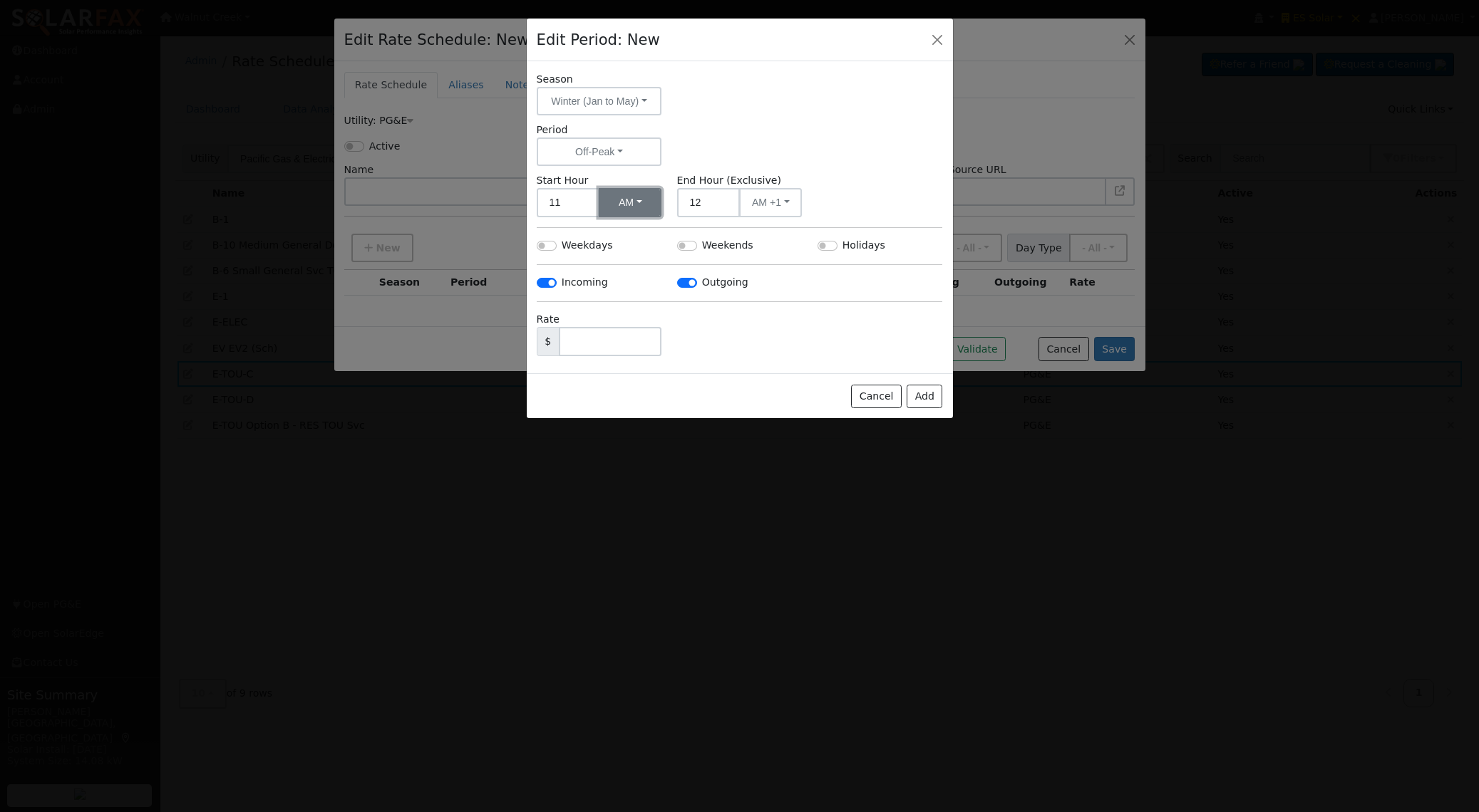
click at [631, 203] on button "AM" at bounding box center [629, 202] width 63 height 29
click at [639, 249] on link "PM" at bounding box center [649, 253] width 99 height 20
click at [704, 202] on input "12" at bounding box center [708, 202] width 63 height 29
type input "1"
click at [773, 199] on button "AM" at bounding box center [770, 202] width 63 height 29
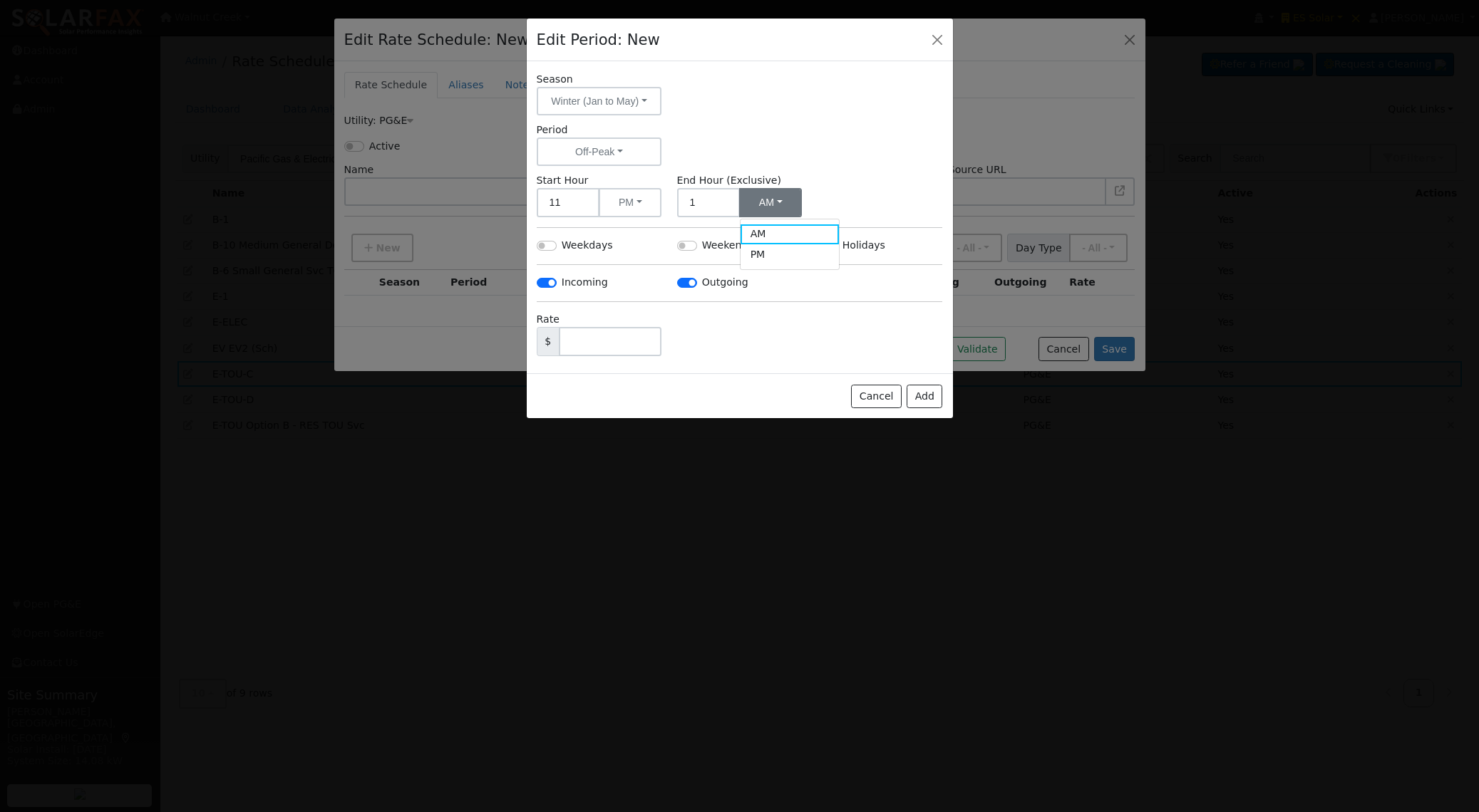
click at [861, 182] on div "Start Hour 11 PM AM PM End Hour (Exclusive) 1 AM AM PM" at bounding box center [739, 194] width 421 height 44
drag, startPoint x: 586, startPoint y: 241, endPoint x: 695, endPoint y: 249, distance: 109.3
click at [589, 241] on label "Weekdays" at bounding box center [587, 245] width 52 height 15
click at [557, 241] on input "Weekdays" at bounding box center [546, 245] width 20 height 10
checkbox input "true"
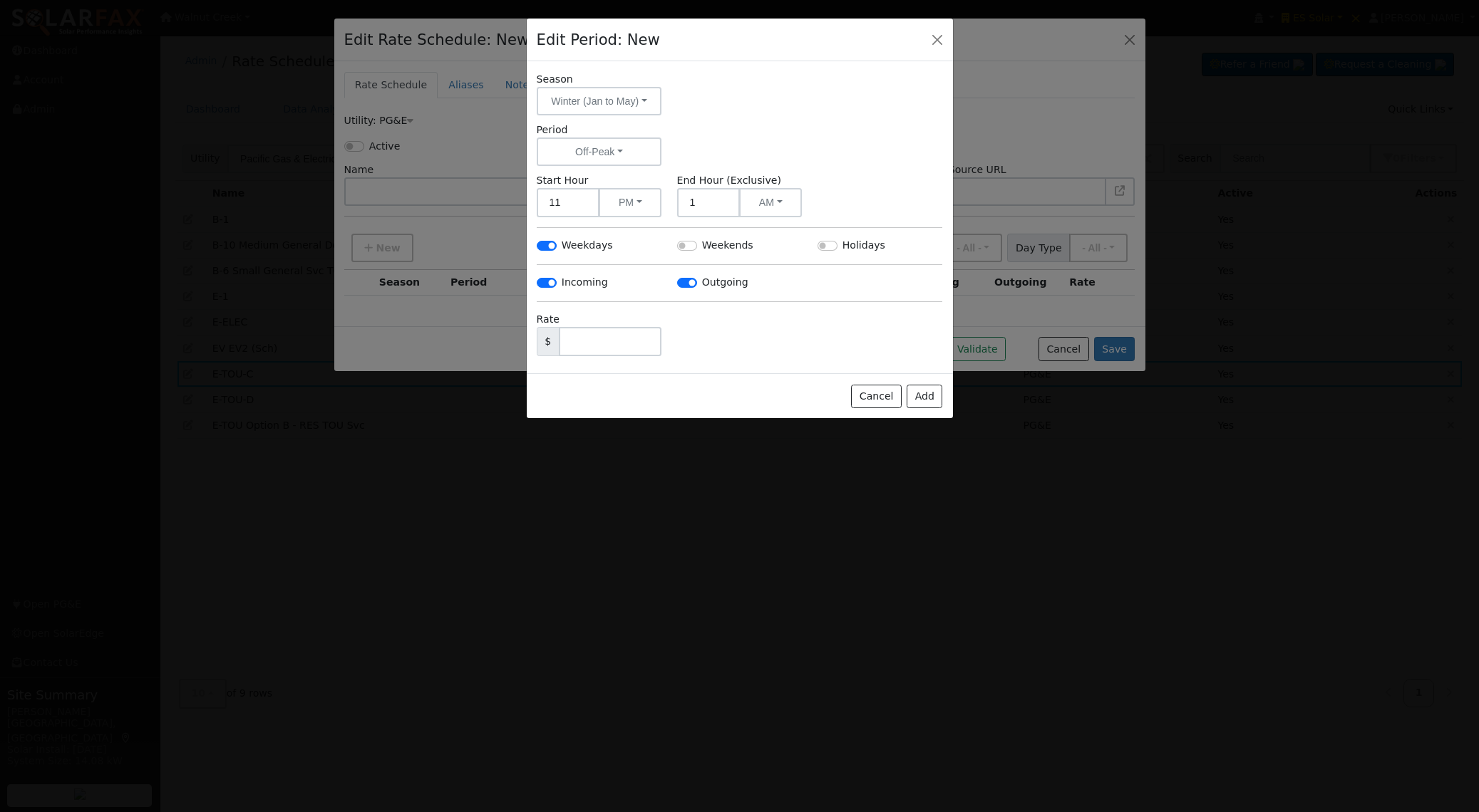
drag, startPoint x: 739, startPoint y: 247, endPoint x: 762, endPoint y: 247, distance: 23.0
click at [743, 247] on label "Weekends" at bounding box center [727, 245] width 52 height 15
click at [848, 244] on label "Holidays" at bounding box center [864, 245] width 43 height 15
click at [838, 244] on input "Holidays" at bounding box center [826, 245] width 20 height 10
checkbox input "true"
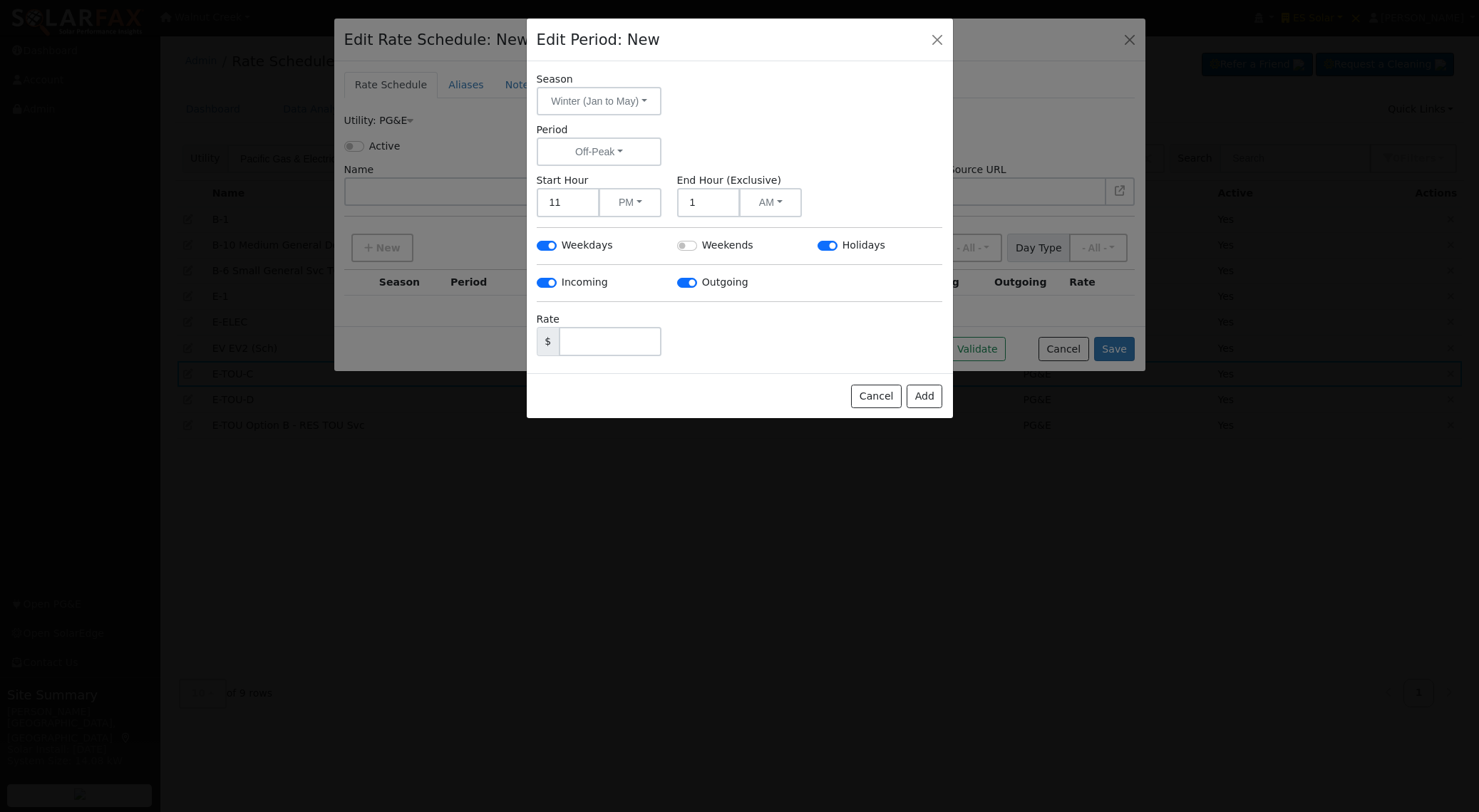
click at [725, 245] on label "Weekends" at bounding box center [727, 245] width 52 height 15
click at [697, 245] on input "Weekends" at bounding box center [686, 245] width 20 height 10
checkbox input "true"
click at [622, 345] on input "text" at bounding box center [610, 341] width 103 height 29
type input "222"
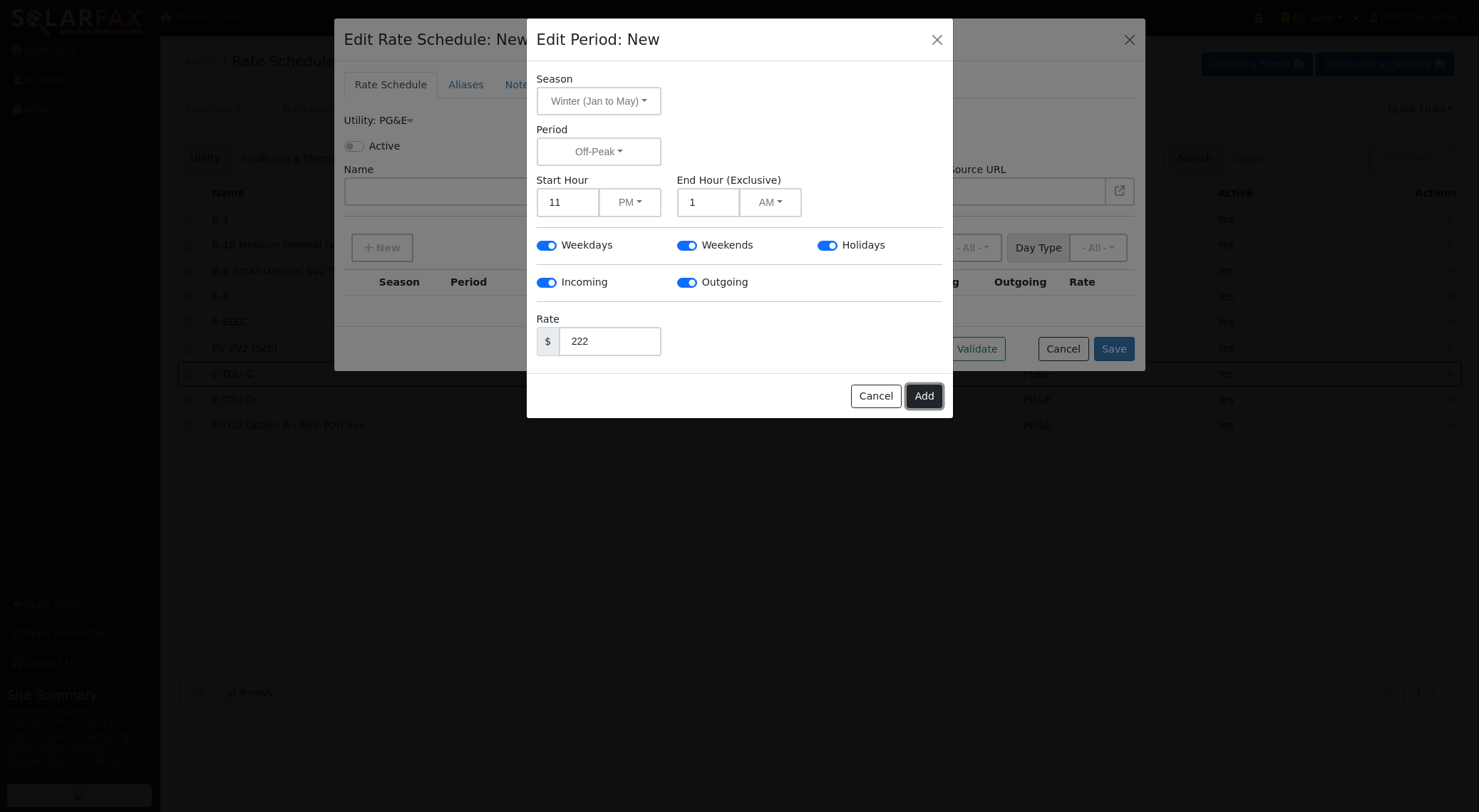
click at [919, 393] on button "Add" at bounding box center [924, 397] width 36 height 24
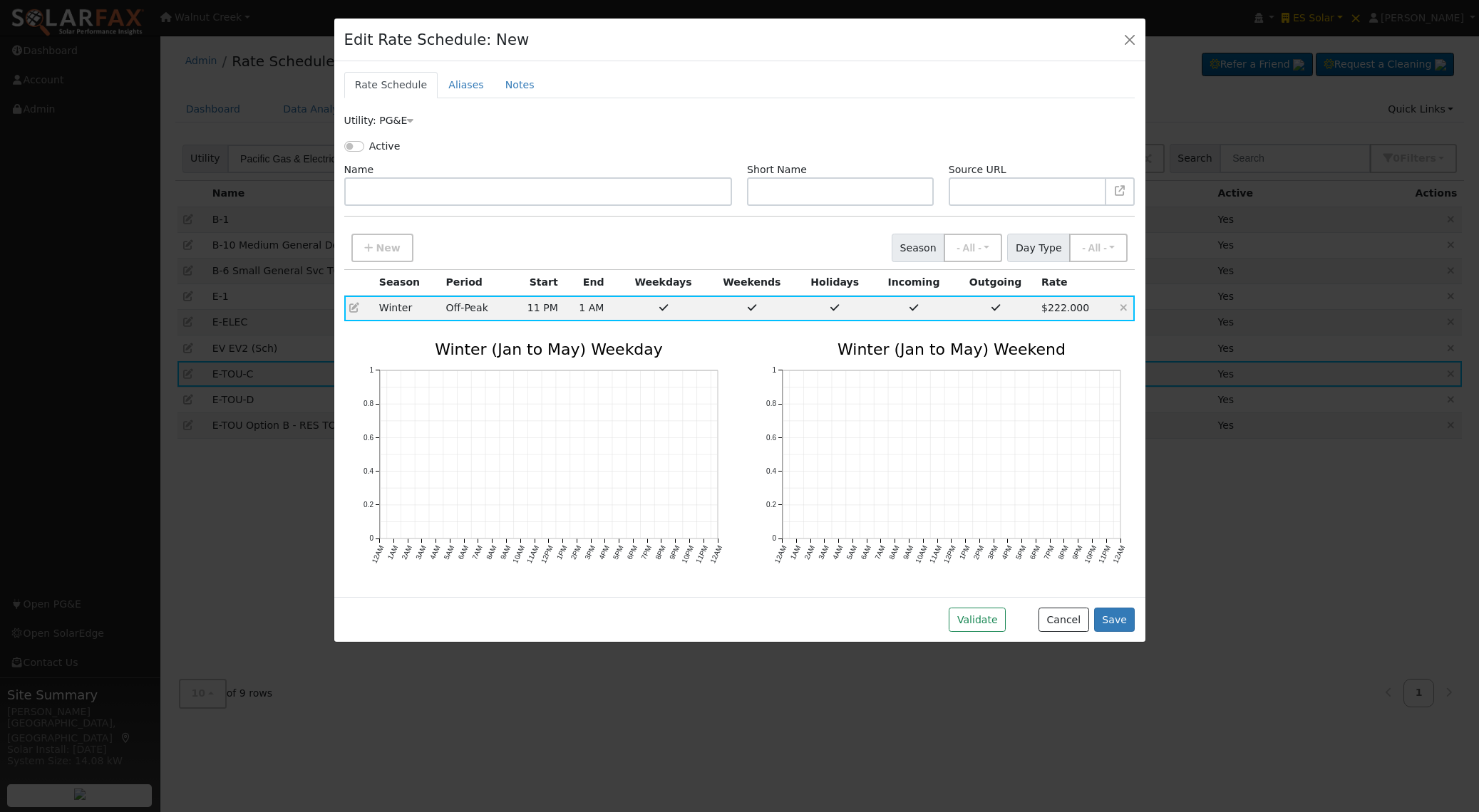
click at [351, 306] on icon at bounding box center [354, 308] width 10 height 10
checkbox input "true"
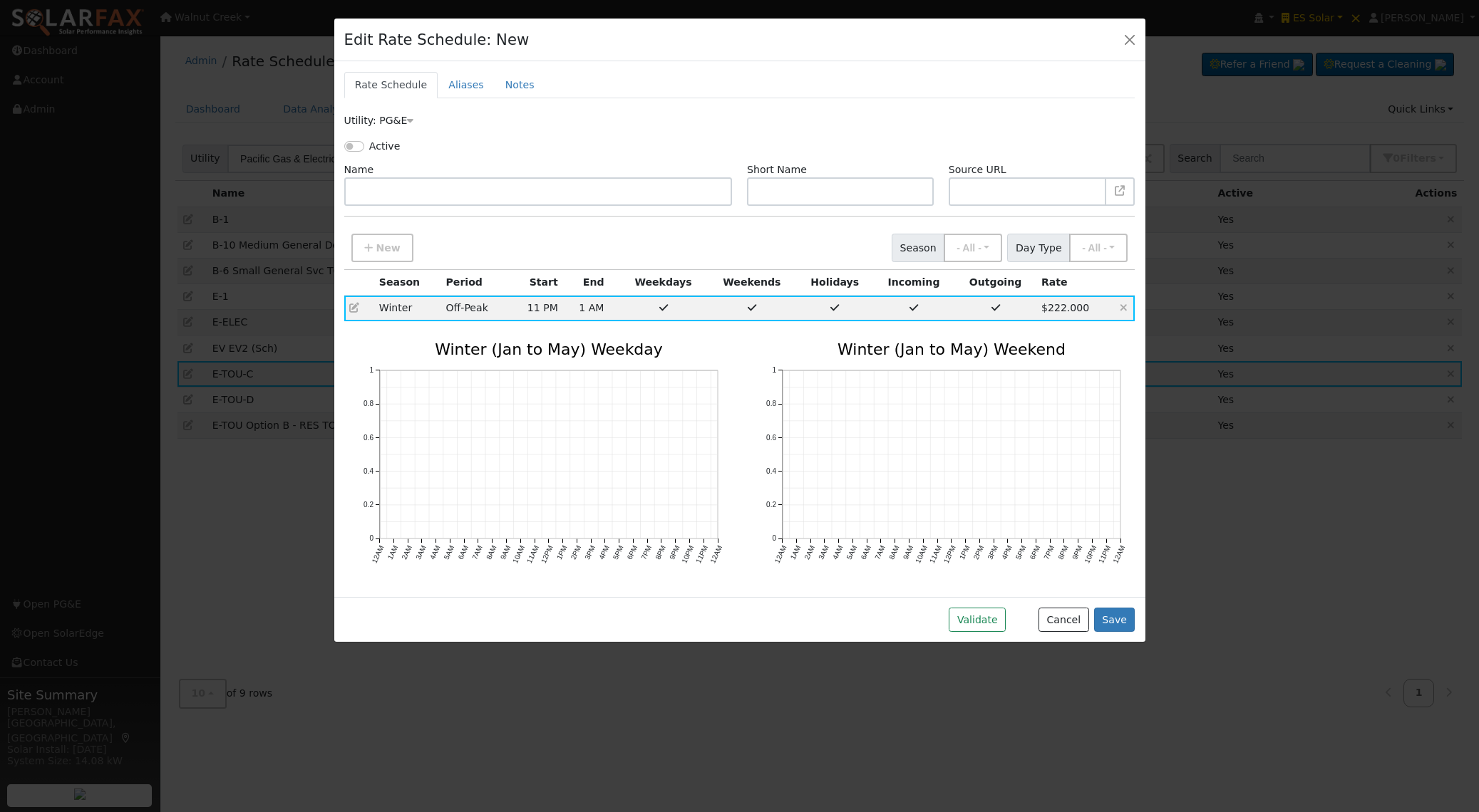
checkbox input "true"
type input "222"
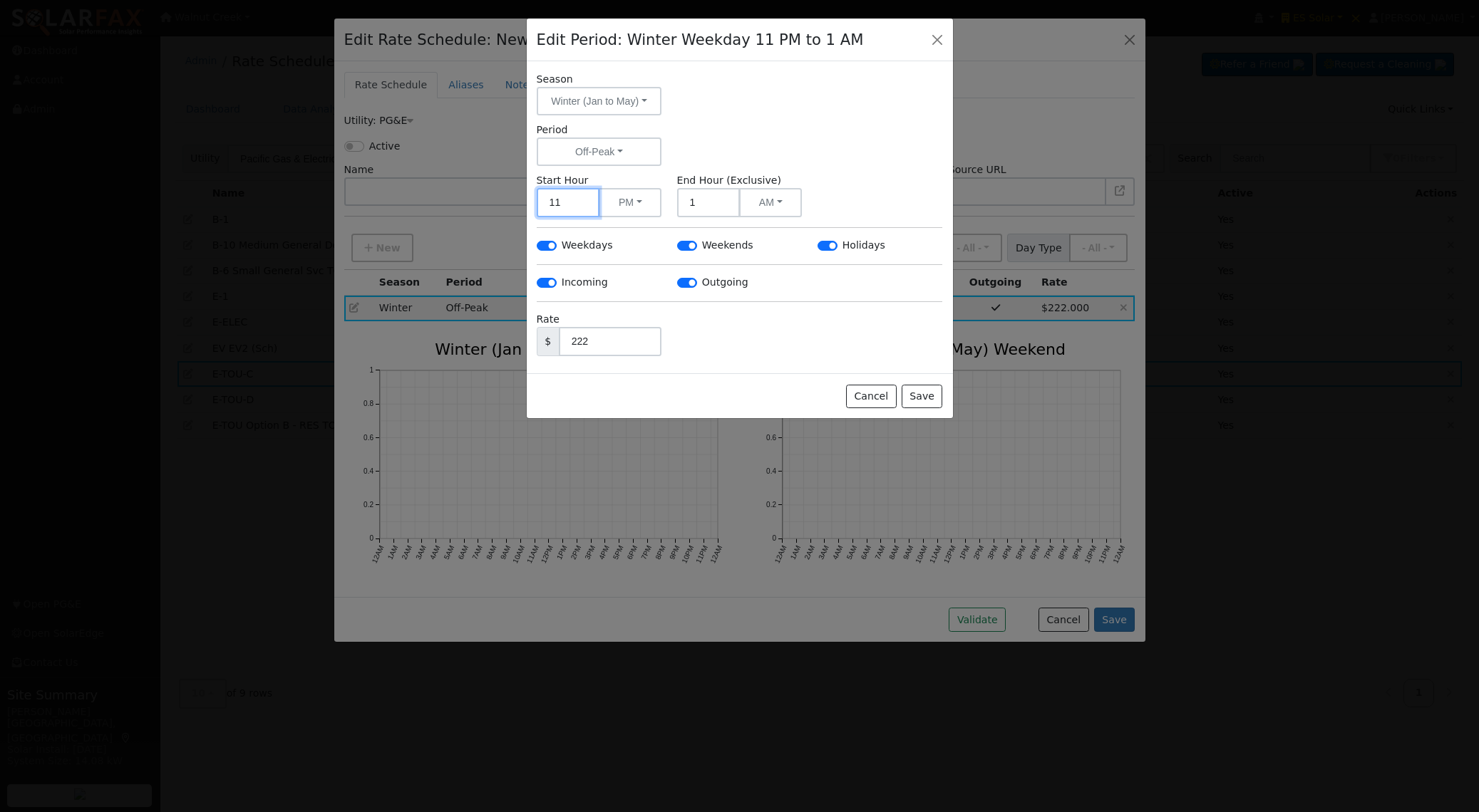
drag, startPoint x: 572, startPoint y: 204, endPoint x: 469, endPoint y: 203, distance: 103.0
click at [469, 203] on div "Edit Period: Winter Weekday 11 PM to 1 AM Season Winter (Jan to May) - None - W…" at bounding box center [739, 406] width 1479 height 812
type input "1"
type input "2"
click at [791, 205] on button "AM" at bounding box center [770, 202] width 63 height 29
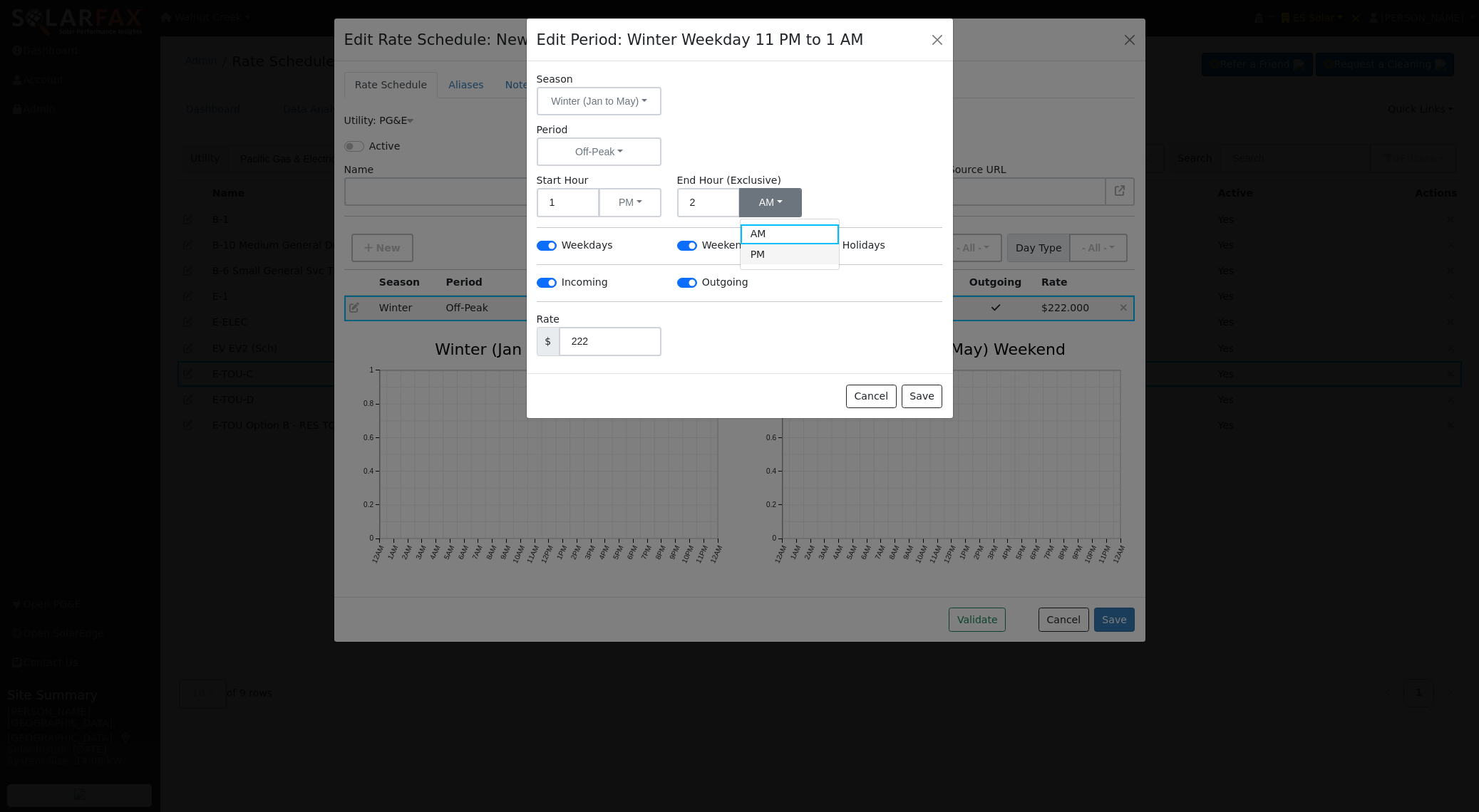
click at [778, 263] on link "PM" at bounding box center [789, 253] width 99 height 20
click at [920, 398] on button "Save" at bounding box center [922, 397] width 41 height 24
